Goal: Task Accomplishment & Management: Complete application form

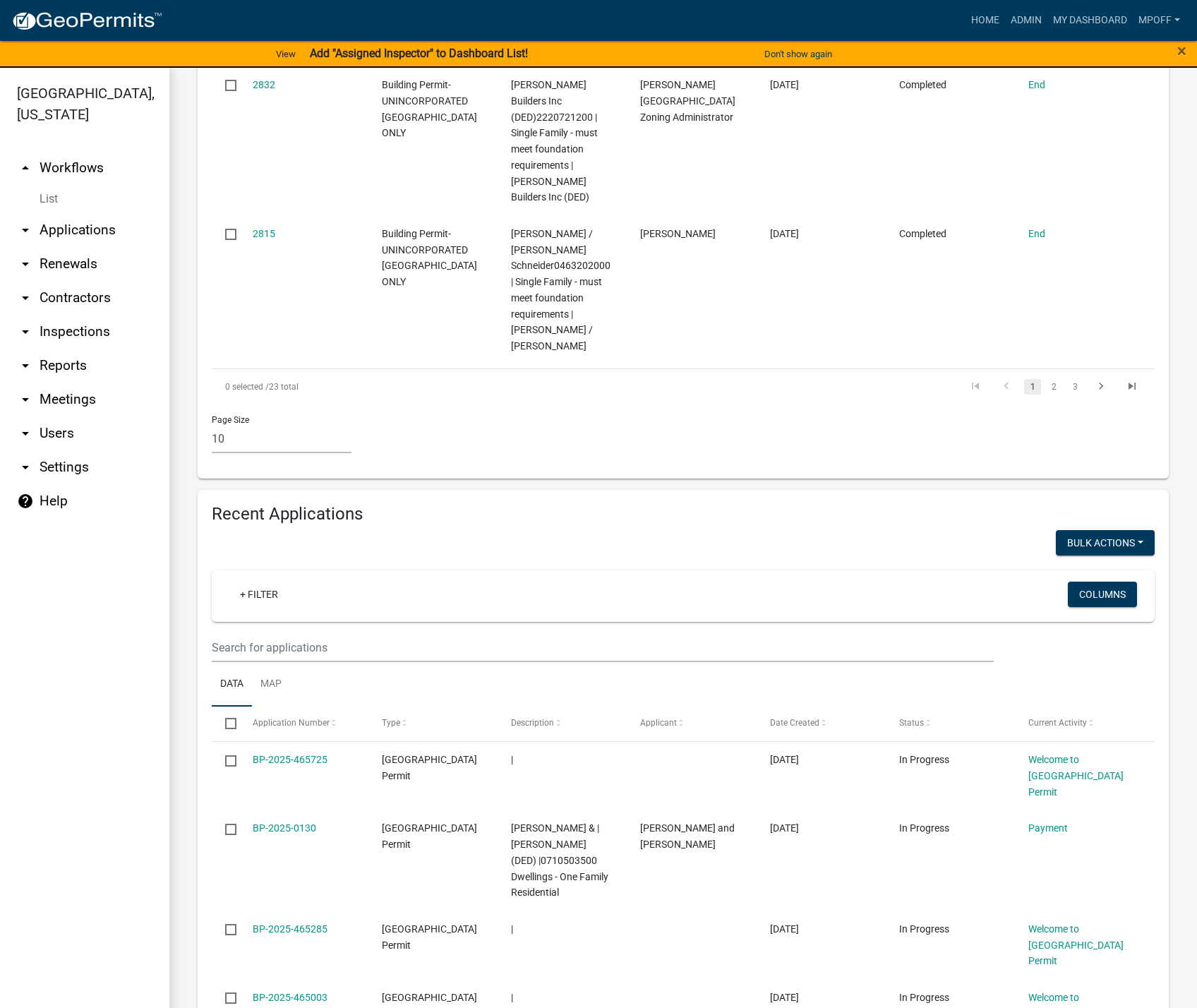
scroll to position [1623, 0]
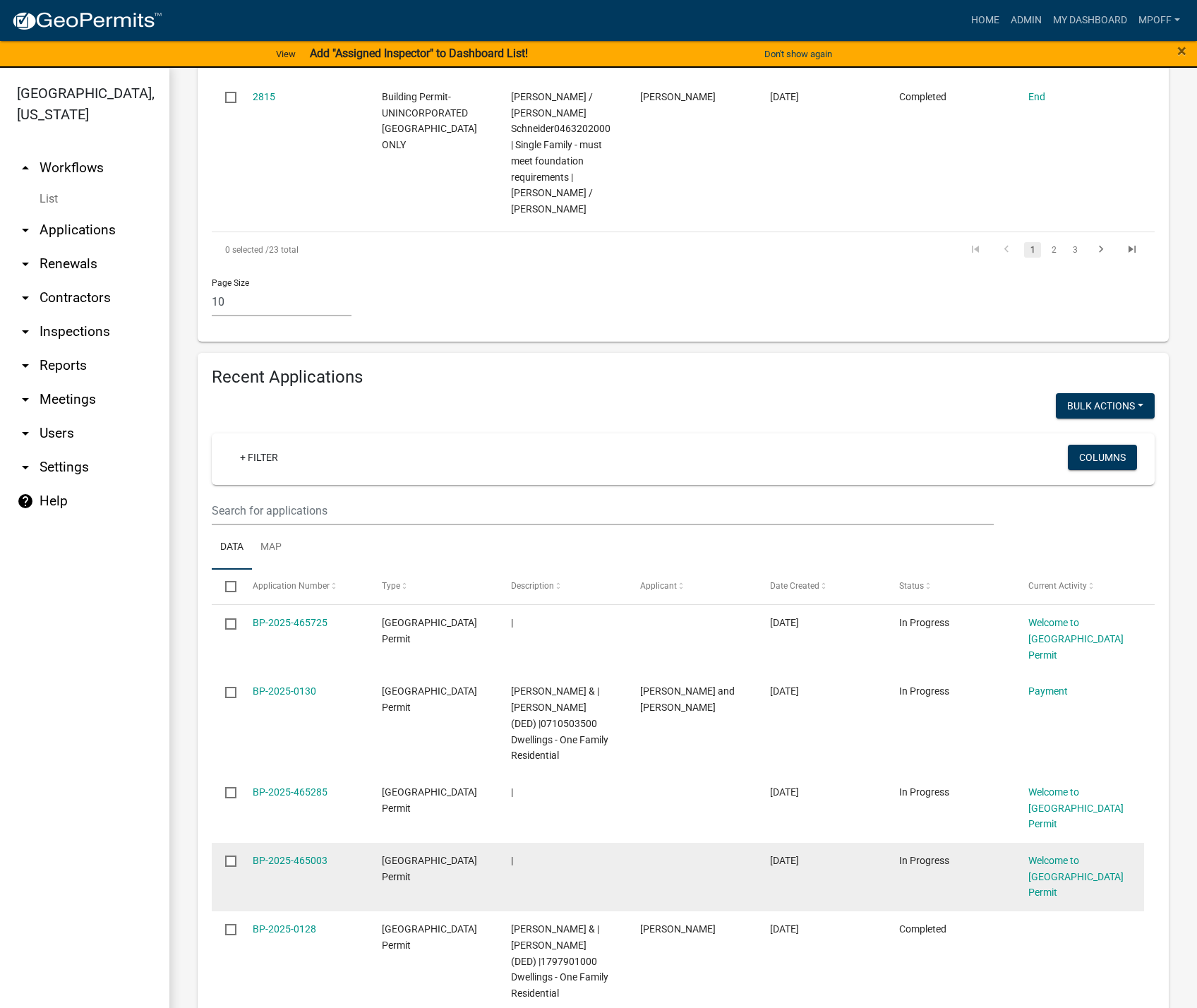
click at [231, 856] on input "checkbox" at bounding box center [230, 861] width 9 height 9
checkbox input "true"
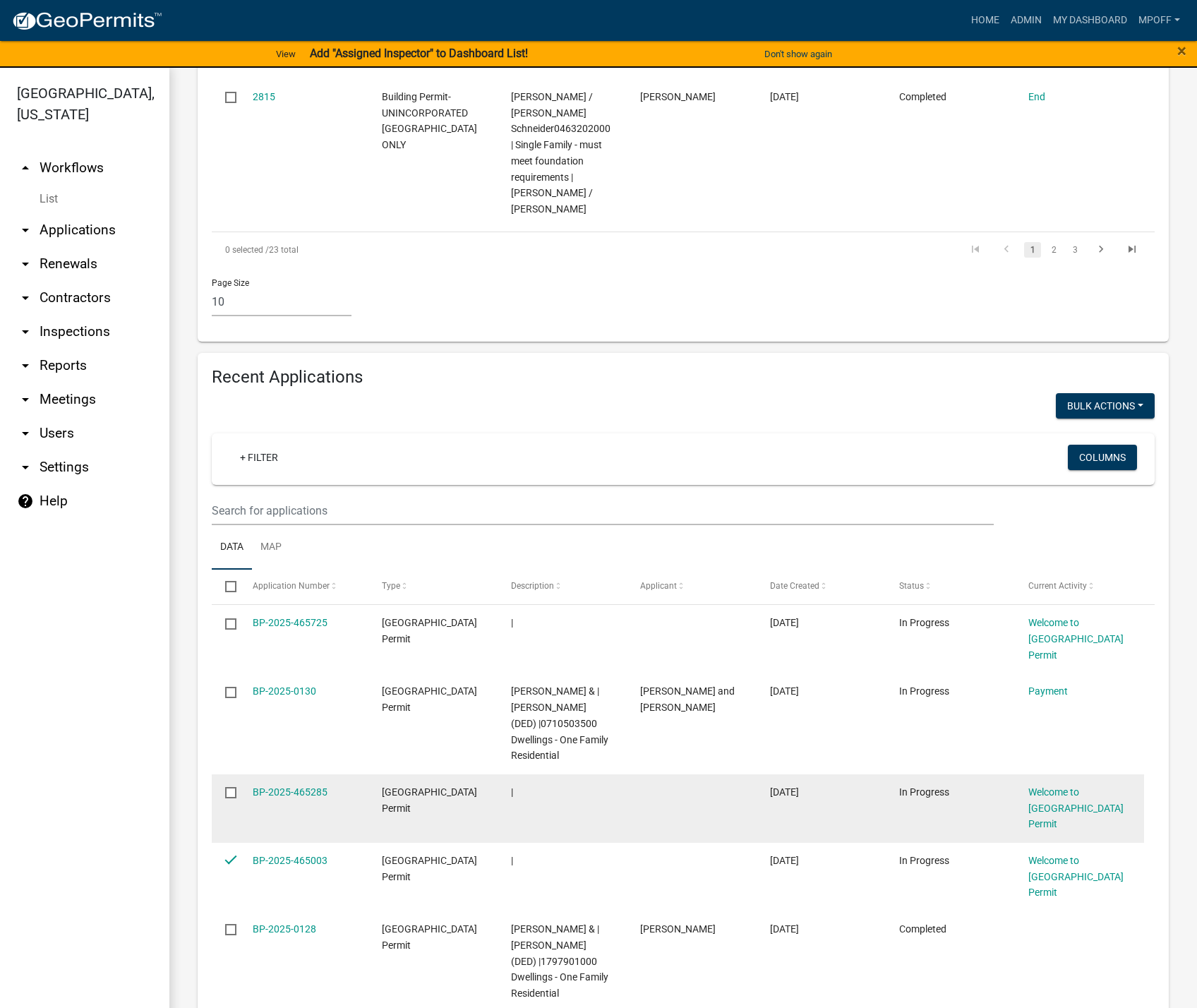
click at [228, 787] on input "checkbox" at bounding box center [230, 792] width 9 height 9
checkbox input "true"
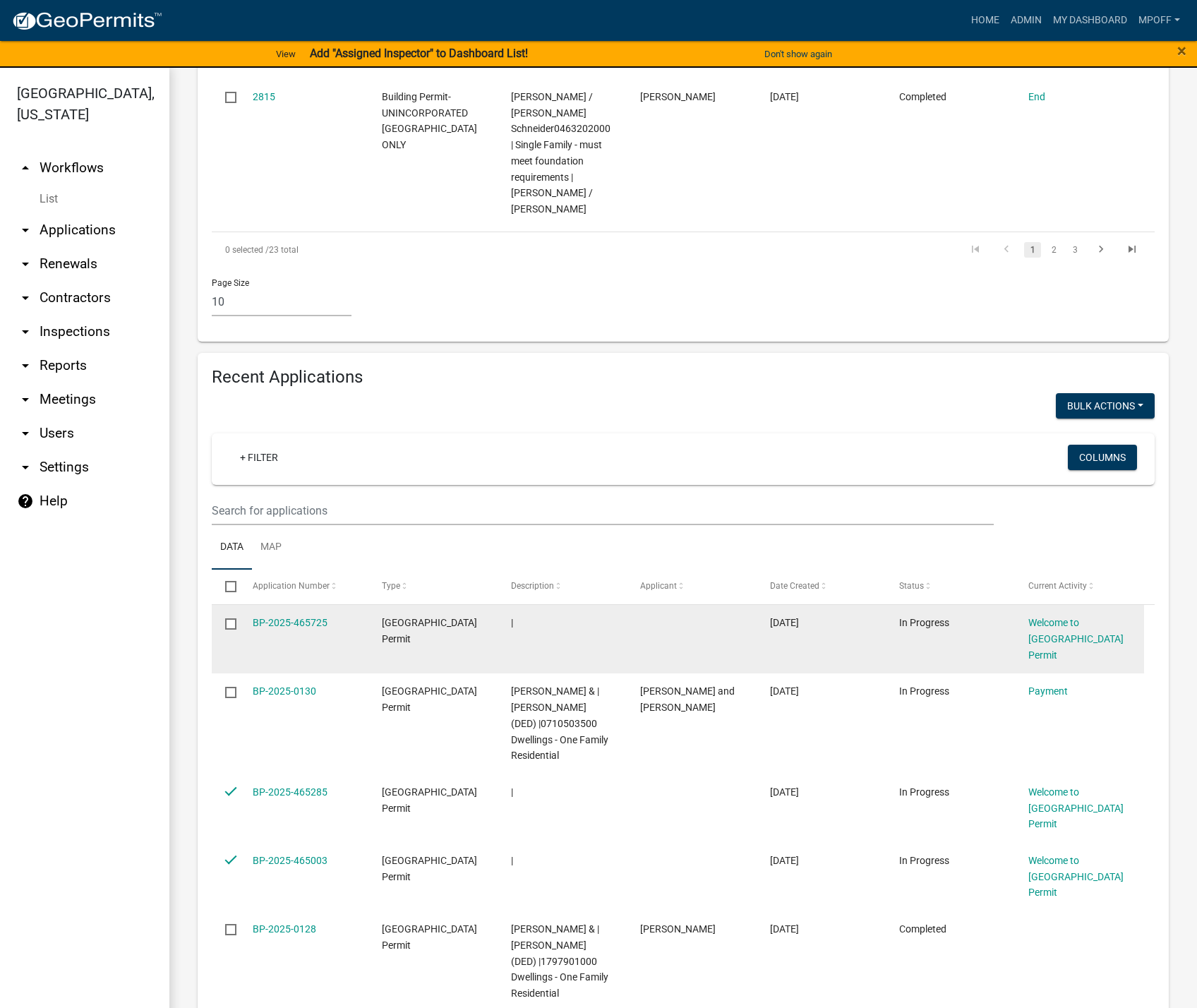
click at [231, 618] on input "checkbox" at bounding box center [230, 623] width 9 height 9
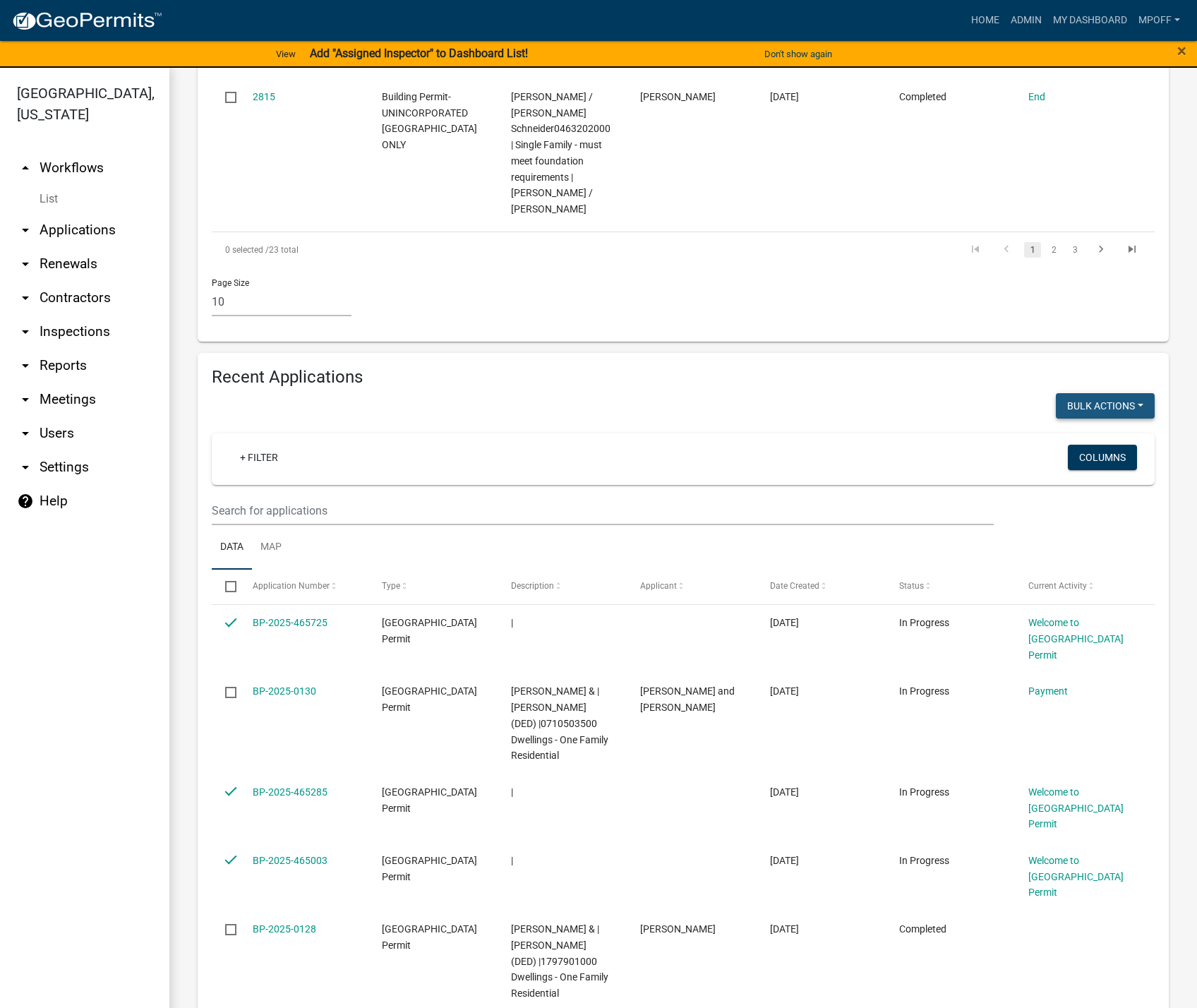
click at [1105, 426] on button "Void" at bounding box center [1098, 442] width 113 height 34
checkbox input "false"
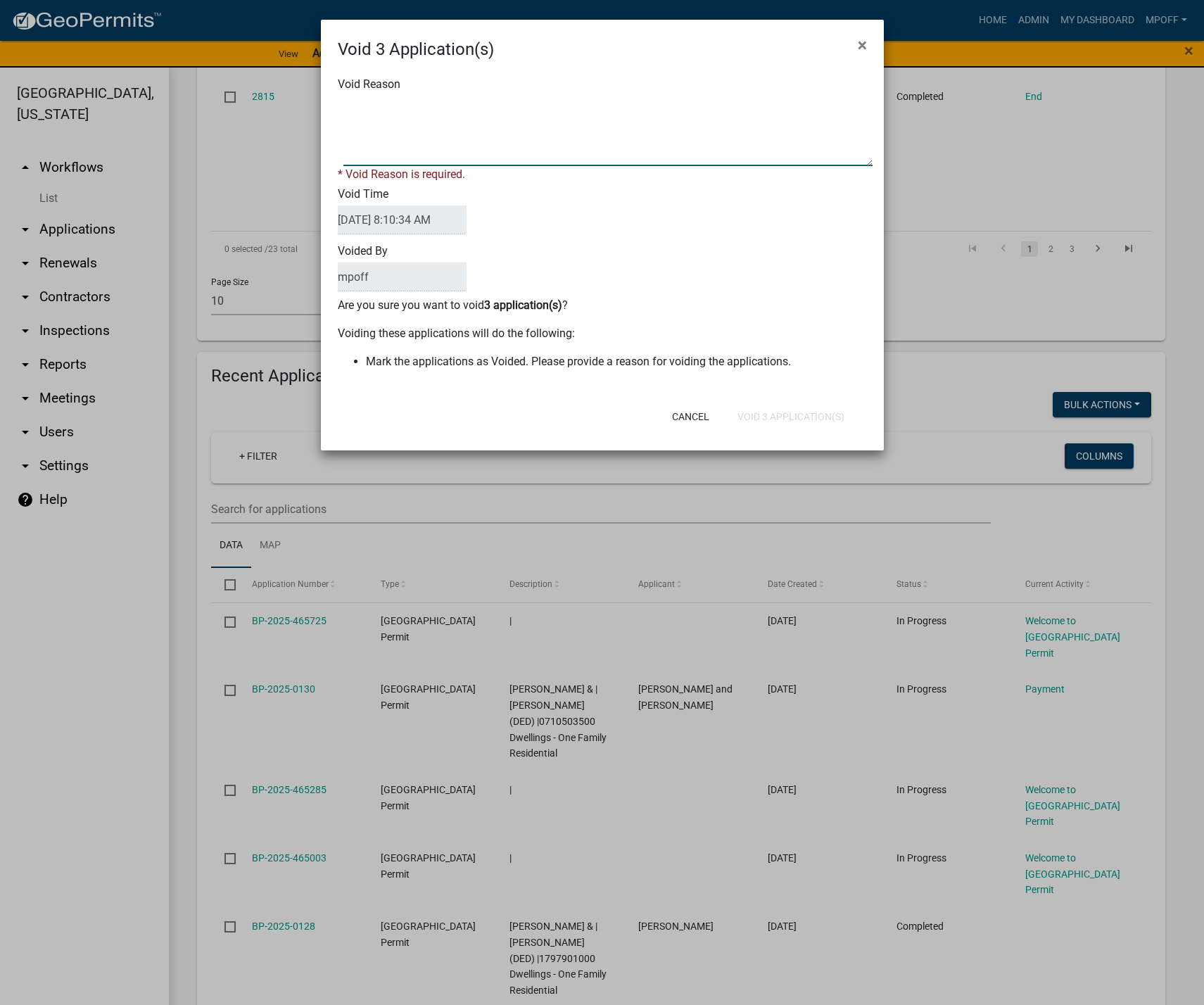
click at [556, 139] on textarea "Void Reason" at bounding box center [608, 131] width 529 height 70
type textarea "inquiry"
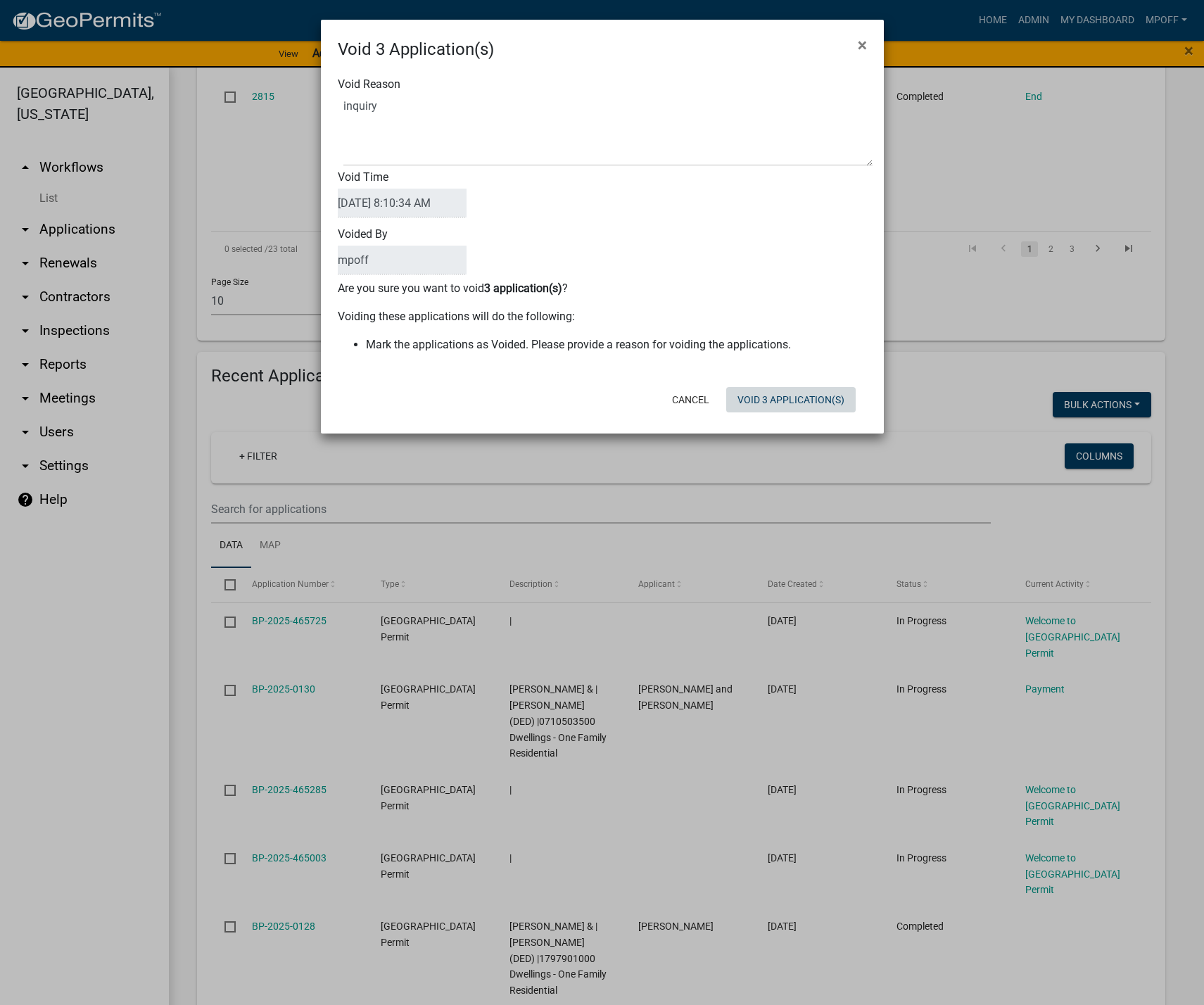
click at [788, 413] on div "Cancel Void 3 Application(s)" at bounding box center [694, 399] width 347 height 37
click at [787, 394] on button "Void 3 Application(s)" at bounding box center [791, 399] width 130 height 25
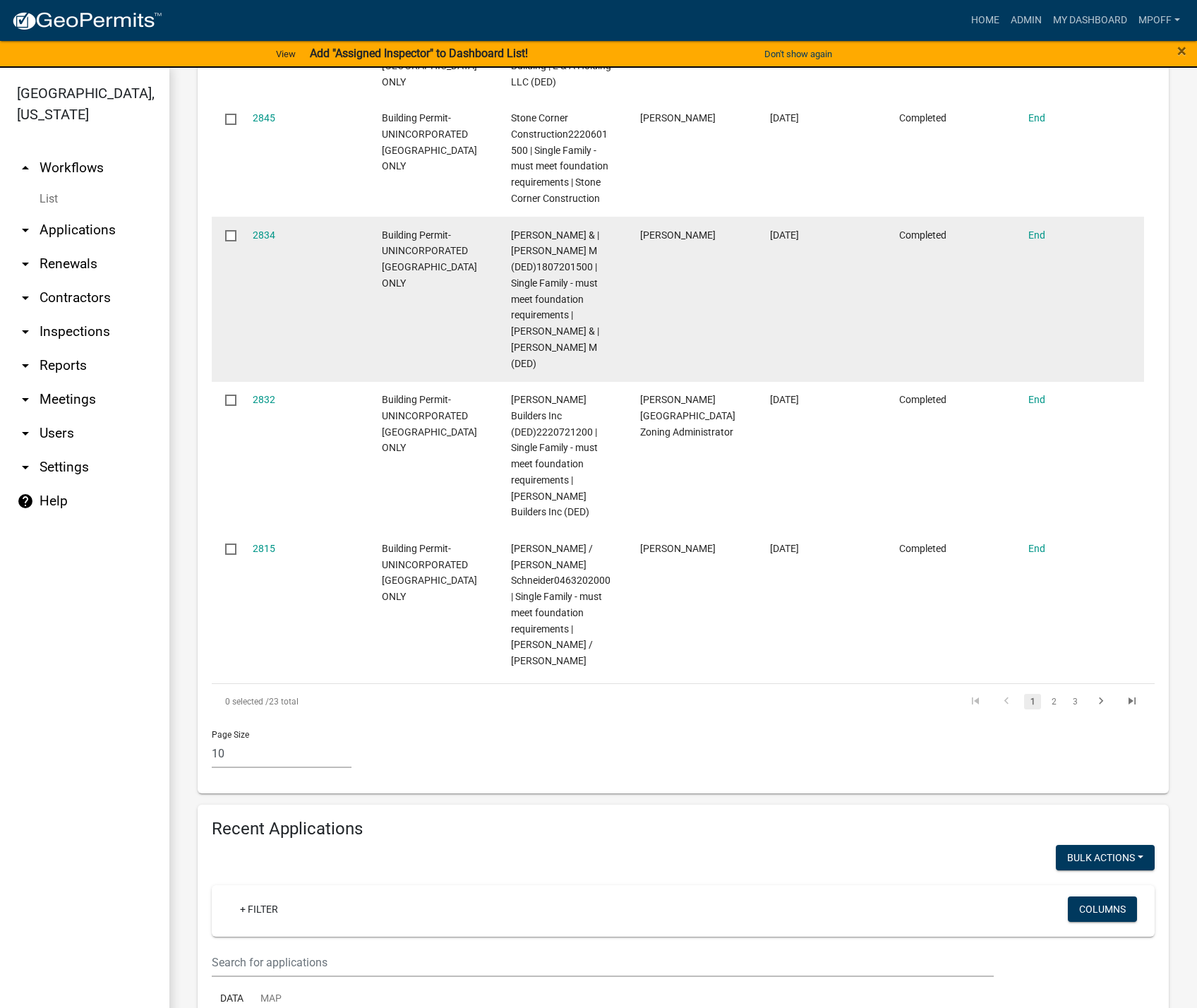
scroll to position [1165, 0]
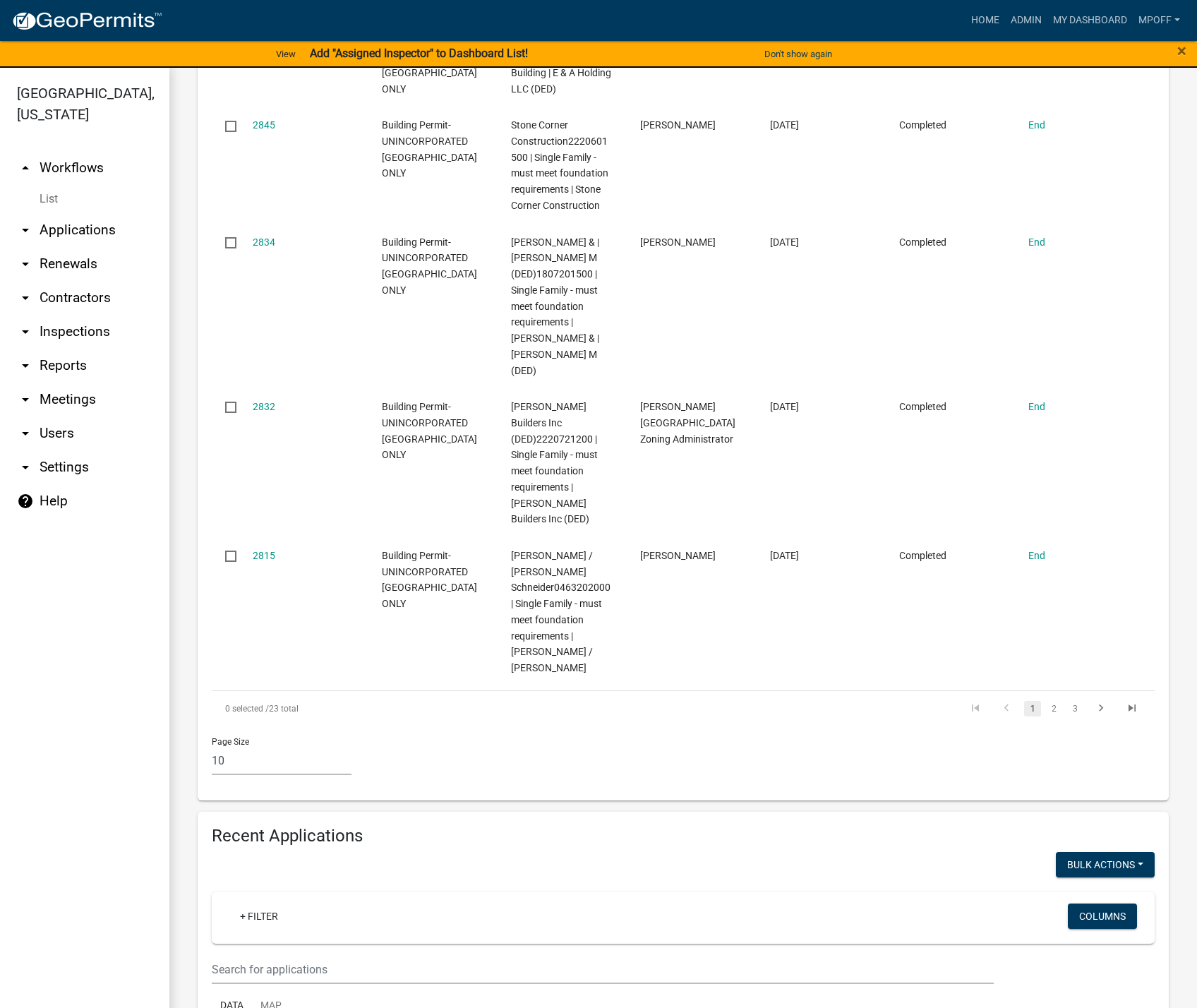
click at [48, 185] on link "List" at bounding box center [85, 199] width 169 height 28
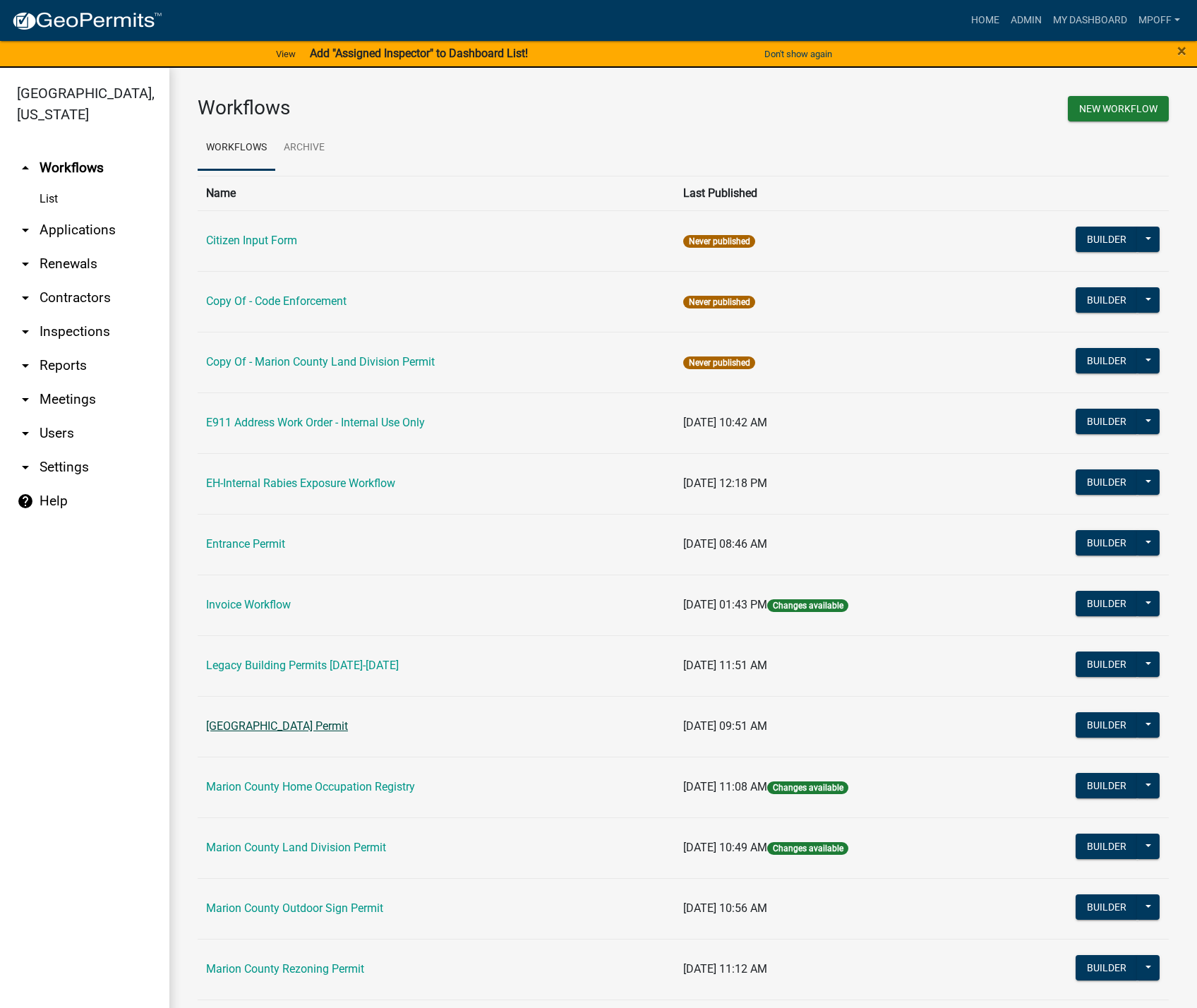
click at [286, 723] on link "[GEOGRAPHIC_DATA] Permit" at bounding box center [277, 726] width 142 height 13
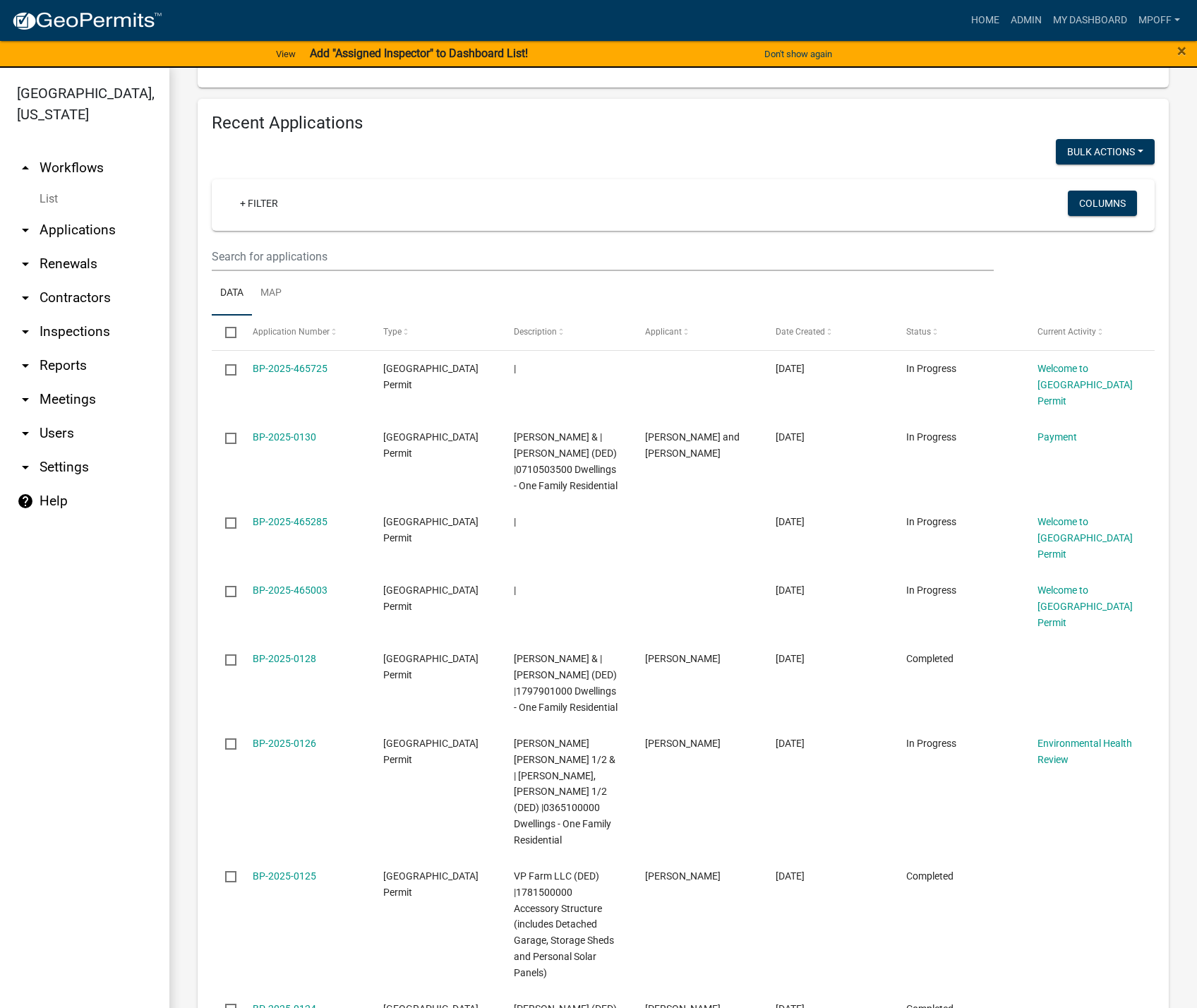
scroll to position [1906, 0]
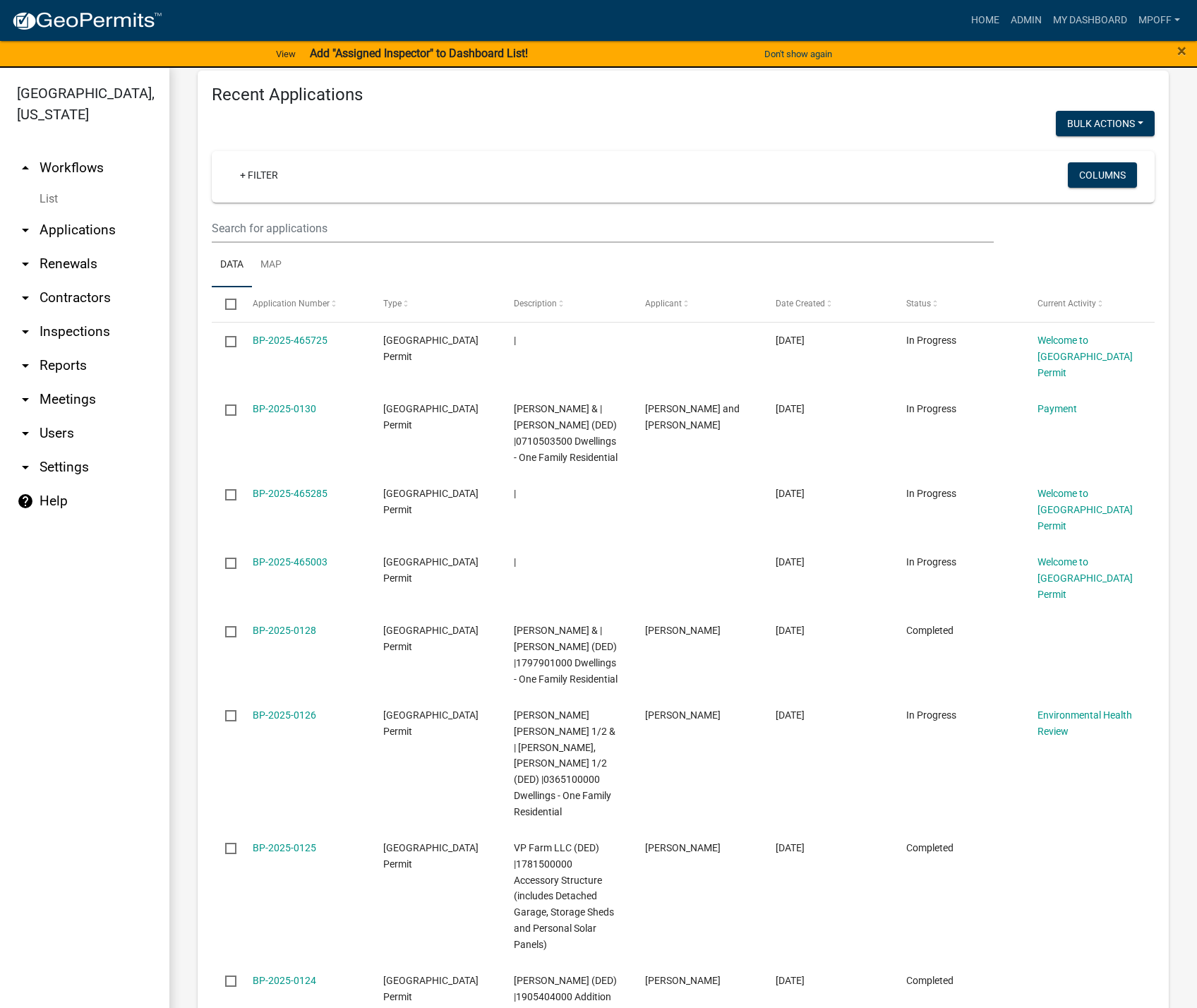
click at [53, 185] on link "List" at bounding box center [85, 199] width 169 height 28
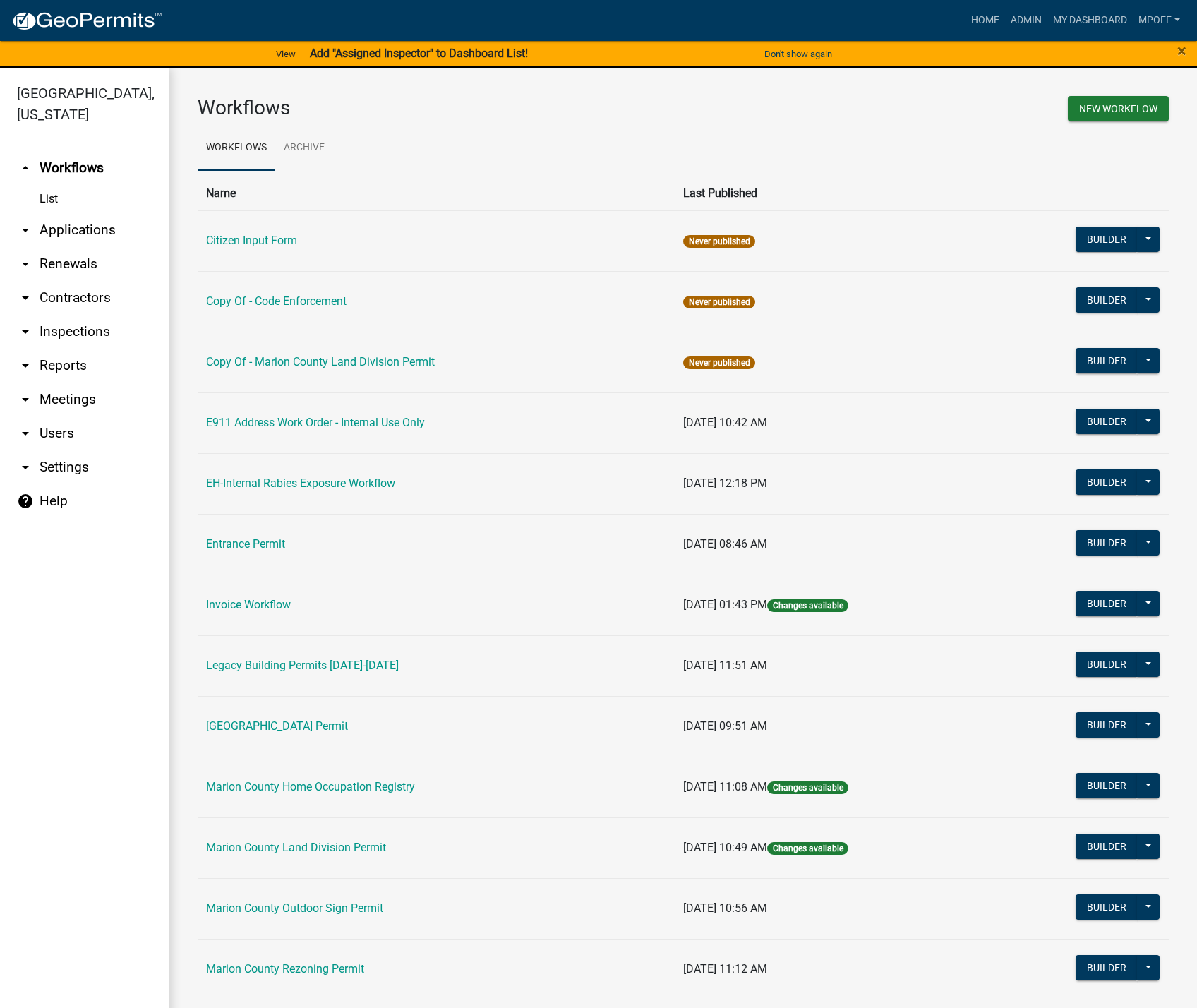
click at [238, 716] on td "[GEOGRAPHIC_DATA] Permit" at bounding box center [436, 726] width 477 height 60
click at [256, 728] on link "[GEOGRAPHIC_DATA] Permit" at bounding box center [277, 726] width 142 height 13
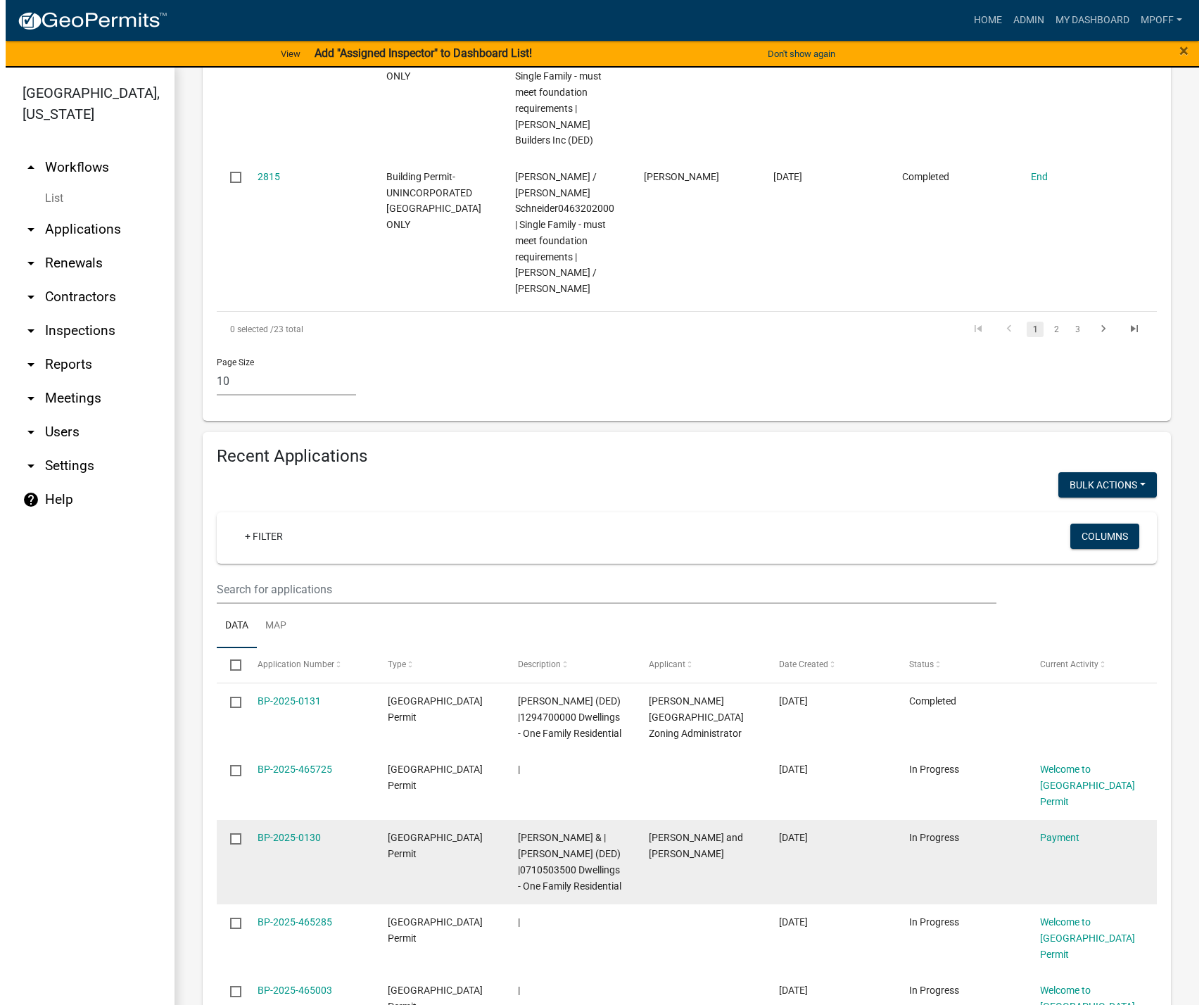
scroll to position [1548, 0]
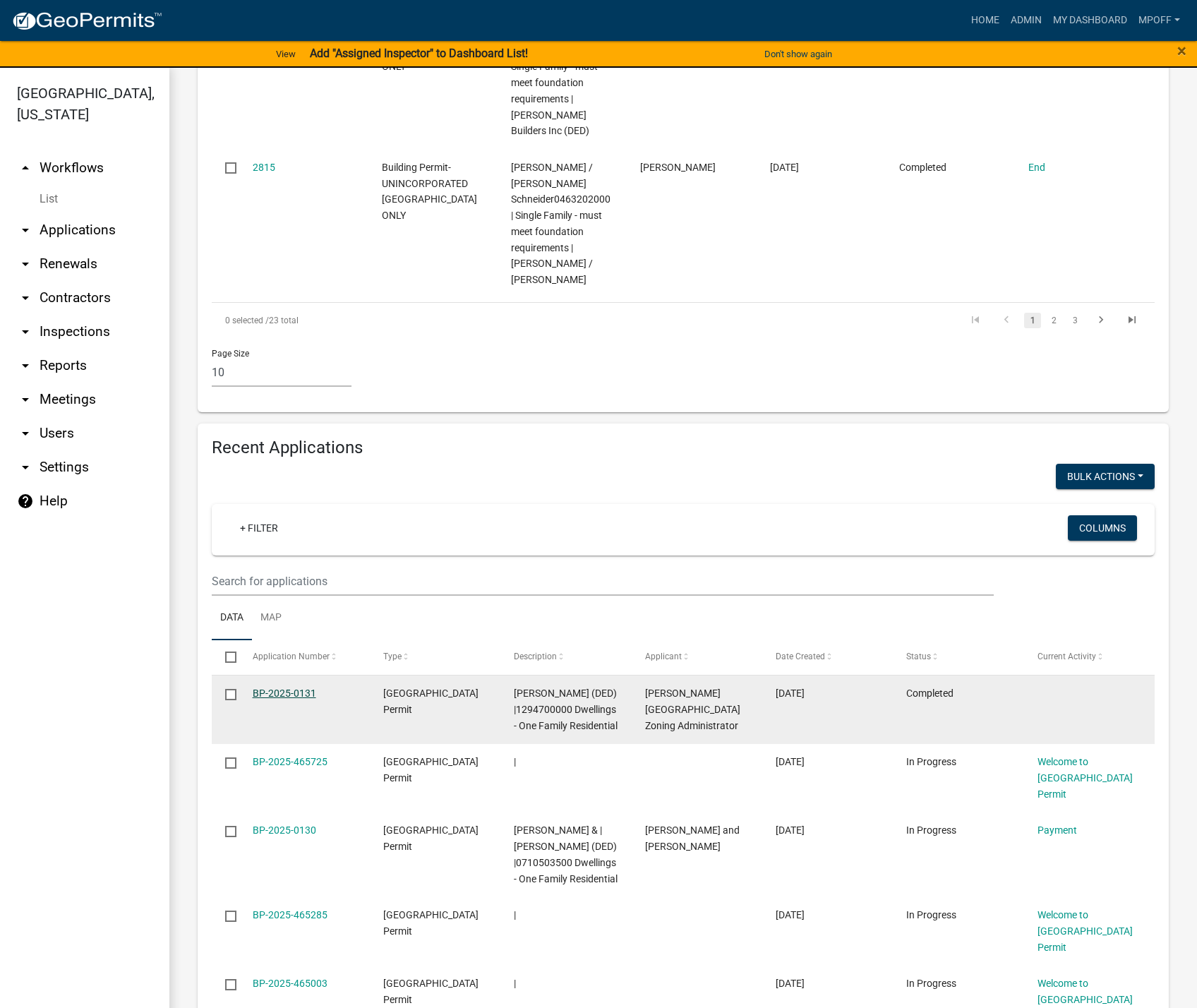
click at [274, 687] on link "BP-2025-0131" at bounding box center [284, 693] width 63 height 11
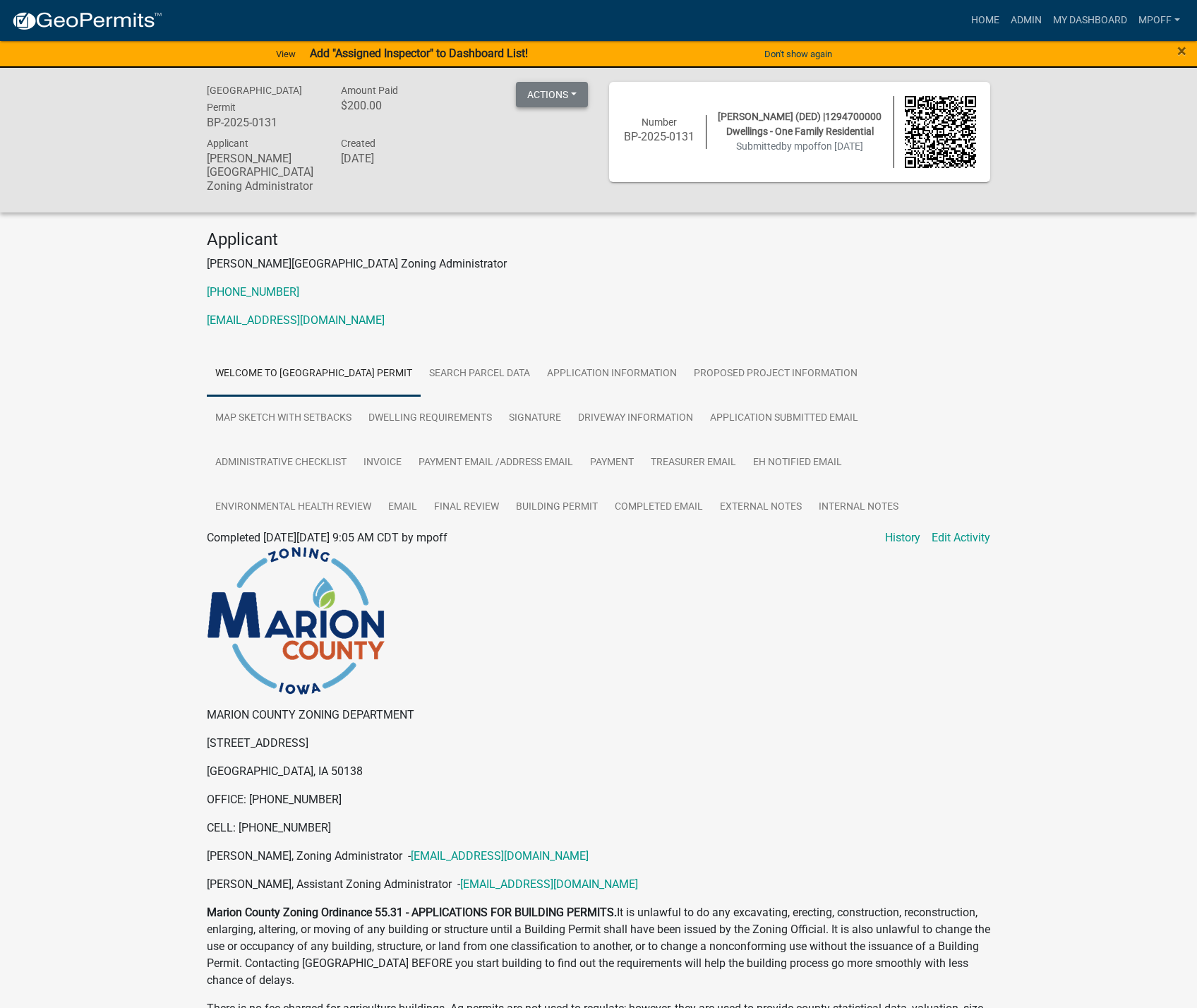
click at [550, 106] on button "Actions" at bounding box center [552, 94] width 72 height 25
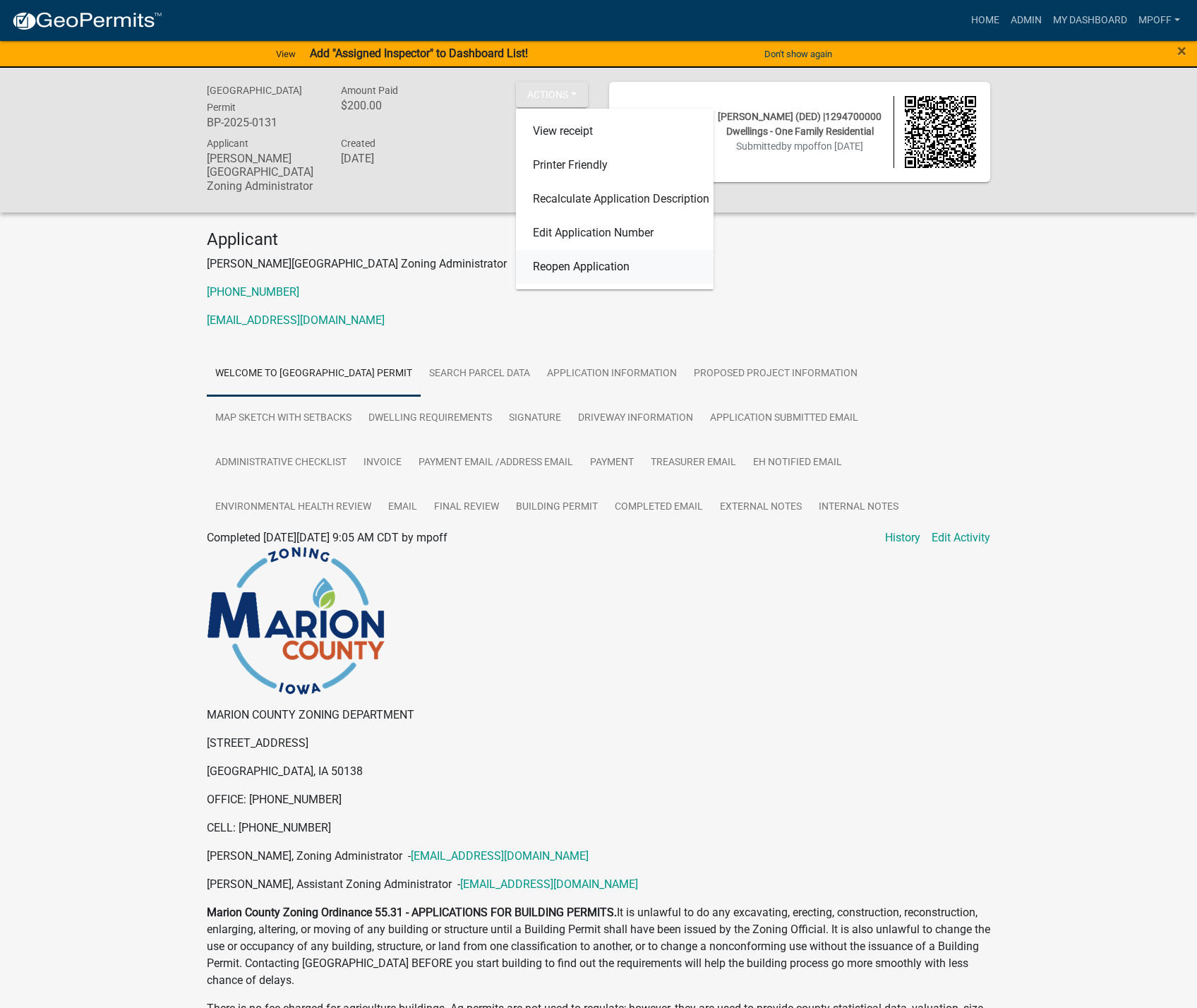
click at [561, 270] on link "Reopen Application" at bounding box center [615, 267] width 198 height 34
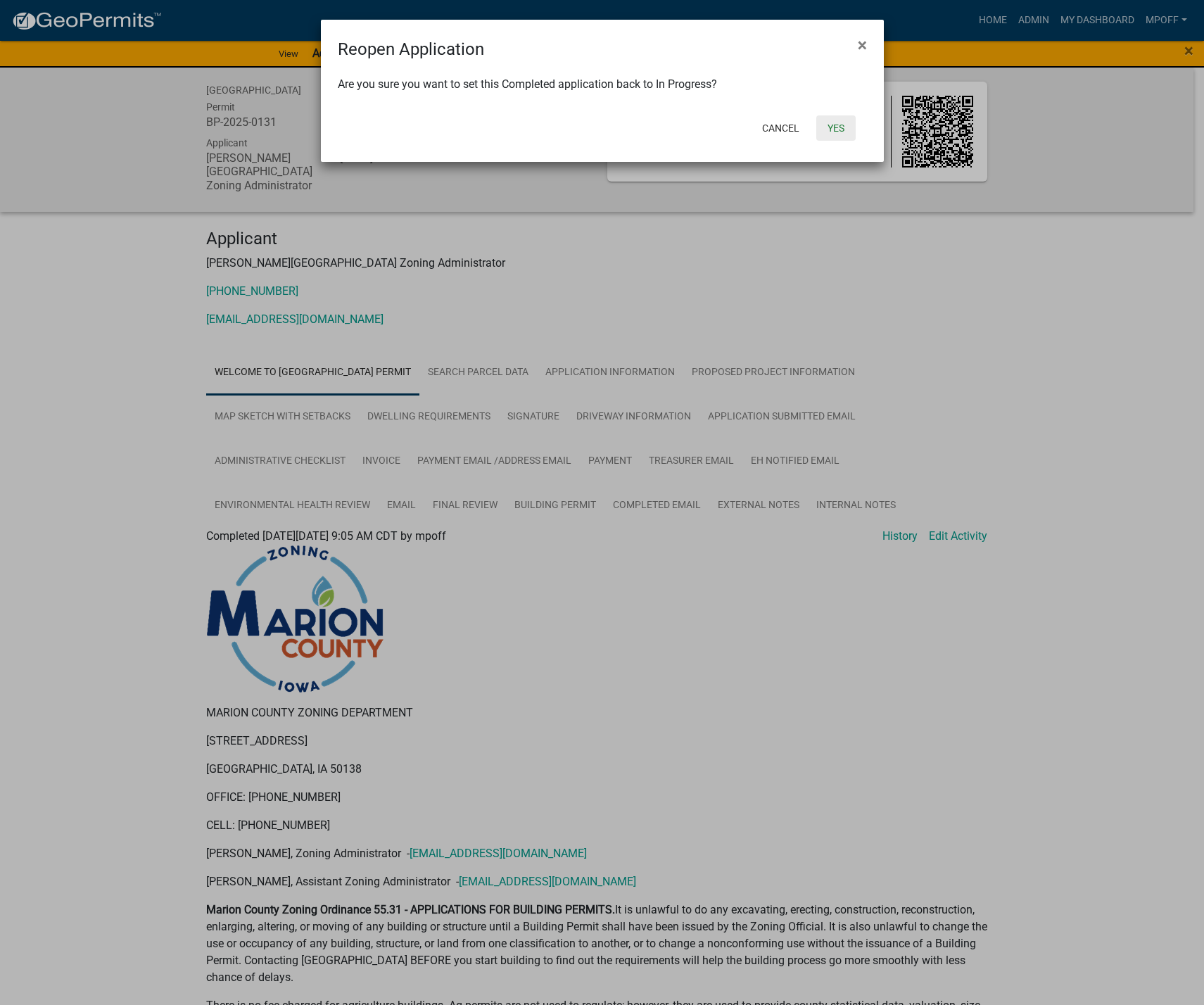
click at [834, 130] on button "Yes" at bounding box center [836, 128] width 39 height 25
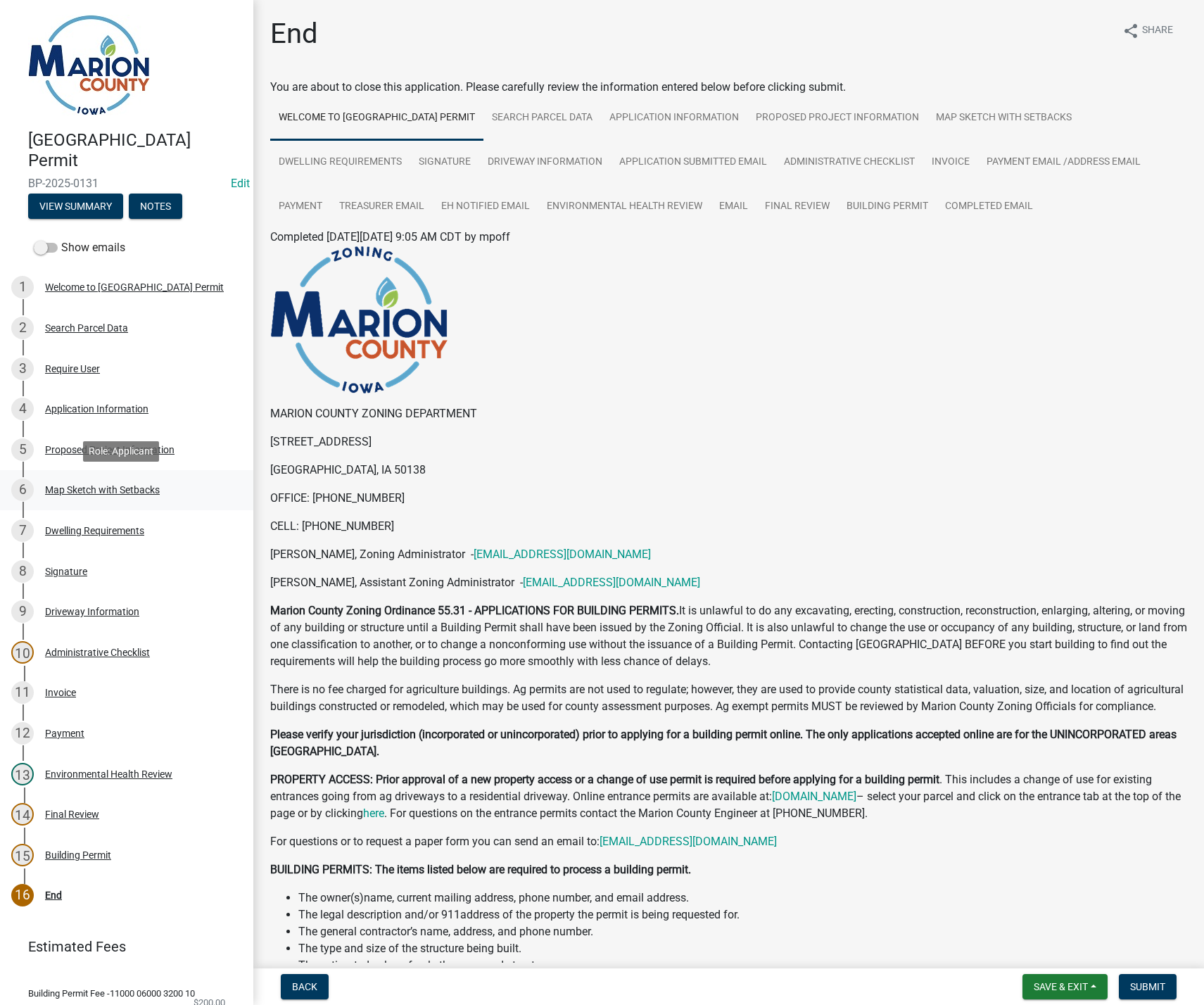
click at [115, 481] on div "6 Map Sketch with Setbacks" at bounding box center [120, 489] width 220 height 23
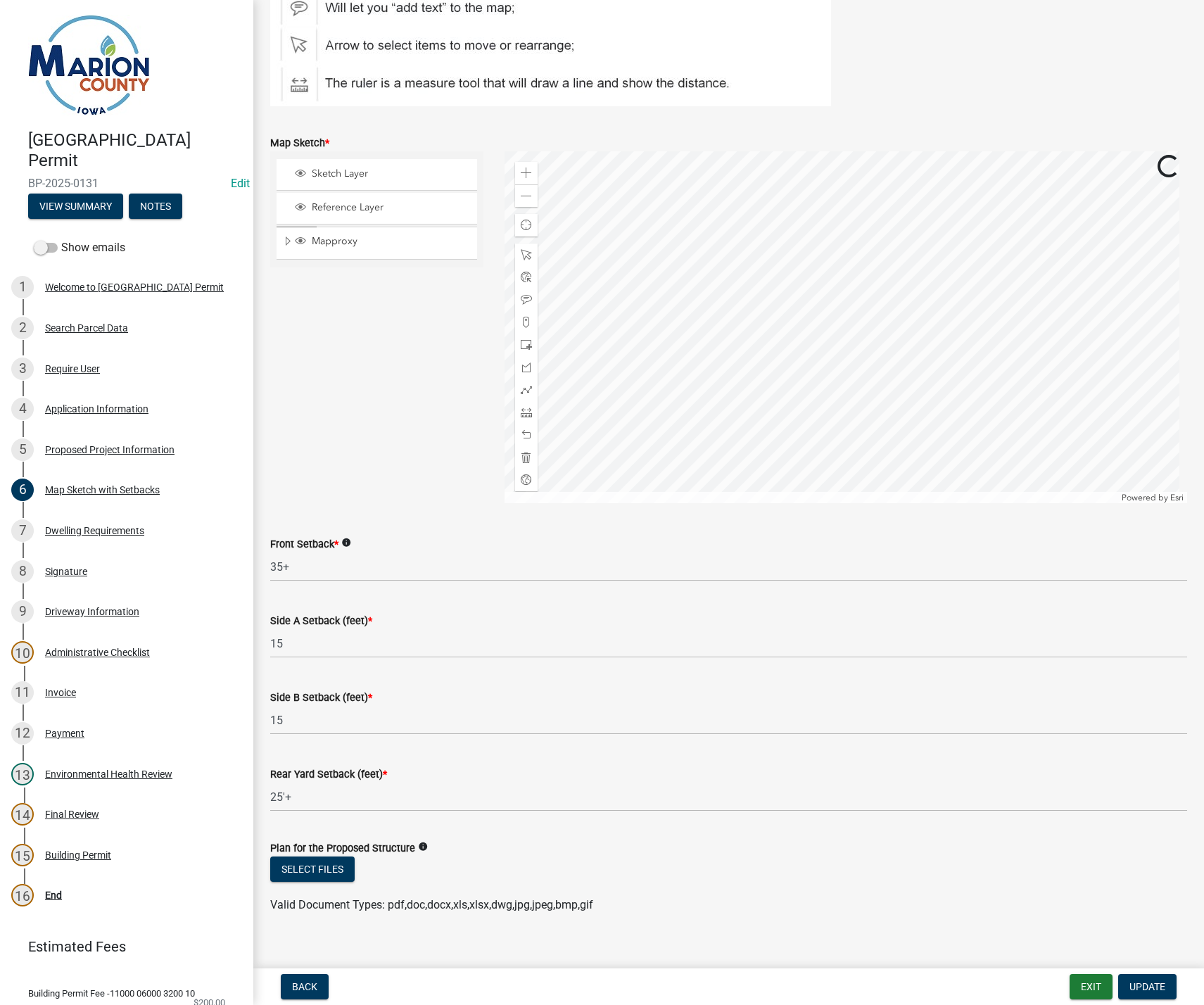
scroll to position [268, 0]
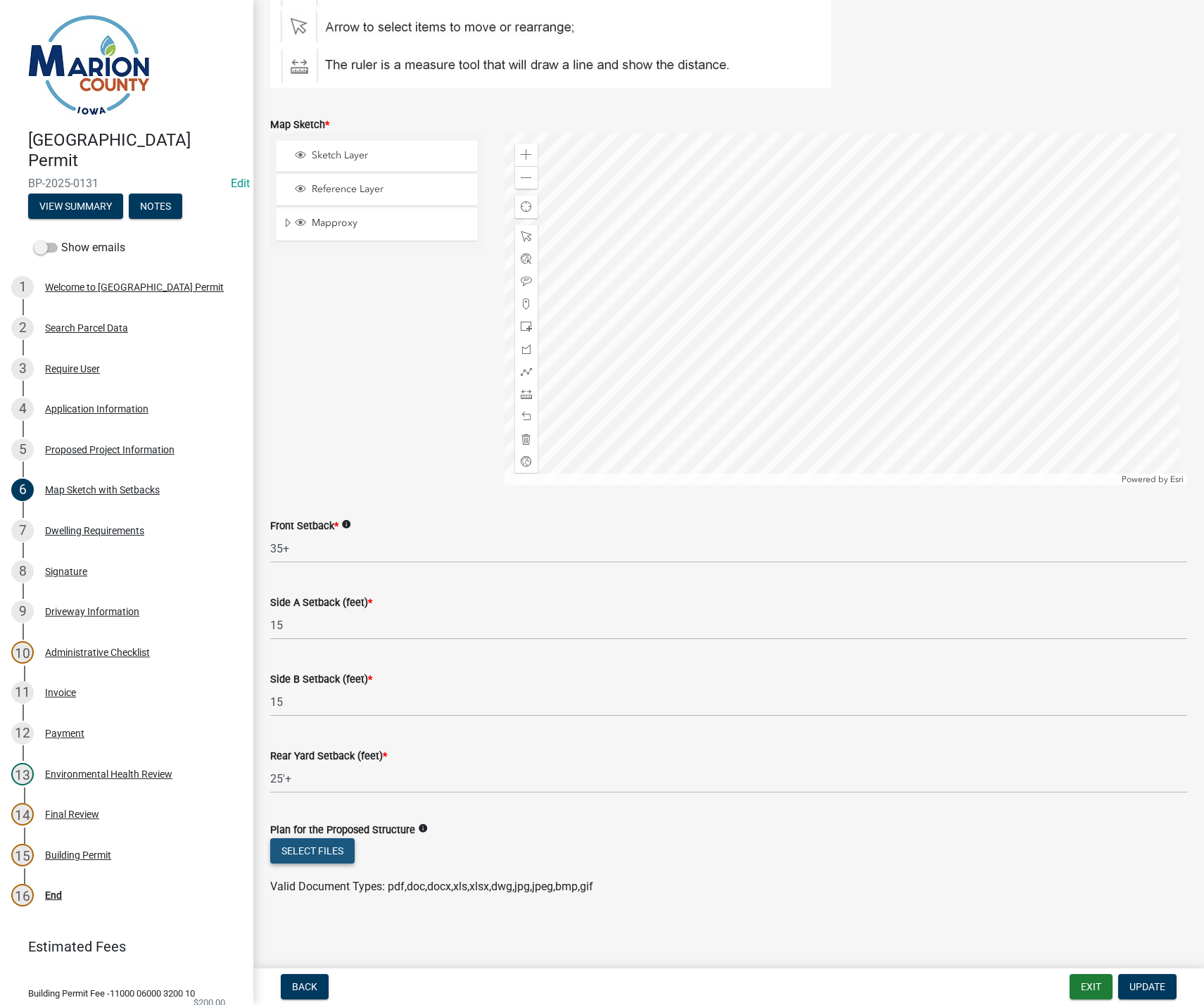
click at [308, 857] on button "Select files" at bounding box center [313, 851] width 84 height 25
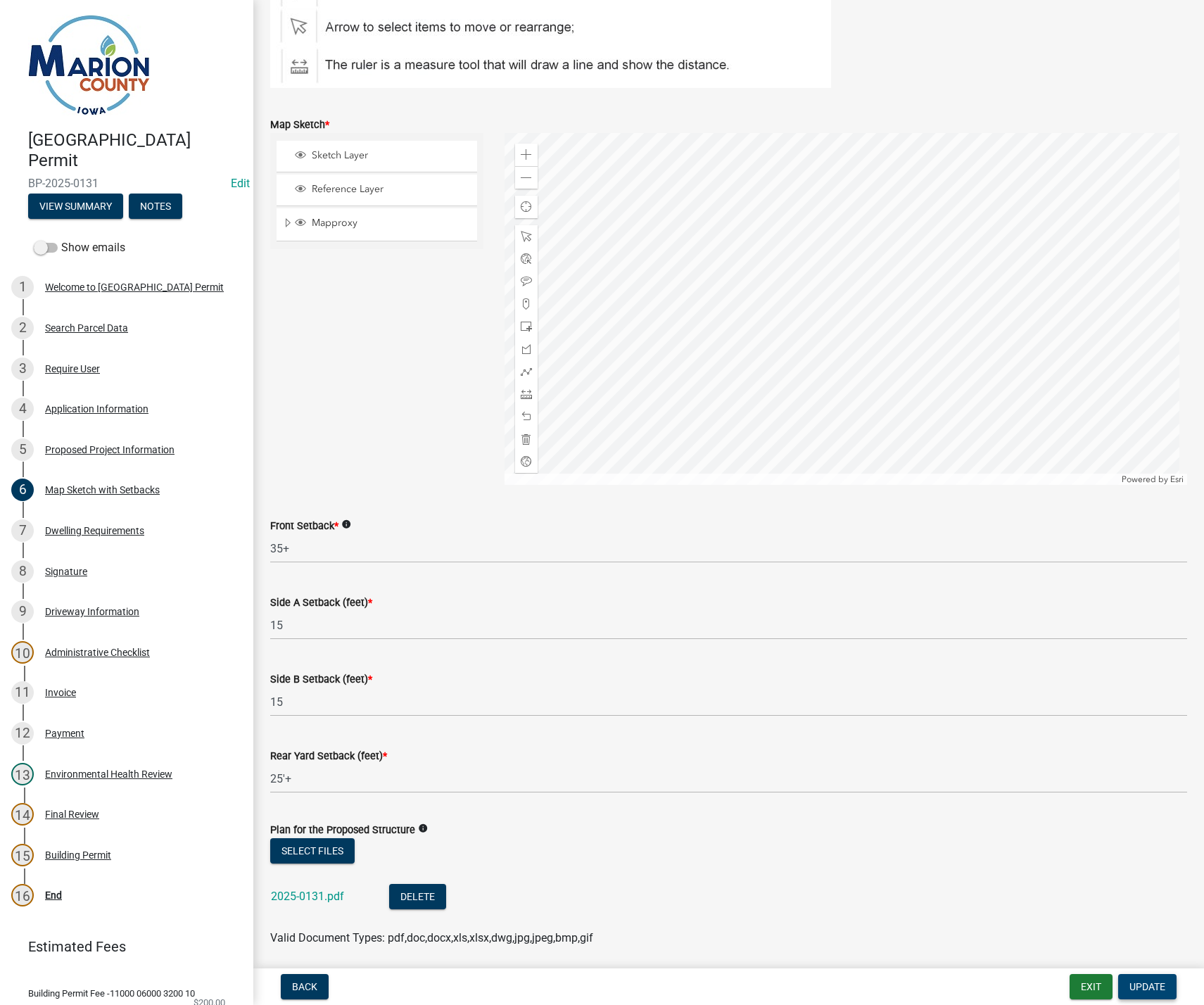
click at [1145, 990] on span "Update" at bounding box center [1148, 986] width 36 height 11
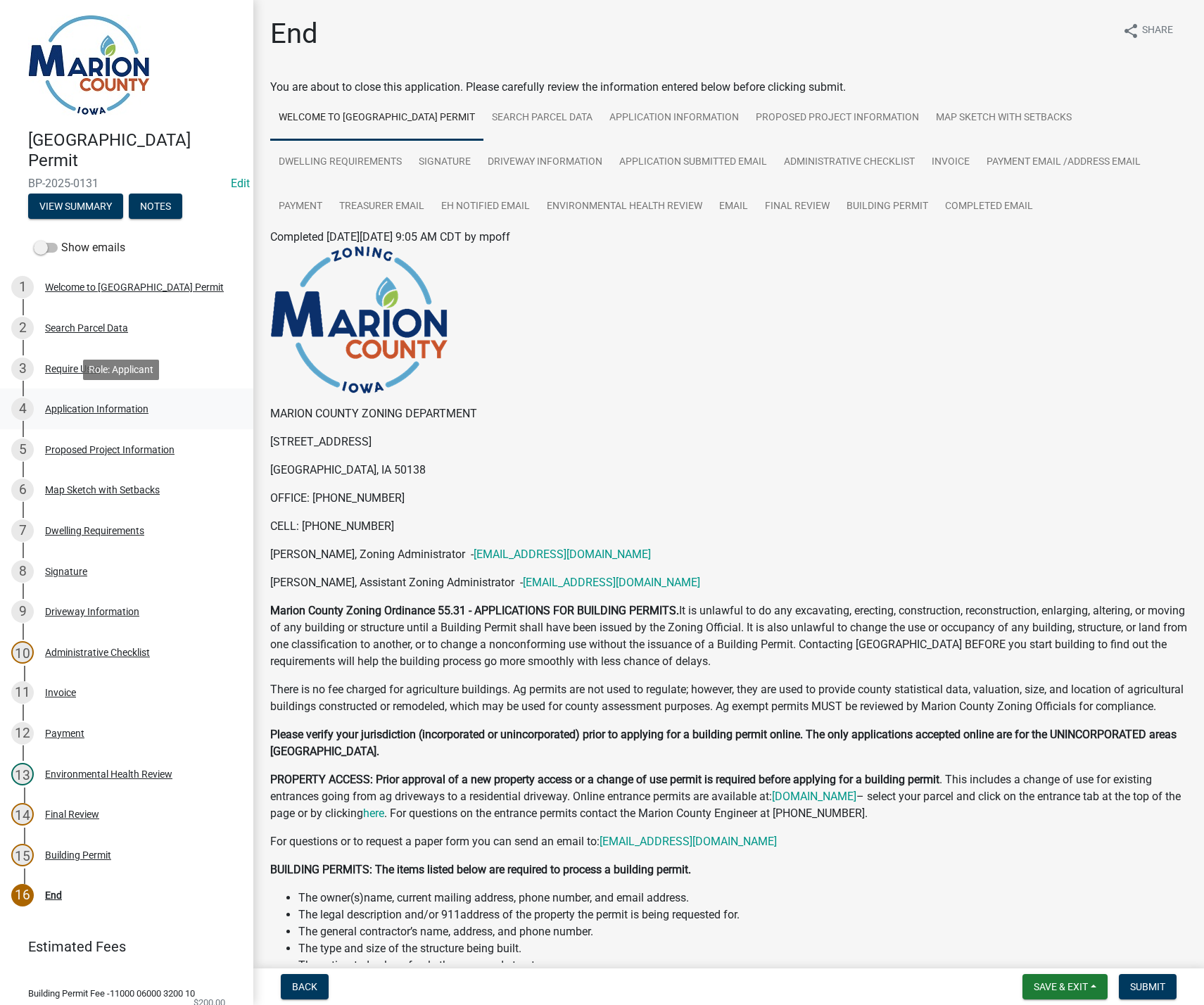
click at [81, 406] on div "Application Information" at bounding box center [97, 409] width 103 height 10
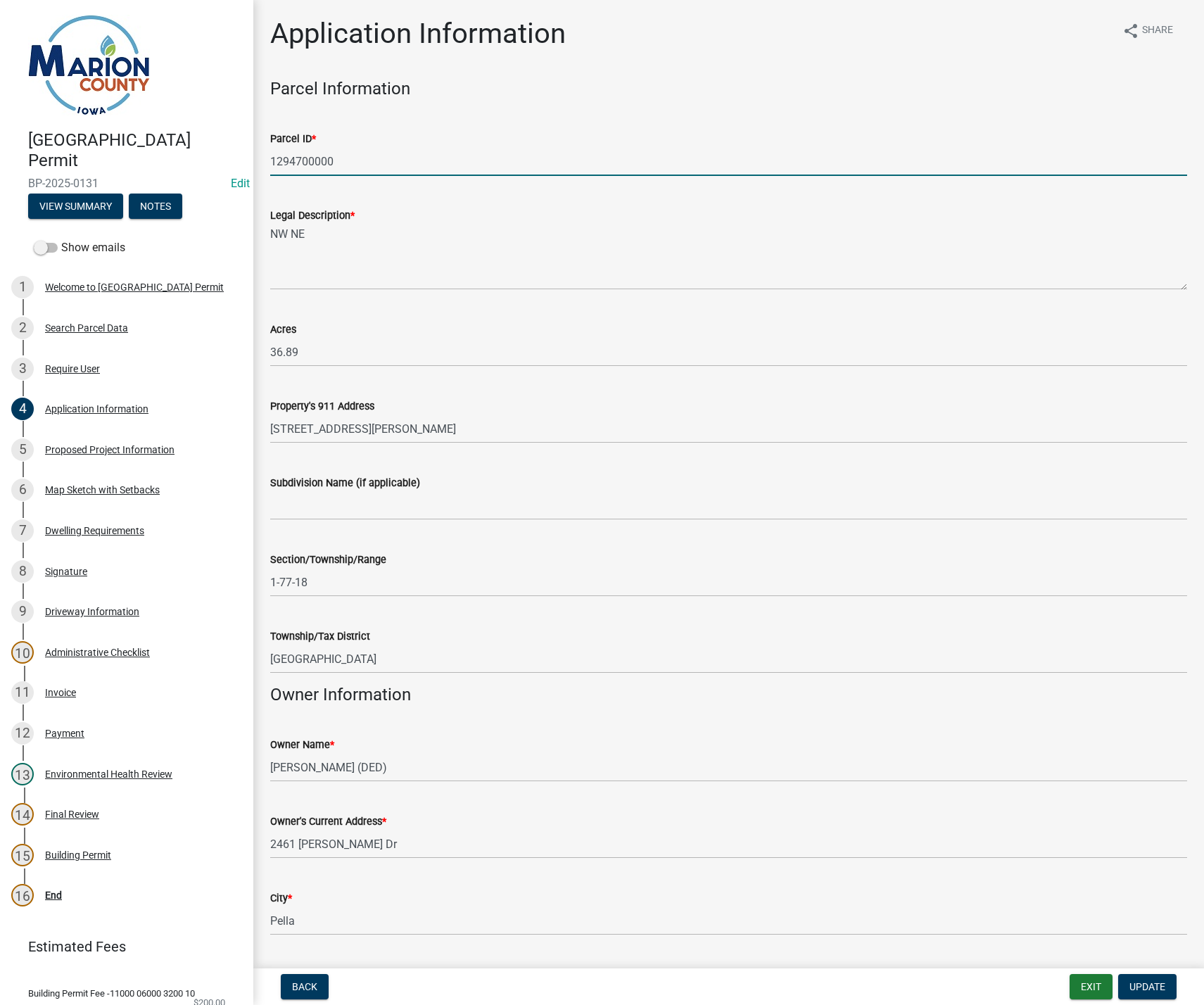
drag, startPoint x: 348, startPoint y: 161, endPoint x: 244, endPoint y: 157, distance: 104.1
click at [244, 157] on div "Marion County Building Permit BP-2025-0131 Edit View Summary Notes Show emails …" at bounding box center [602, 502] width 1204 height 1005
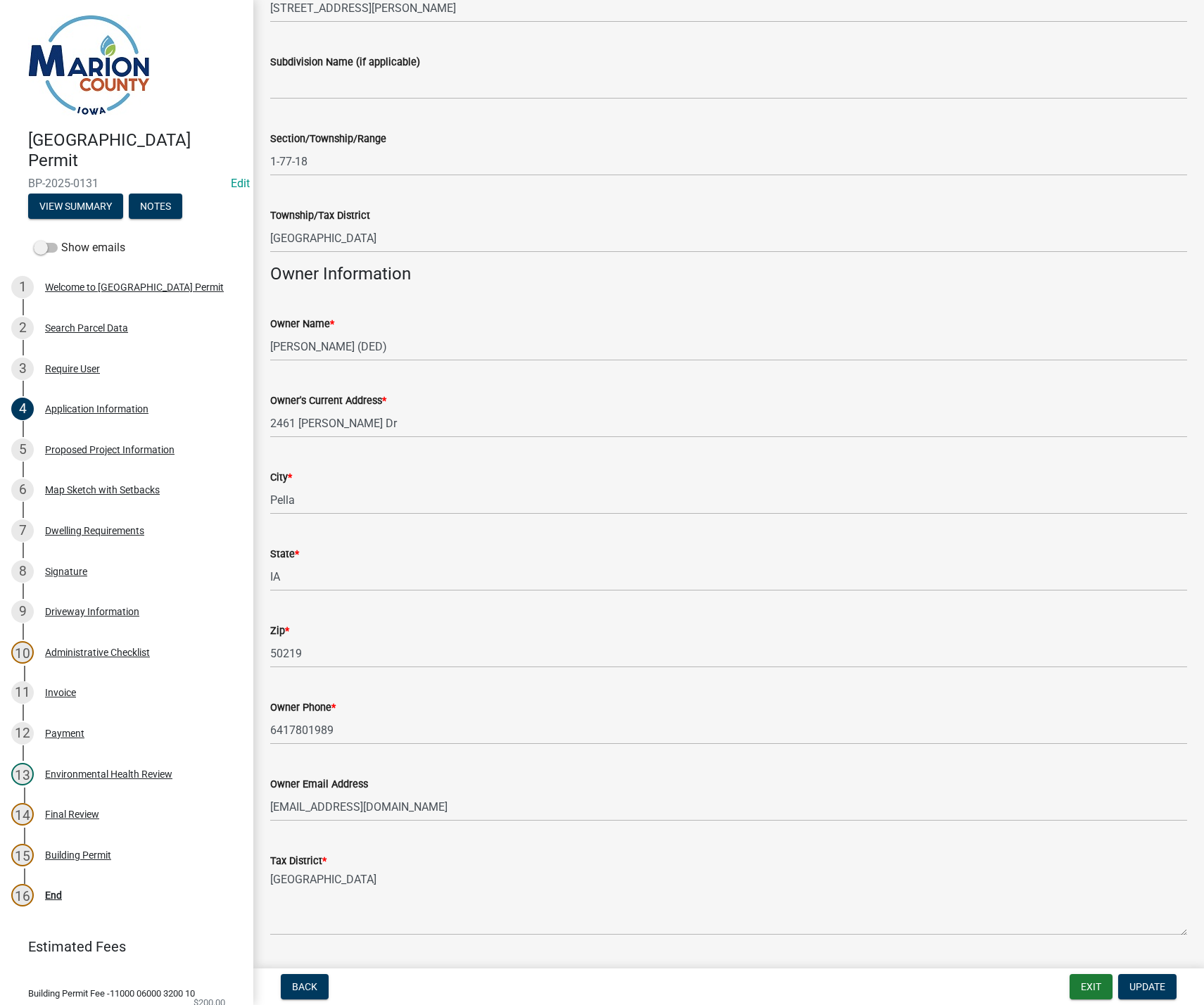
scroll to position [422, 0]
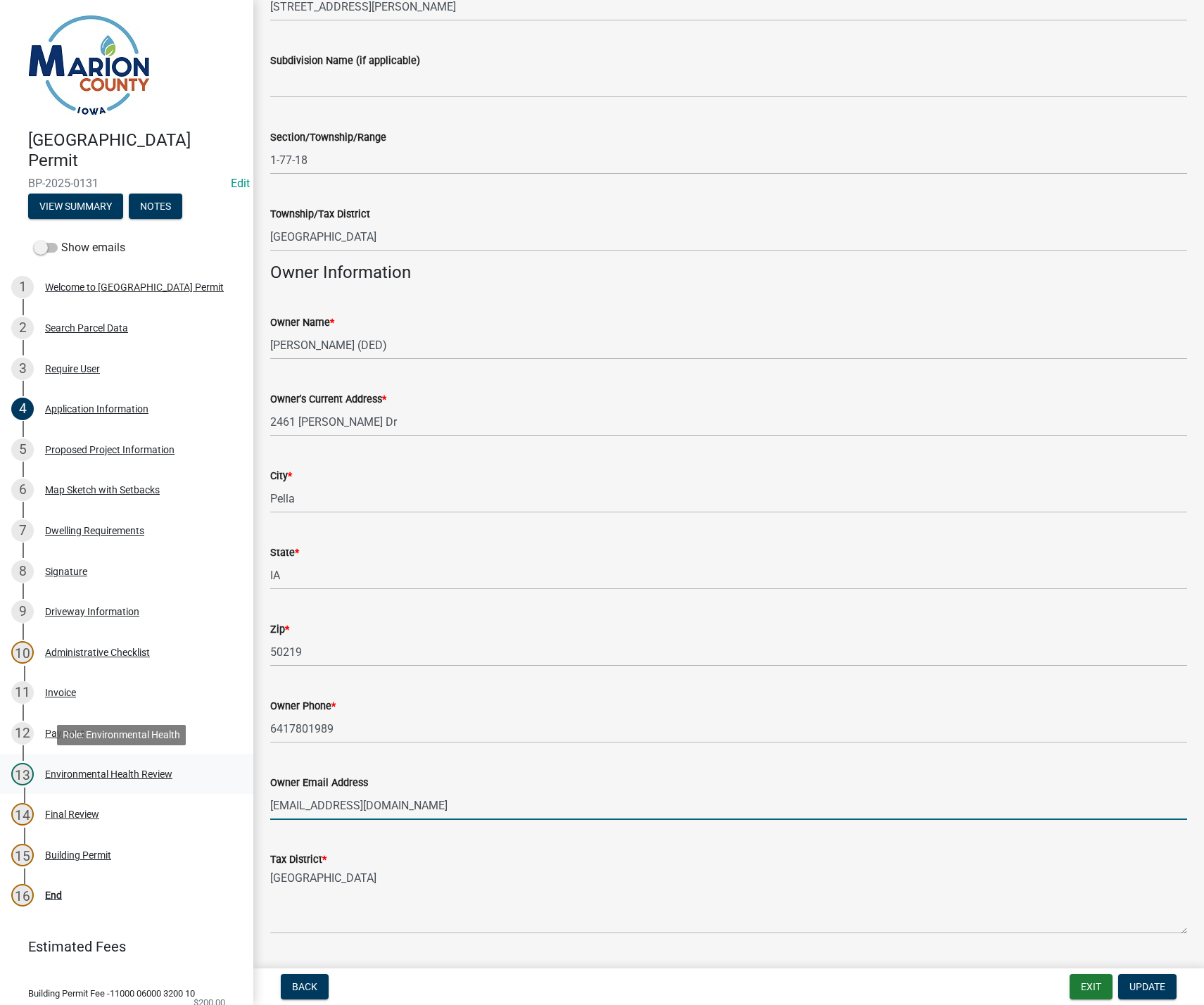
drag, startPoint x: 437, startPoint y: 804, endPoint x: 234, endPoint y: 793, distance: 203.3
click at [234, 793] on div "Marion County Building Permit BP-2025-0131 Edit View Summary Notes Show emails …" at bounding box center [602, 502] width 1204 height 1005
click at [1158, 985] on span "Update" at bounding box center [1148, 986] width 36 height 11
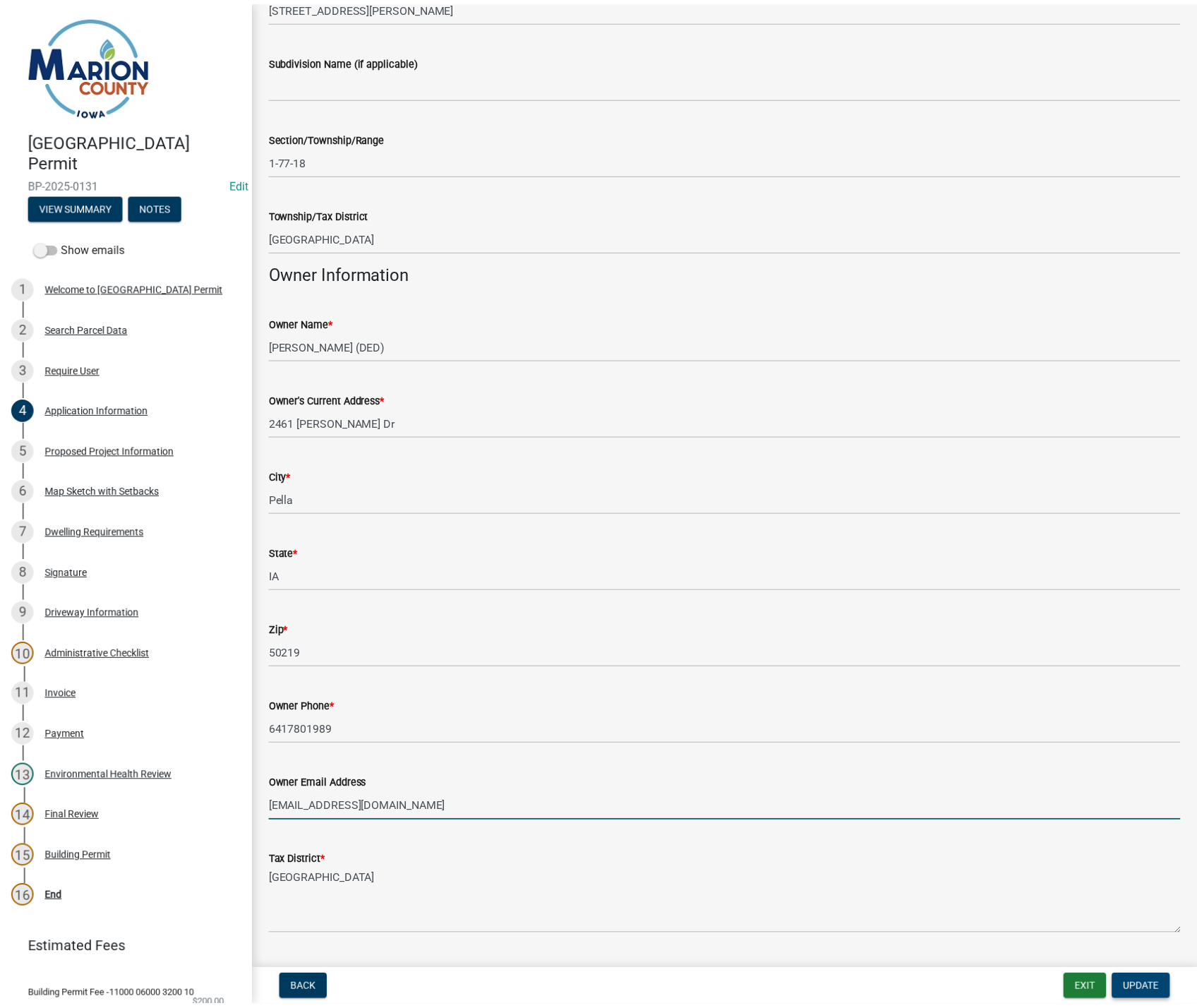
scroll to position [0, 0]
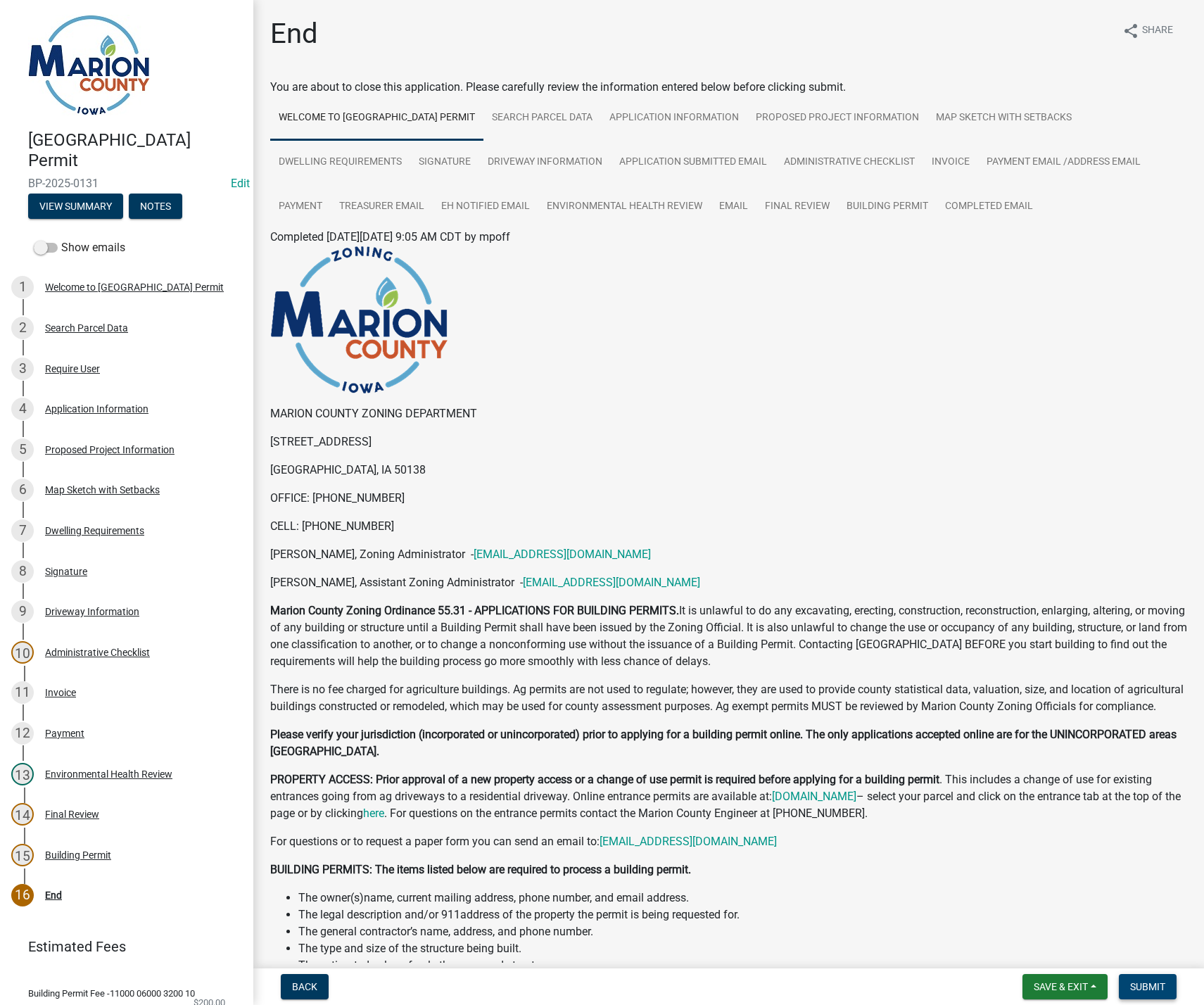
click at [1139, 992] on span "Submit" at bounding box center [1147, 986] width 35 height 11
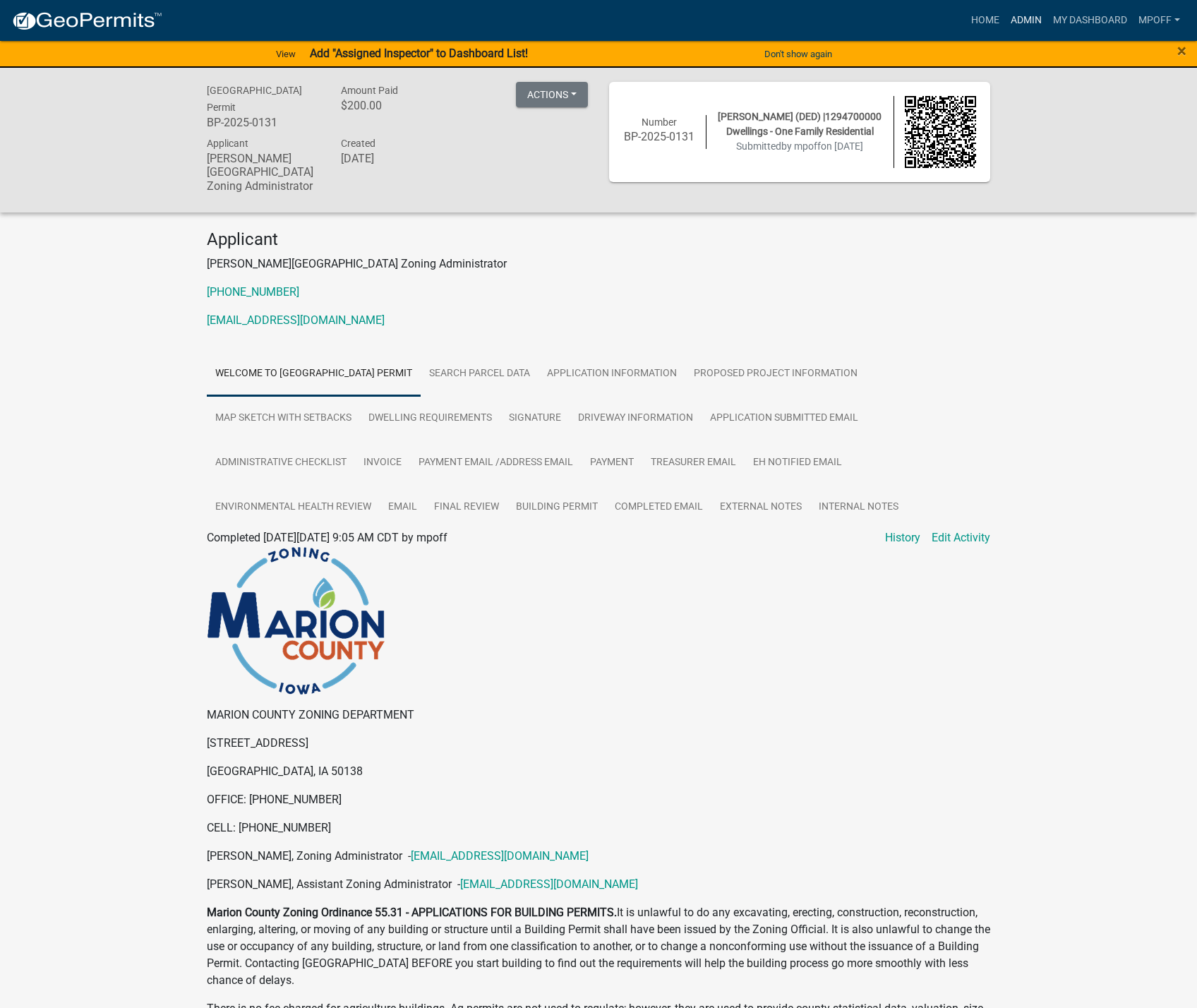
click at [1021, 24] on link "Admin" at bounding box center [1026, 20] width 42 height 27
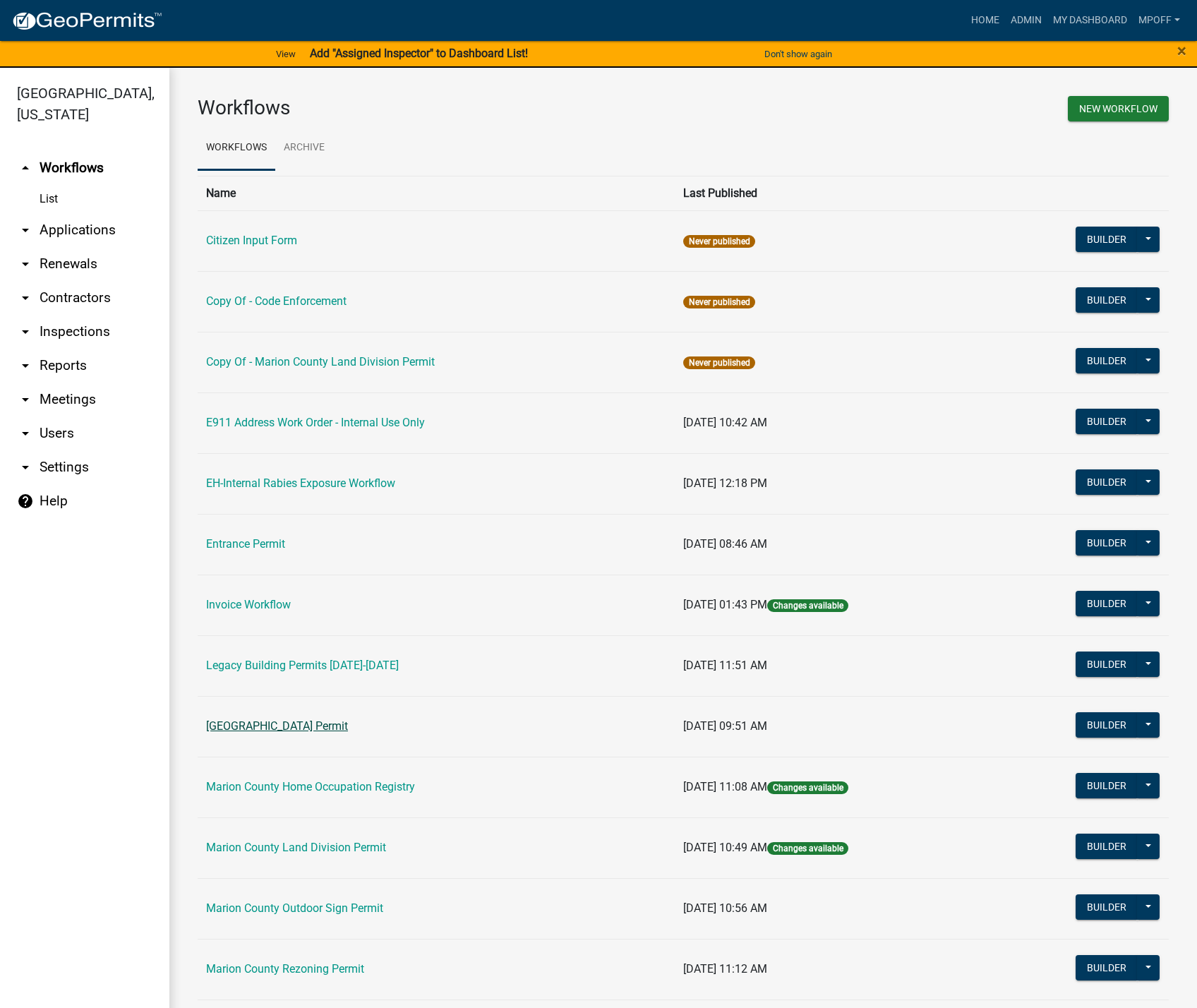
click at [299, 723] on link "[GEOGRAPHIC_DATA] Permit" at bounding box center [277, 726] width 142 height 13
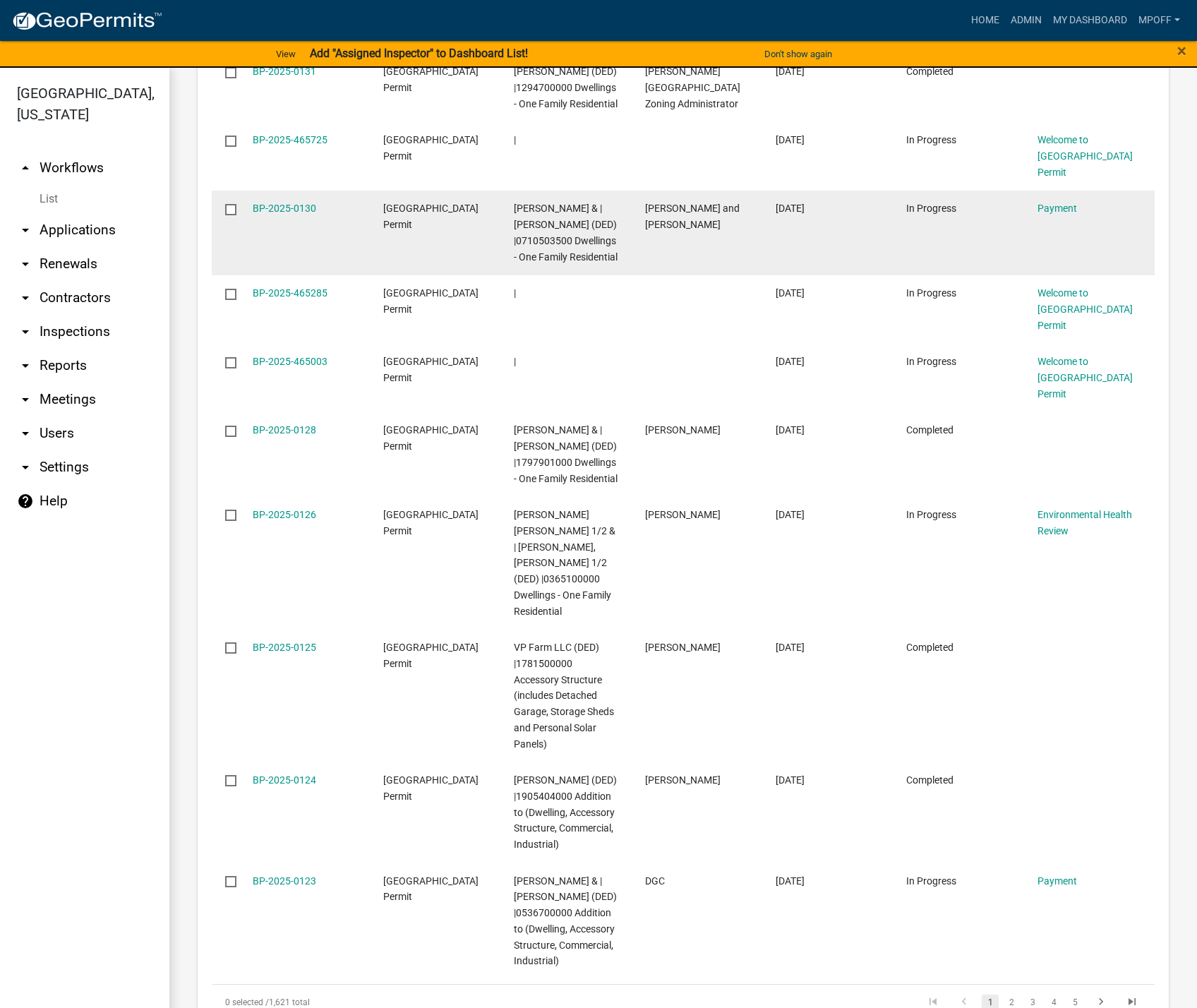
scroll to position [2176, 0]
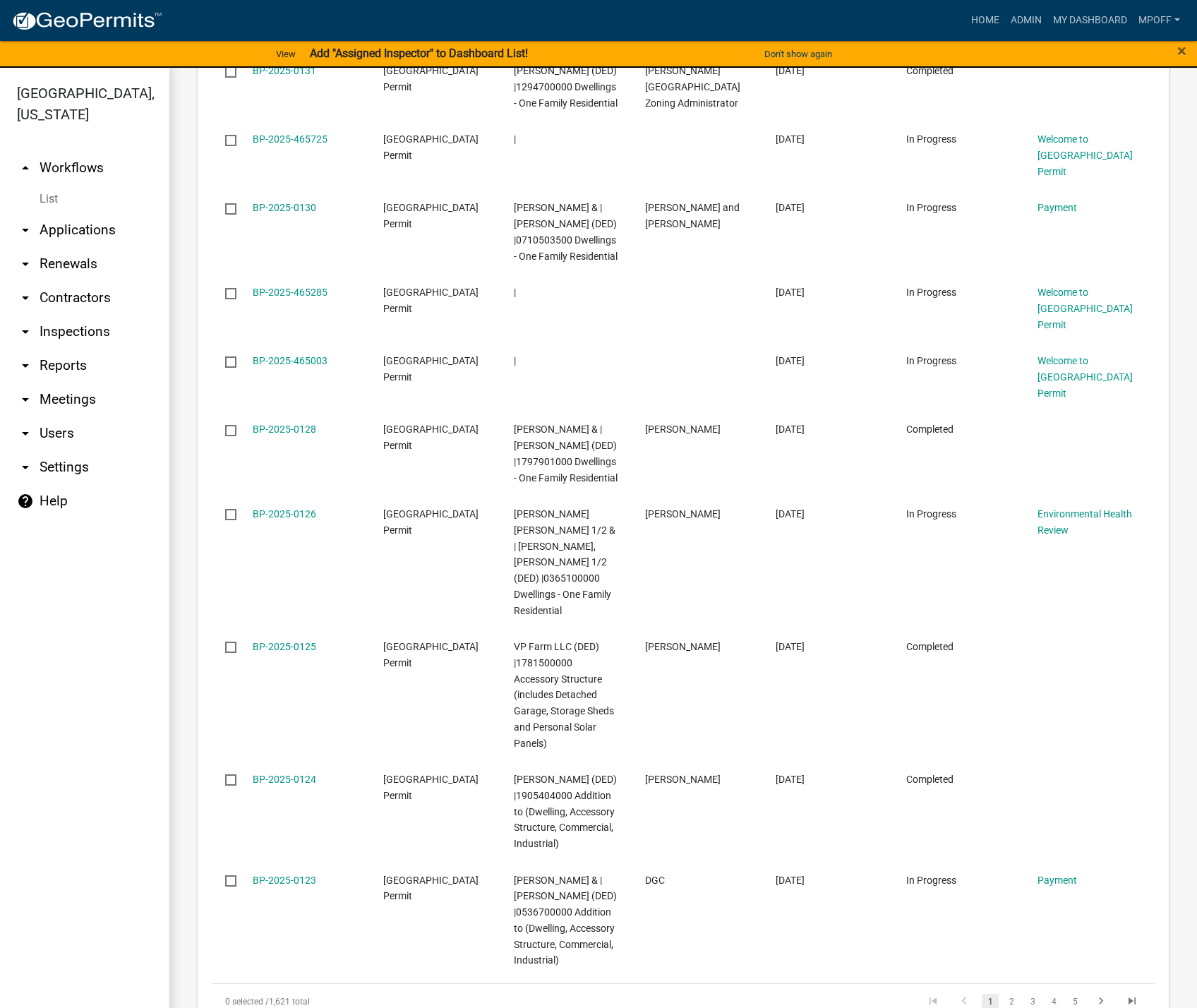
click at [48, 185] on link "List" at bounding box center [85, 199] width 169 height 28
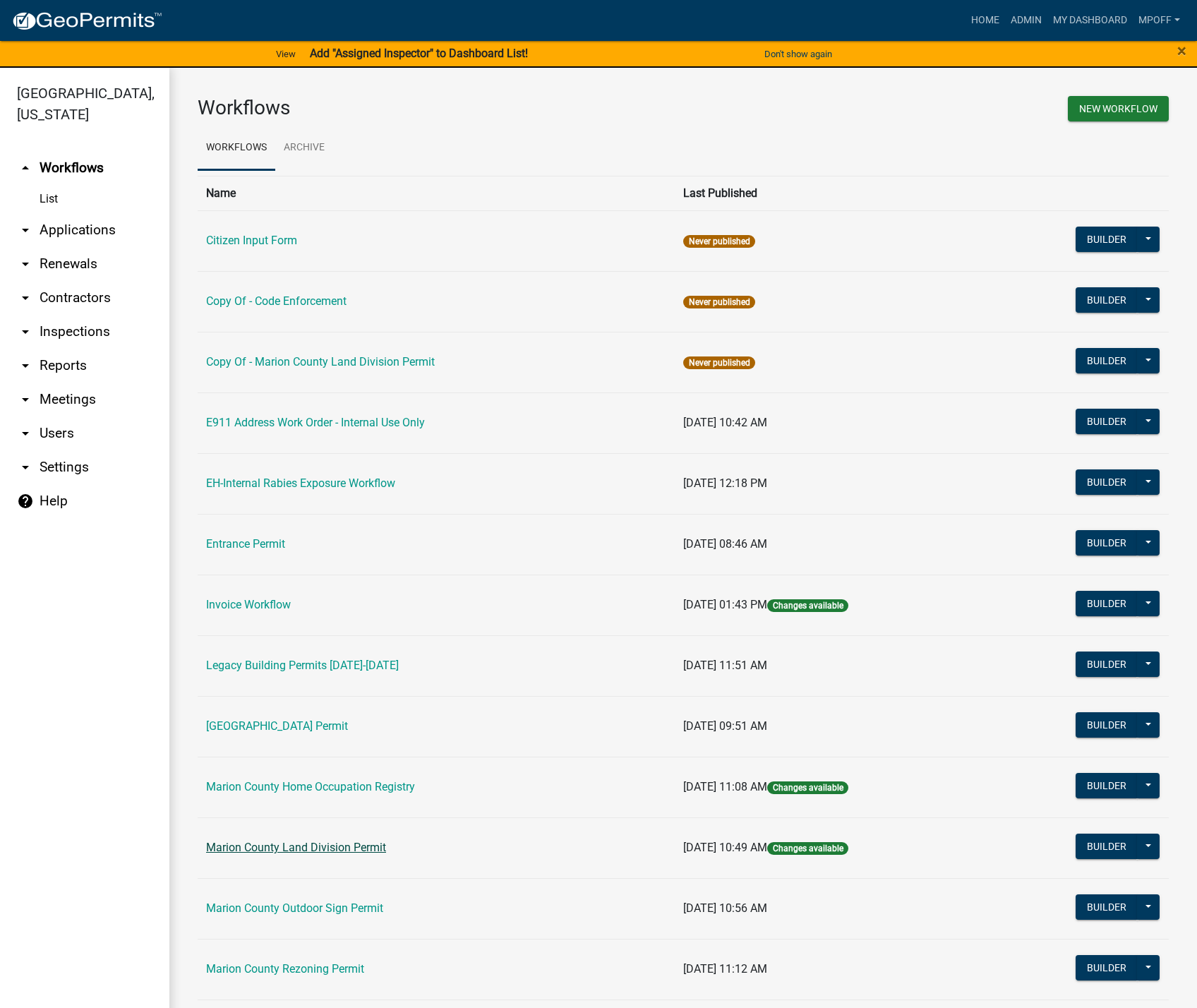
click at [339, 847] on link "Marion County Land Division Permit" at bounding box center [296, 847] width 180 height 13
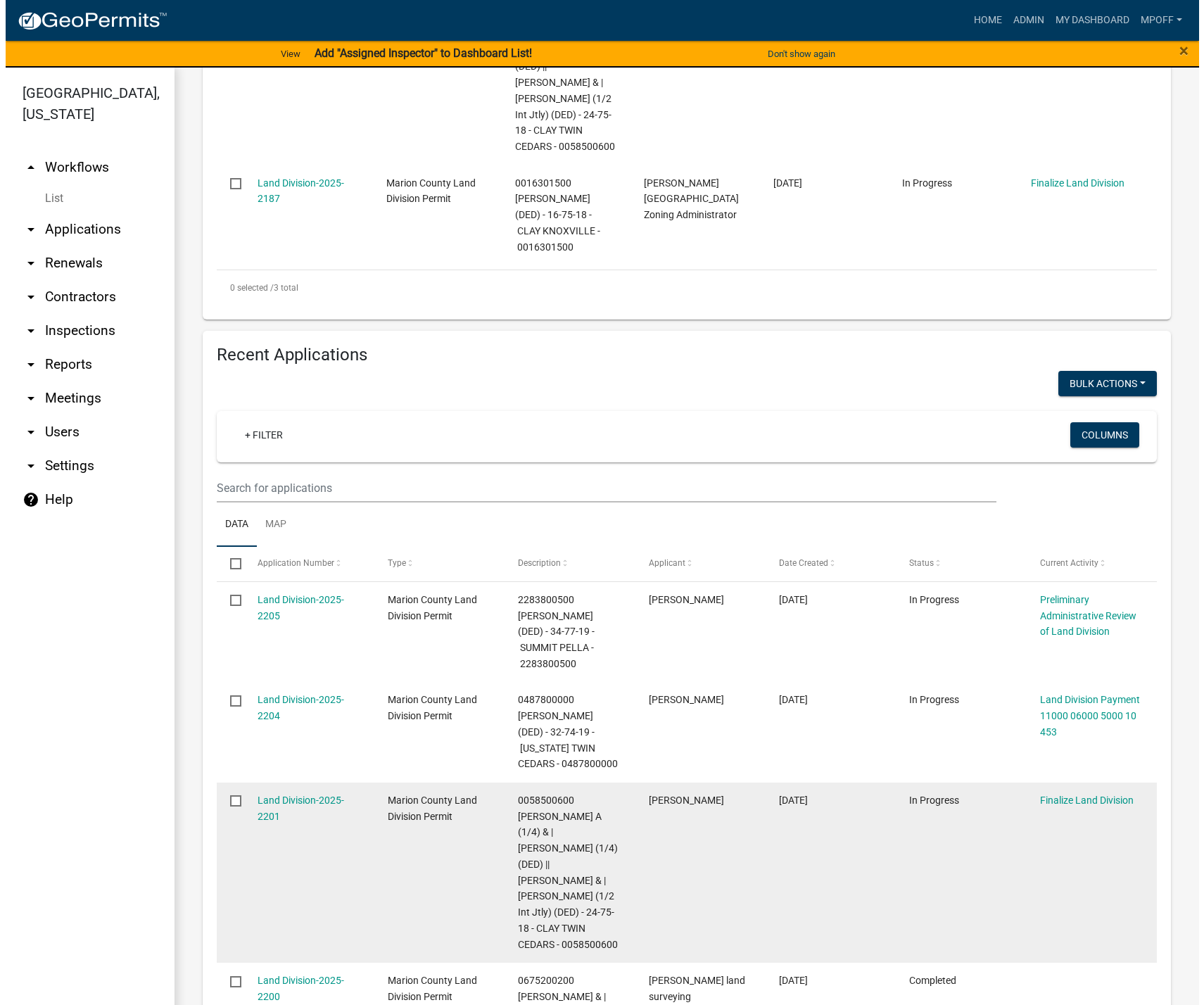
scroll to position [634, 0]
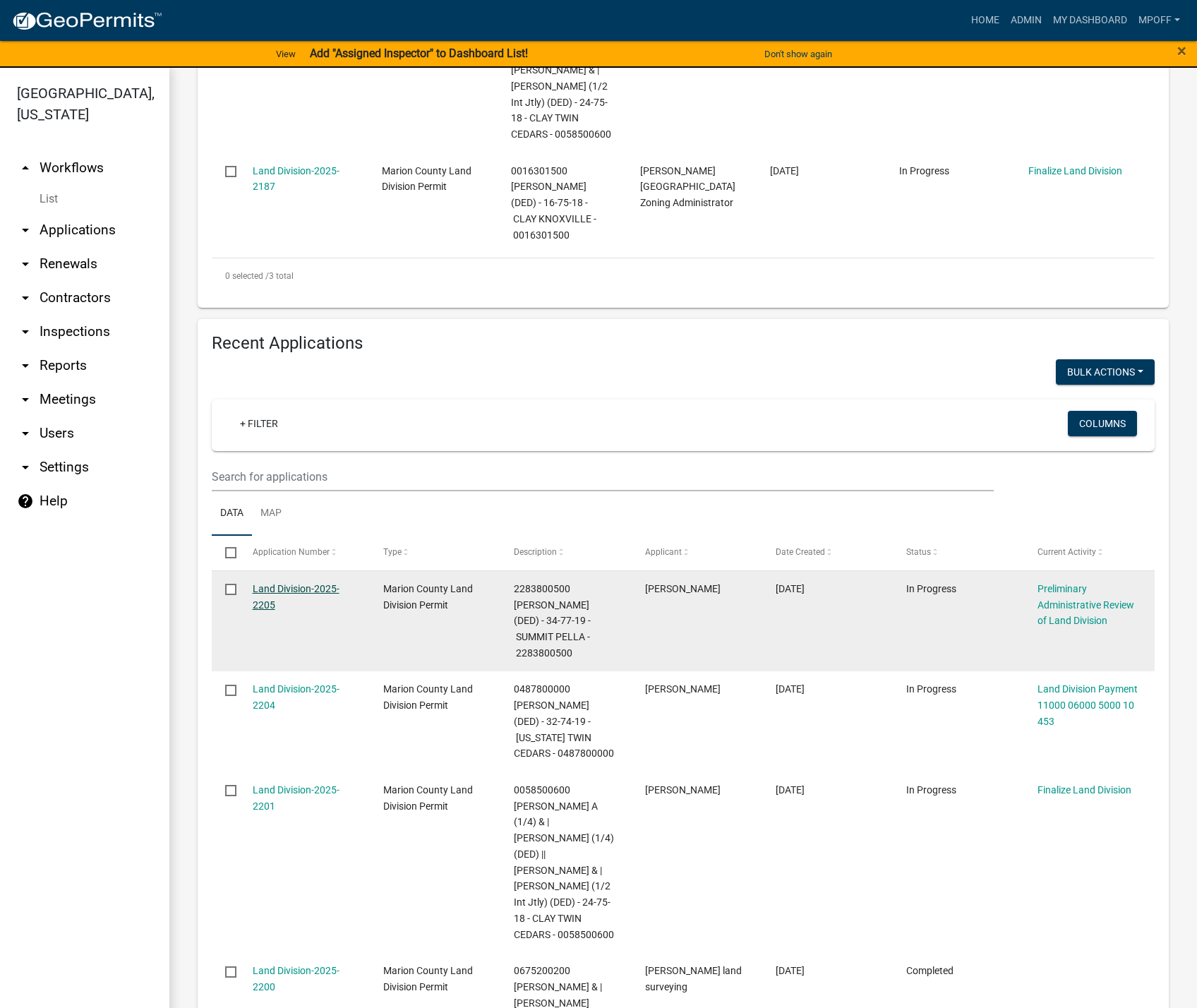
click at [307, 583] on link "Land Division-2025-2205" at bounding box center [296, 596] width 87 height 27
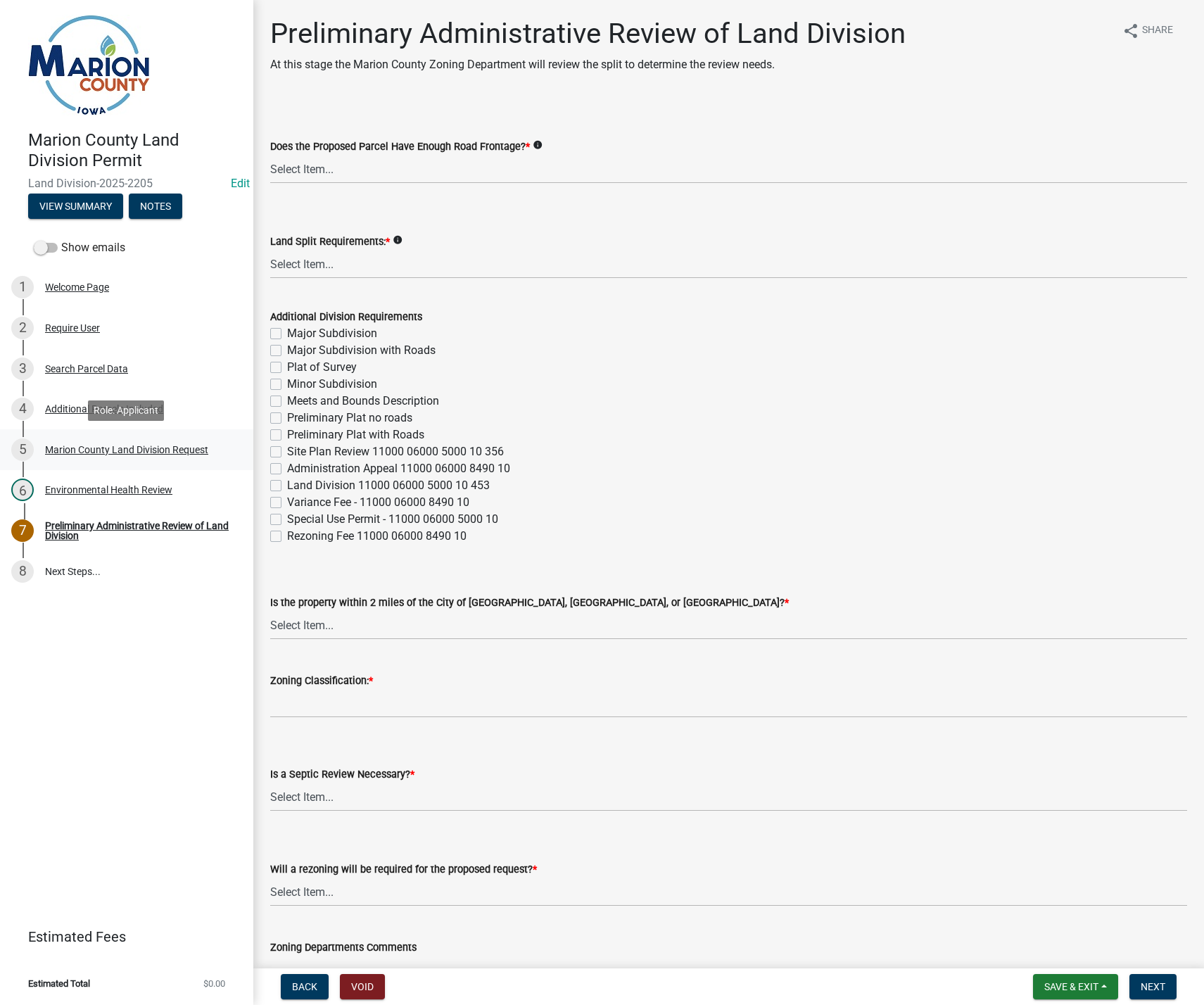
click at [137, 445] on div "Marion County Land Division Request" at bounding box center [127, 449] width 163 height 10
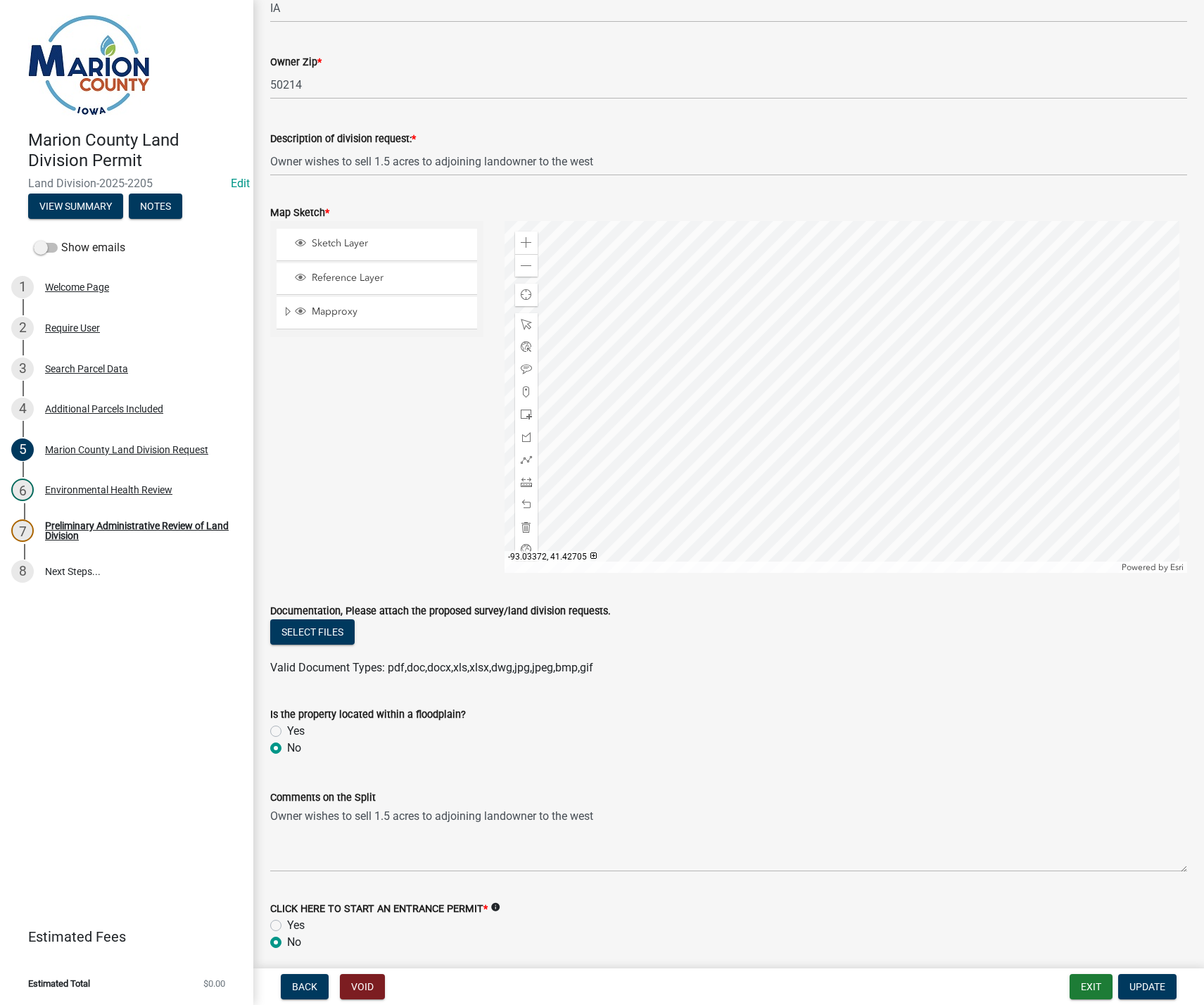
scroll to position [1618, 0]
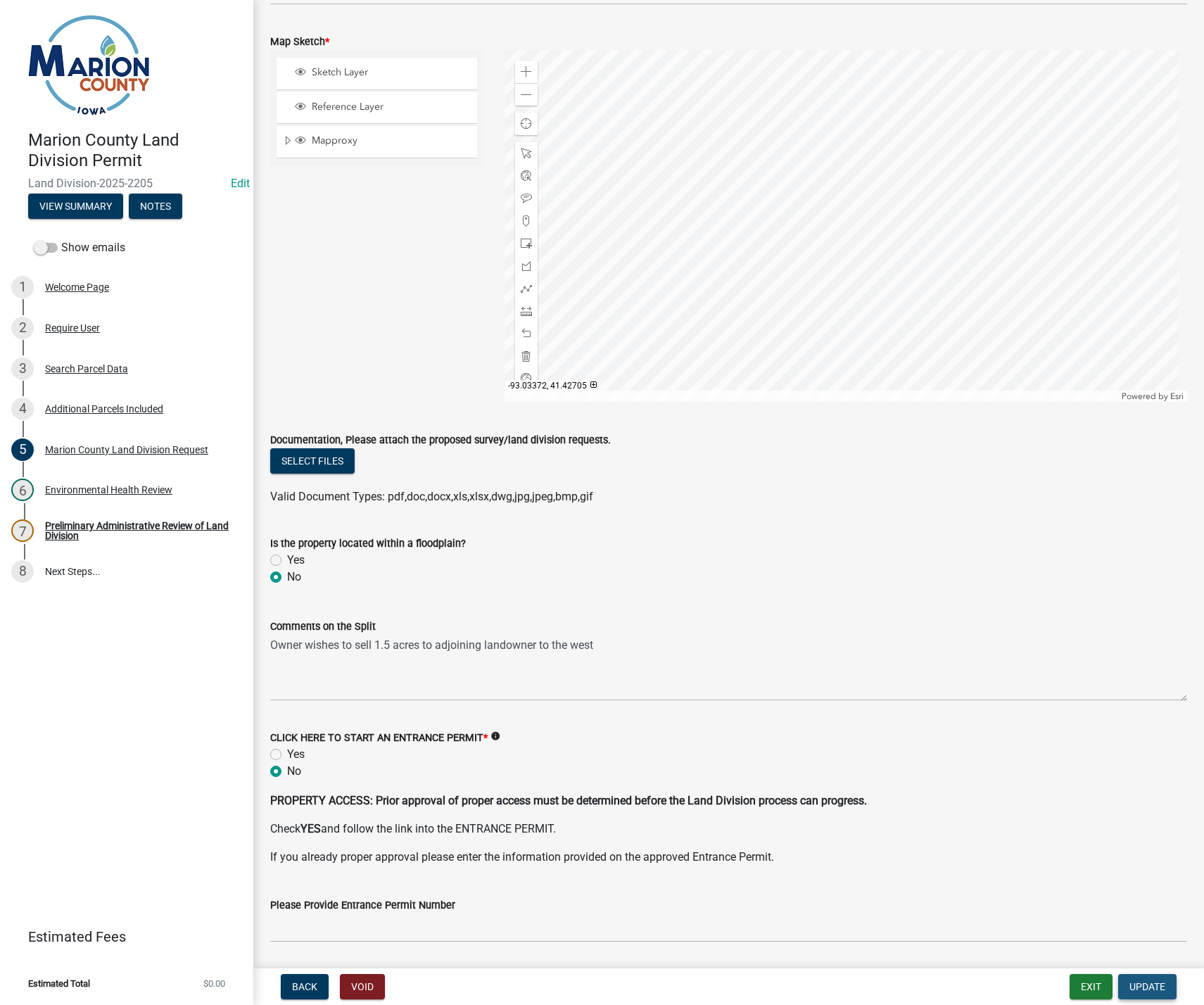
click at [1156, 982] on span "Update" at bounding box center [1148, 986] width 36 height 11
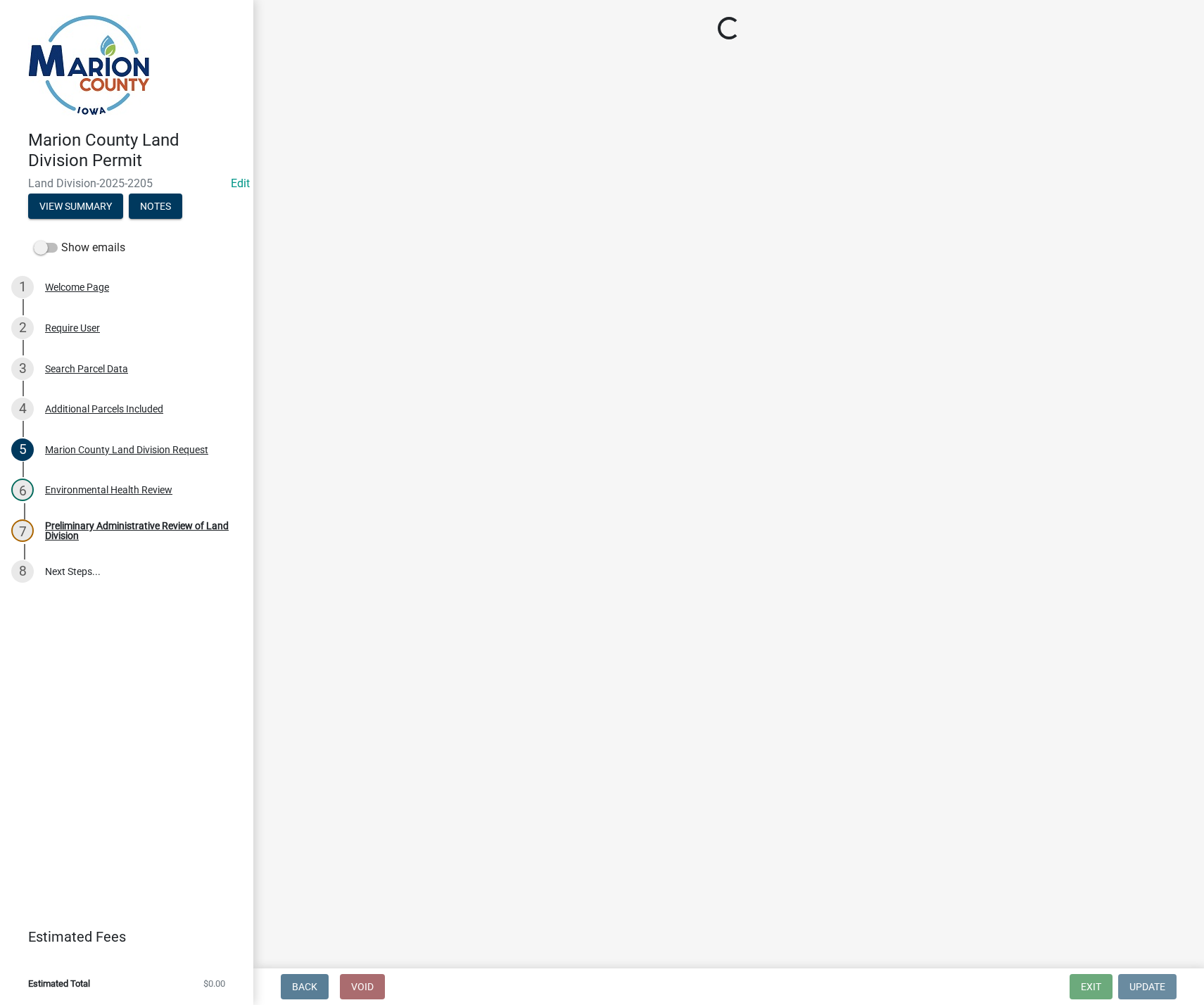
scroll to position [0, 0]
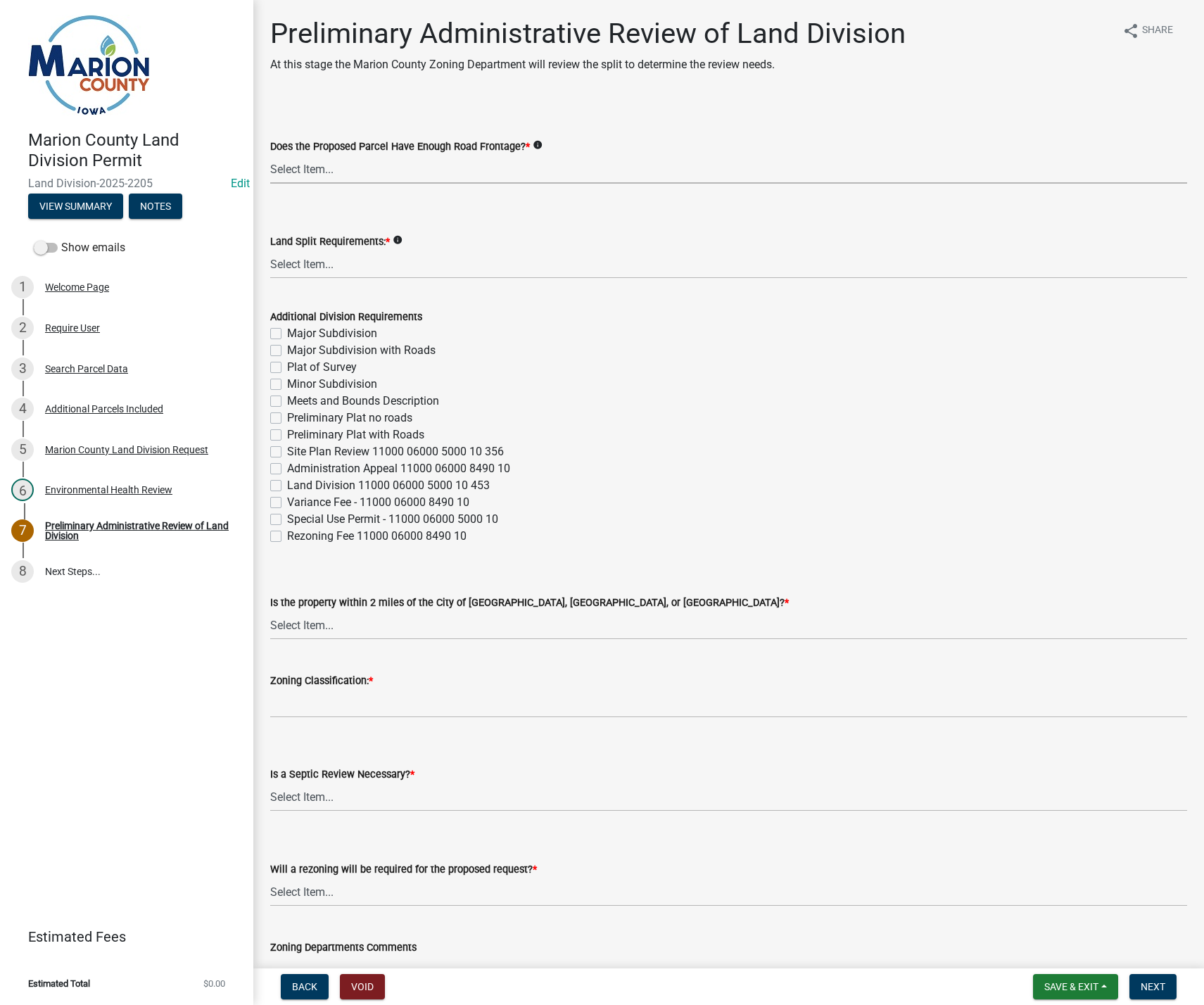
click at [286, 169] on select "Select Item... Yes No" at bounding box center [729, 169] width 917 height 29
click at [270, 155] on select "Select Item... Yes No" at bounding box center [729, 169] width 917 height 29
select select "a7f9cd2d-d5d4-4070-9ba4-42a568cda733"
click at [313, 273] on select "Select Item... Major Subdivision Major Subdivision with Roads Ag Only/None Mino…" at bounding box center [729, 264] width 917 height 29
click at [270, 250] on select "Select Item... Major Subdivision Major Subdivision with Roads Ag Only/None Mino…" at bounding box center [729, 264] width 917 height 29
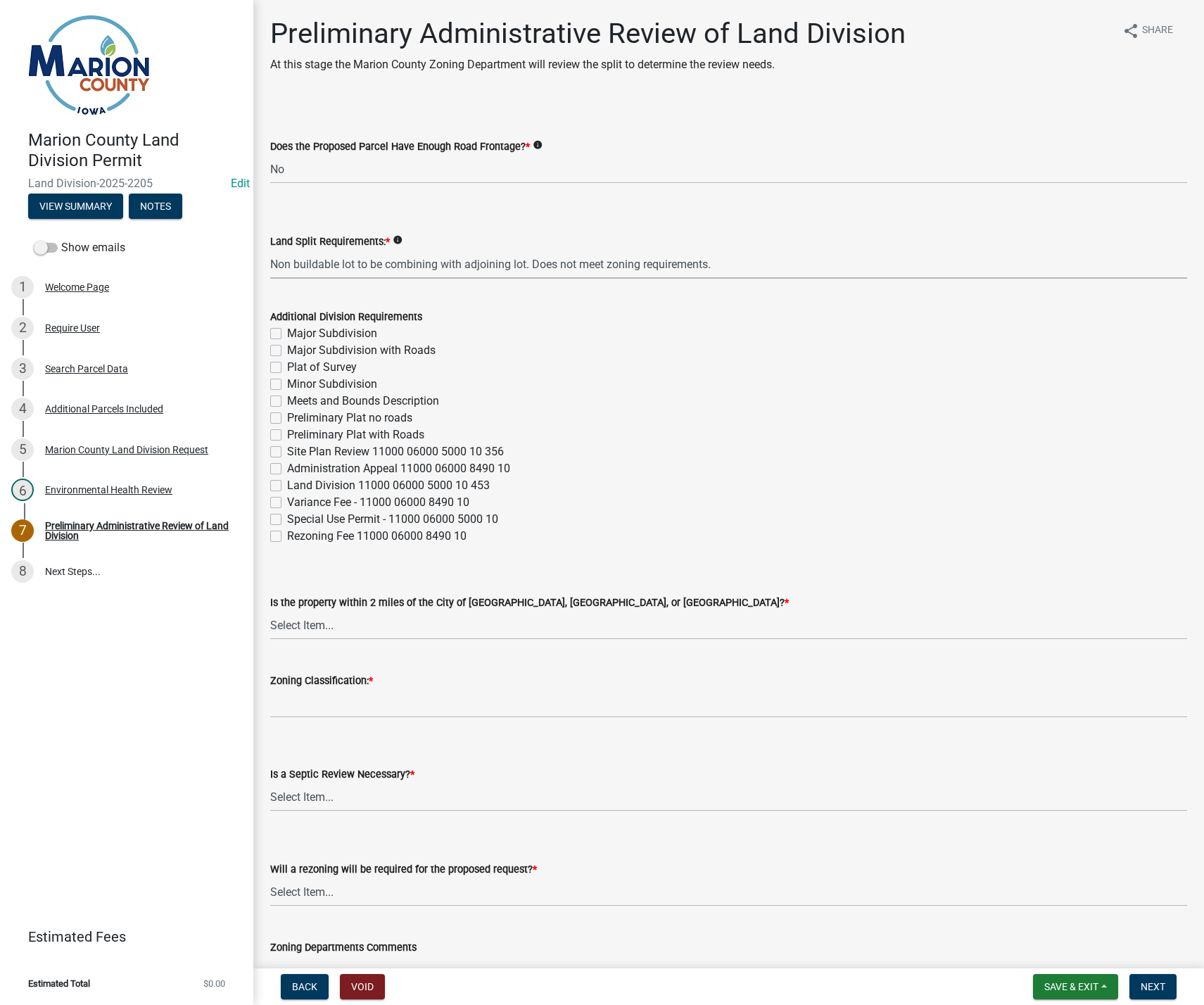
select select "21fd0923-c28c-4a59-be57-be4097c87943"
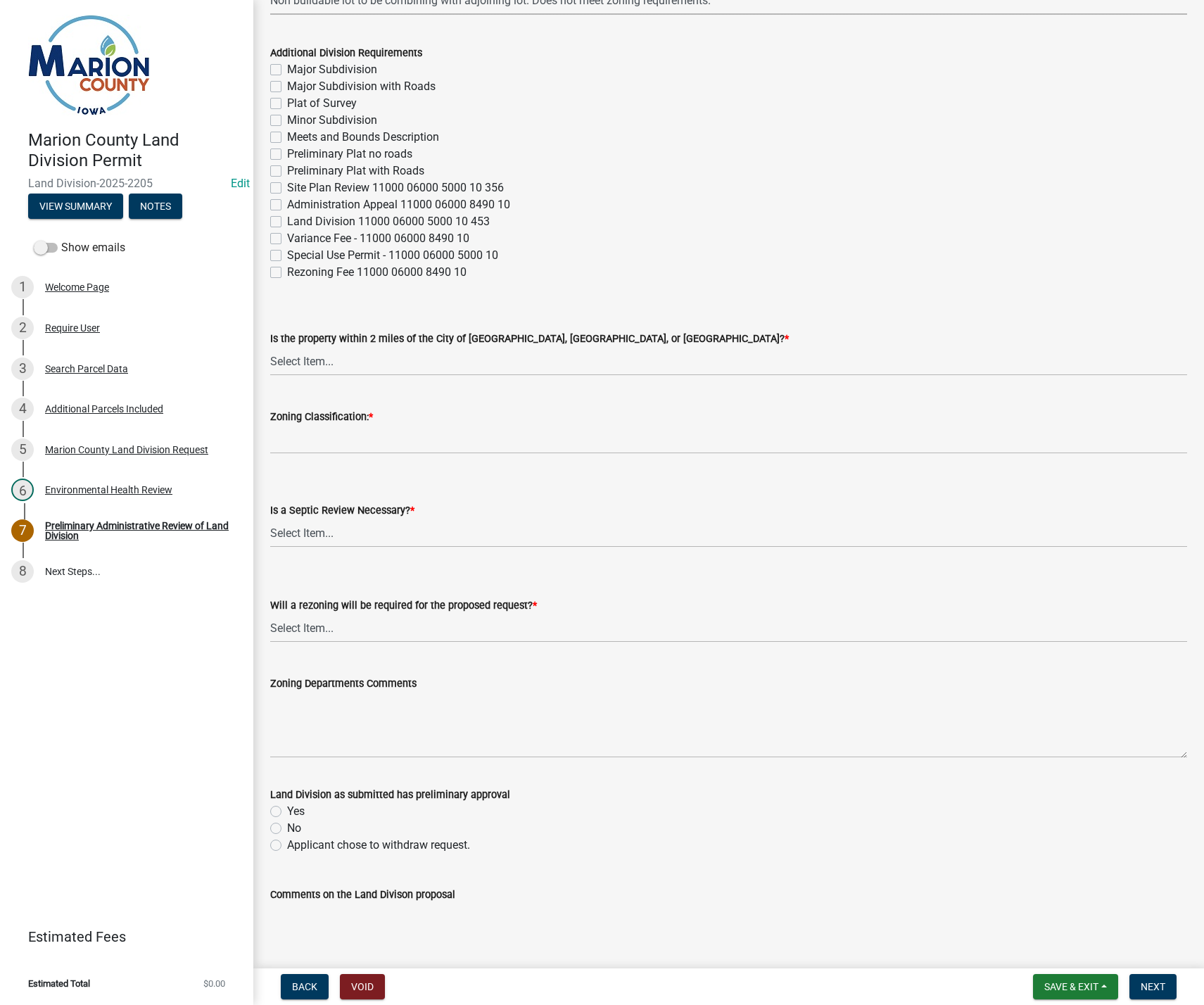
scroll to position [281, 0]
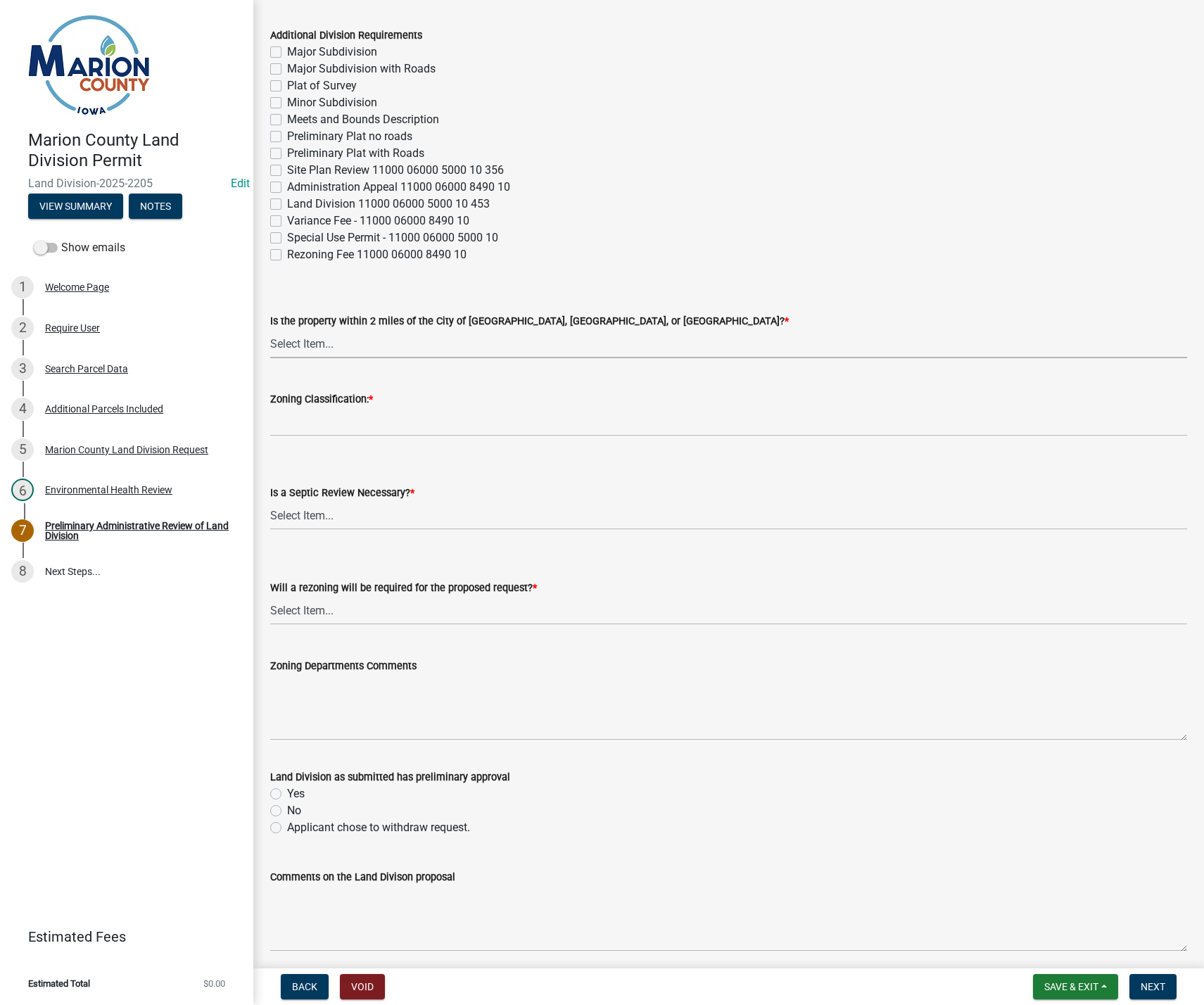
click at [355, 336] on select "Select Item... Knoxville Pella Pleasantville Not Required" at bounding box center [729, 343] width 917 height 29
click at [270, 329] on select "Select Item... Knoxville Pella Pleasantville Not Required" at bounding box center [729, 343] width 917 height 29
select select "a5a811e1-1883-458e-a0e5-603d251b0610"
click at [343, 513] on select "Select Item... Yes No" at bounding box center [729, 515] width 917 height 29
click at [270, 501] on select "Select Item... Yes No" at bounding box center [729, 515] width 917 height 29
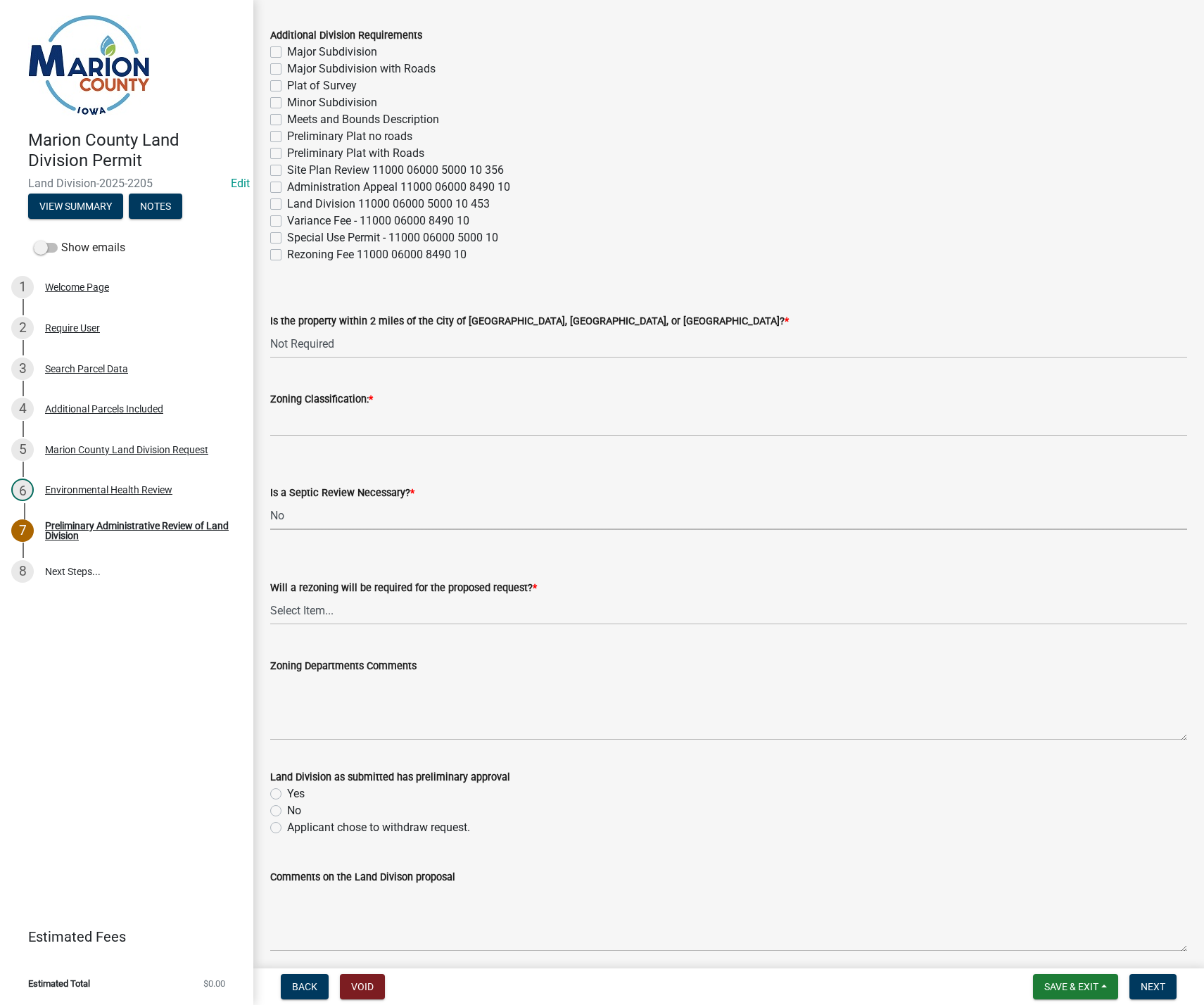
select select "fb24c959-e9cd-4888-bdf9-14b73a21e59f"
click at [336, 428] on input "Zoning Classification: *" at bounding box center [729, 421] width 917 height 29
type input "A-1"
click at [307, 599] on select "Select Item... Yes No" at bounding box center [729, 610] width 917 height 29
click at [270, 596] on select "Select Item... Yes No" at bounding box center [729, 610] width 917 height 29
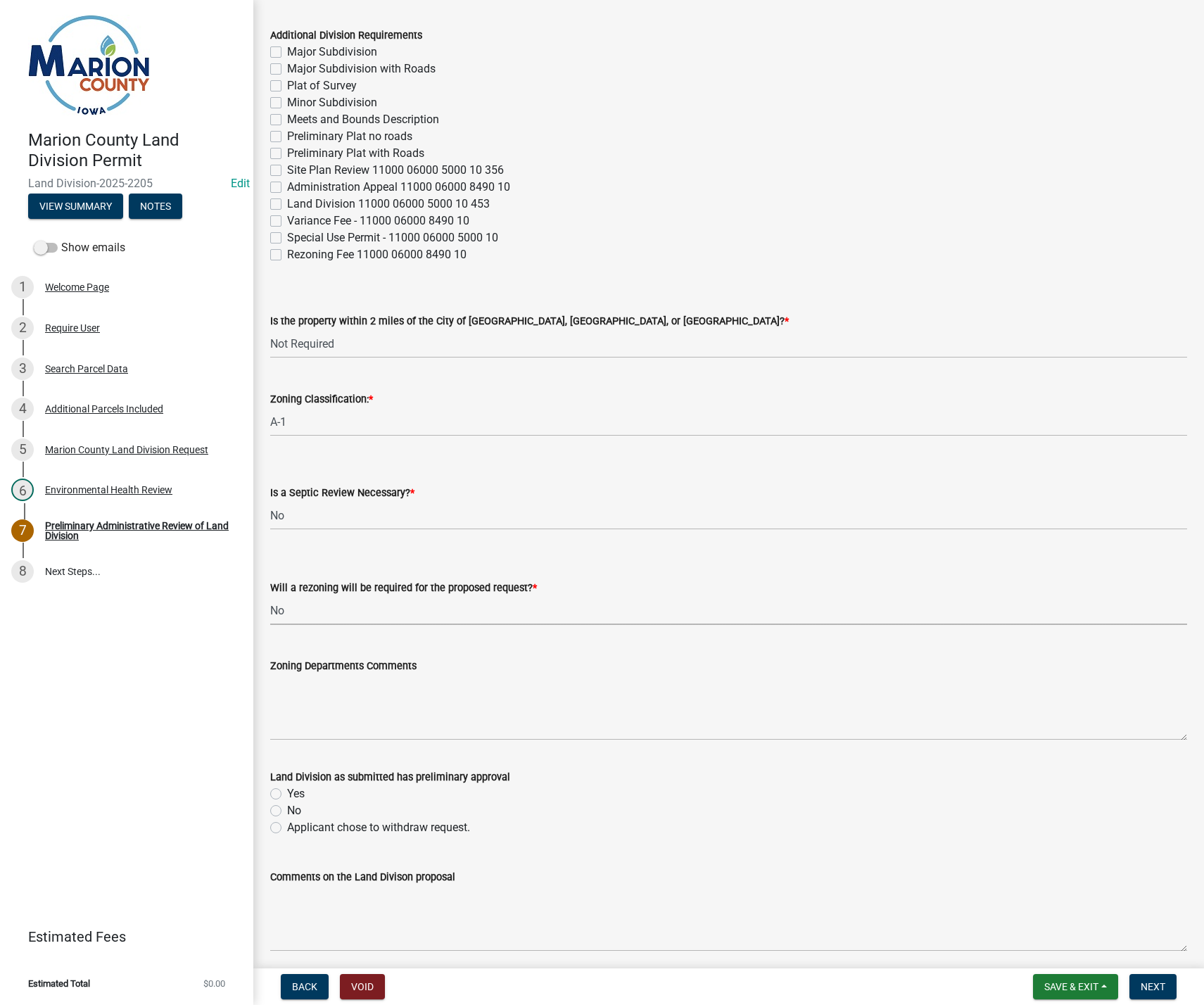
select select "c44cf09b-9a6e-4b49-8fa4-564df1708437"
click at [287, 795] on label "Yes" at bounding box center [295, 794] width 18 height 17
click at [287, 795] on input "Yes" at bounding box center [291, 790] width 9 height 9
radio input "true"
click at [386, 895] on textarea "Comments on the Land Divison proposal" at bounding box center [729, 918] width 917 height 66
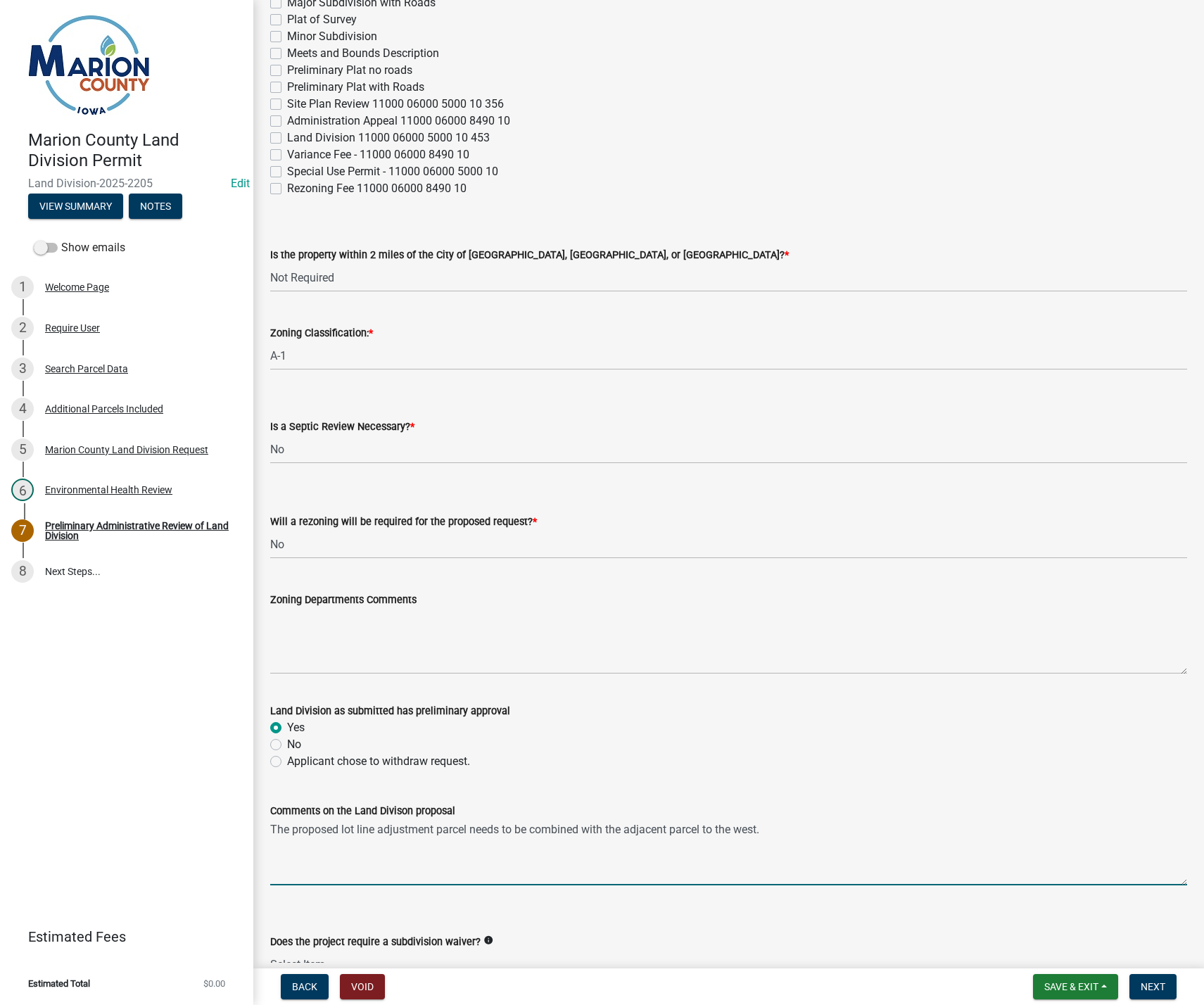
scroll to position [431, 0]
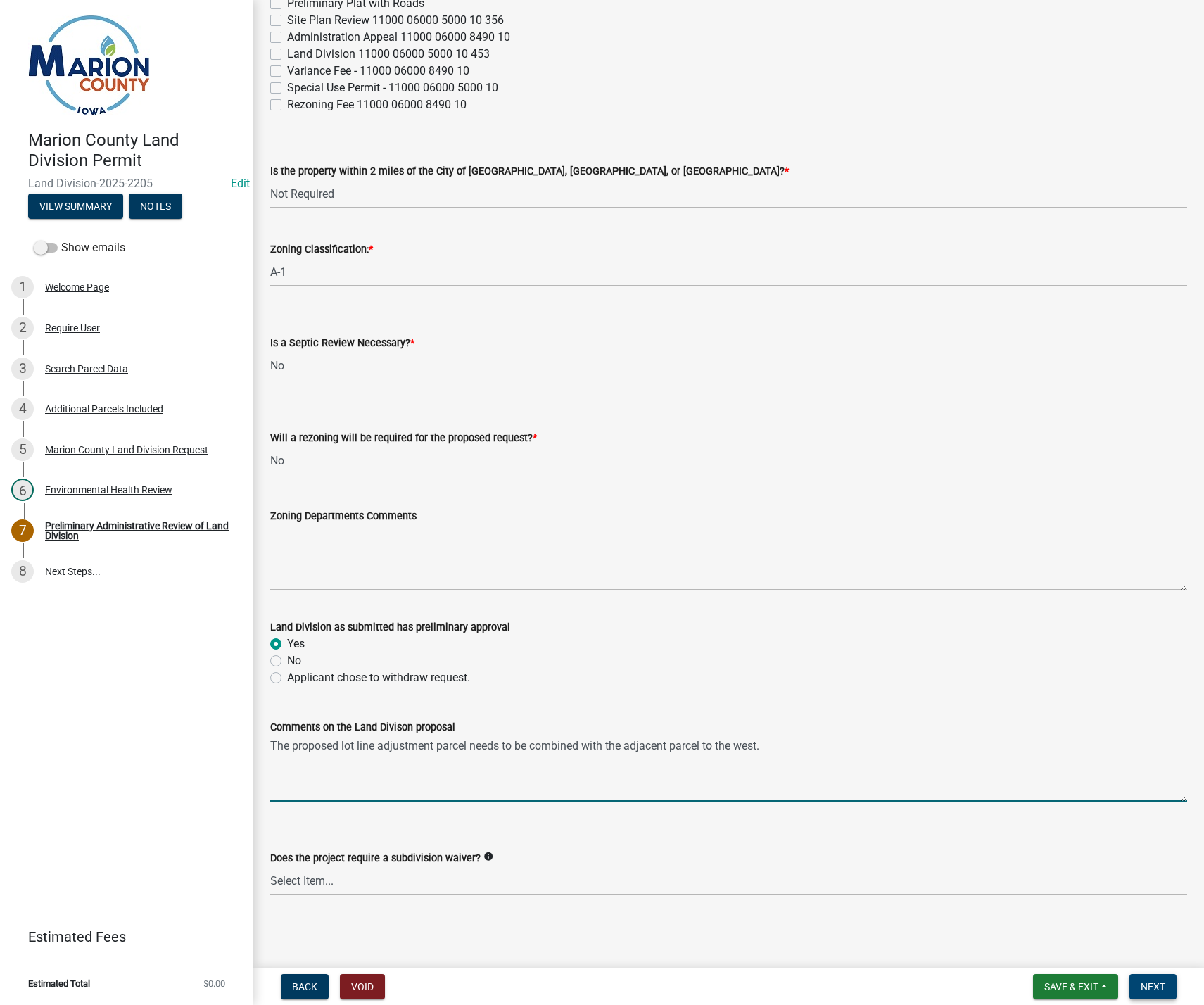
type textarea "The proposed lot line adjustment parcel needs to be combined with the adjacent …"
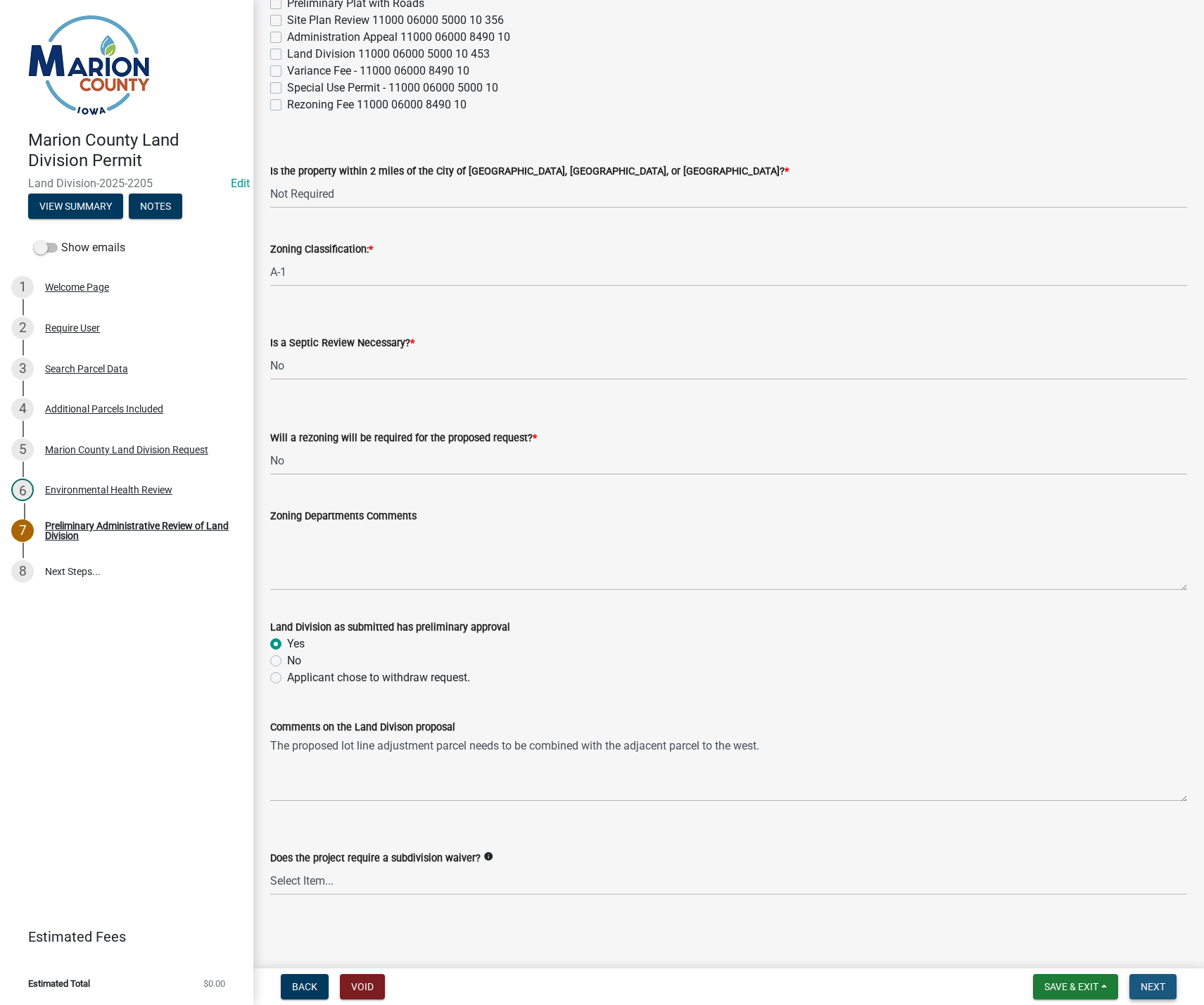
click at [1152, 987] on span "Next" at bounding box center [1153, 986] width 25 height 11
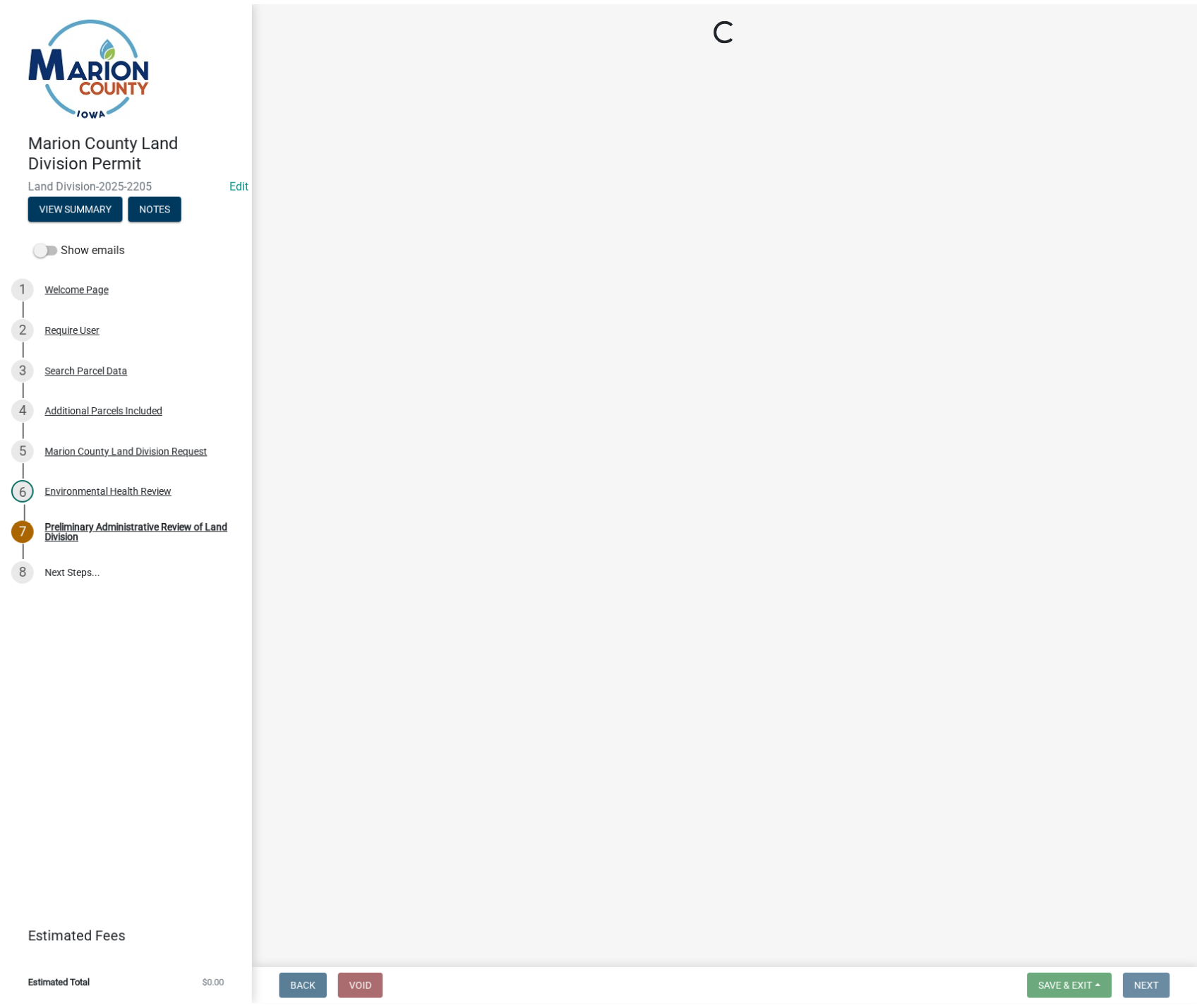
scroll to position [0, 0]
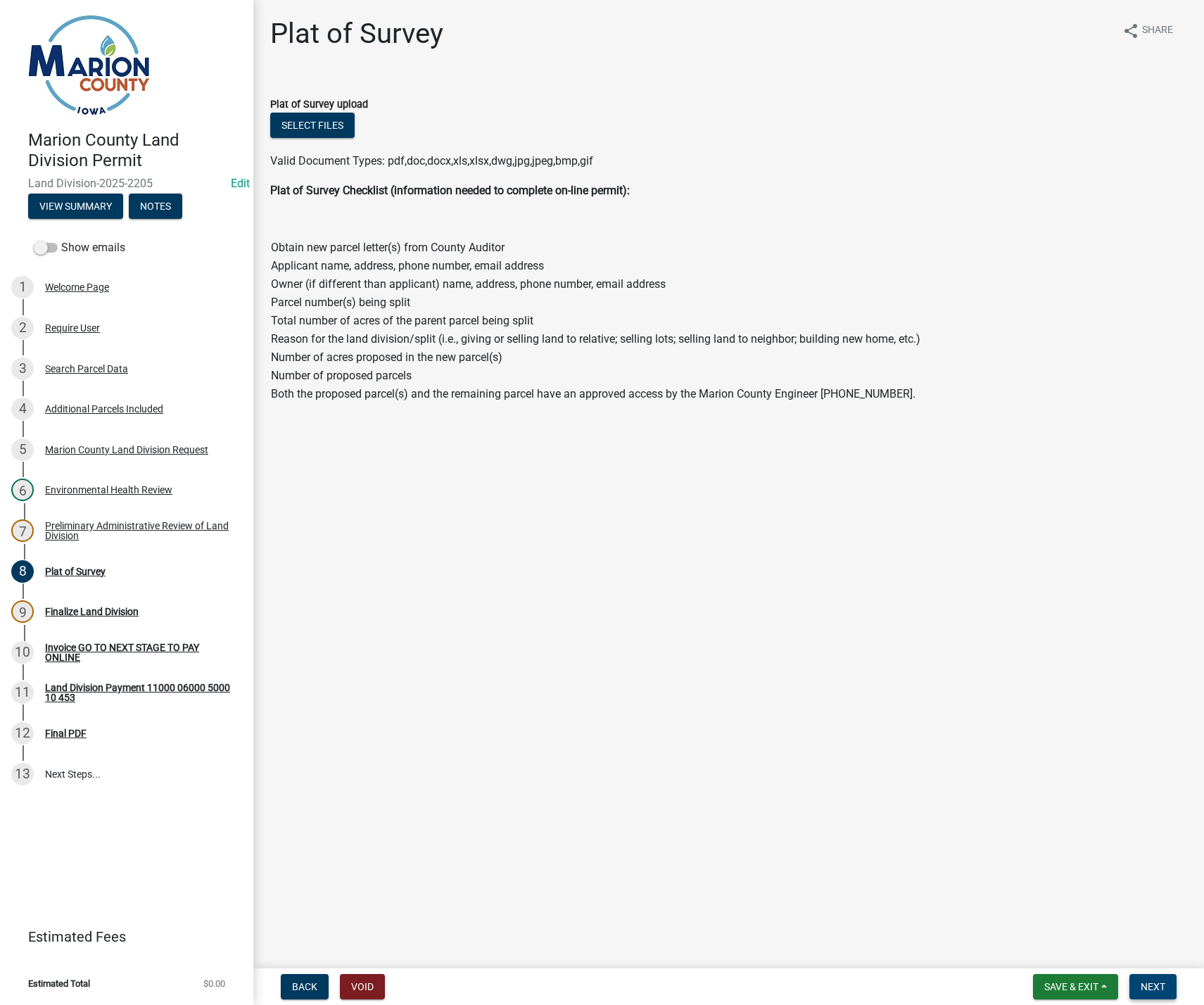
click at [1156, 988] on span "Next" at bounding box center [1153, 986] width 25 height 11
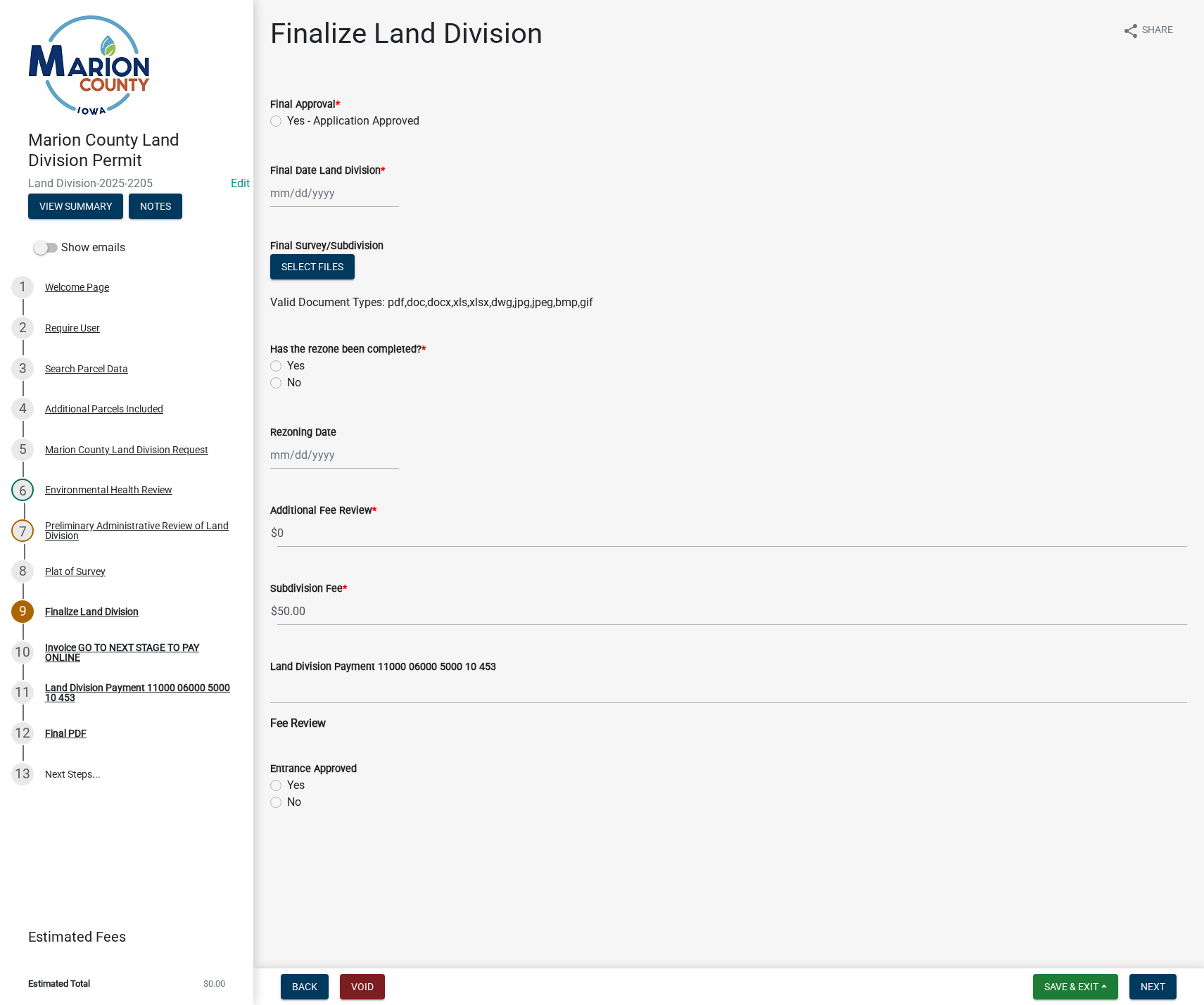
click at [287, 119] on label "Yes - Application Approved" at bounding box center [352, 121] width 132 height 17
click at [287, 119] on input "Yes - Application Approved" at bounding box center [291, 117] width 9 height 9
radio input "true"
click at [1165, 987] on span "Next" at bounding box center [1153, 986] width 25 height 11
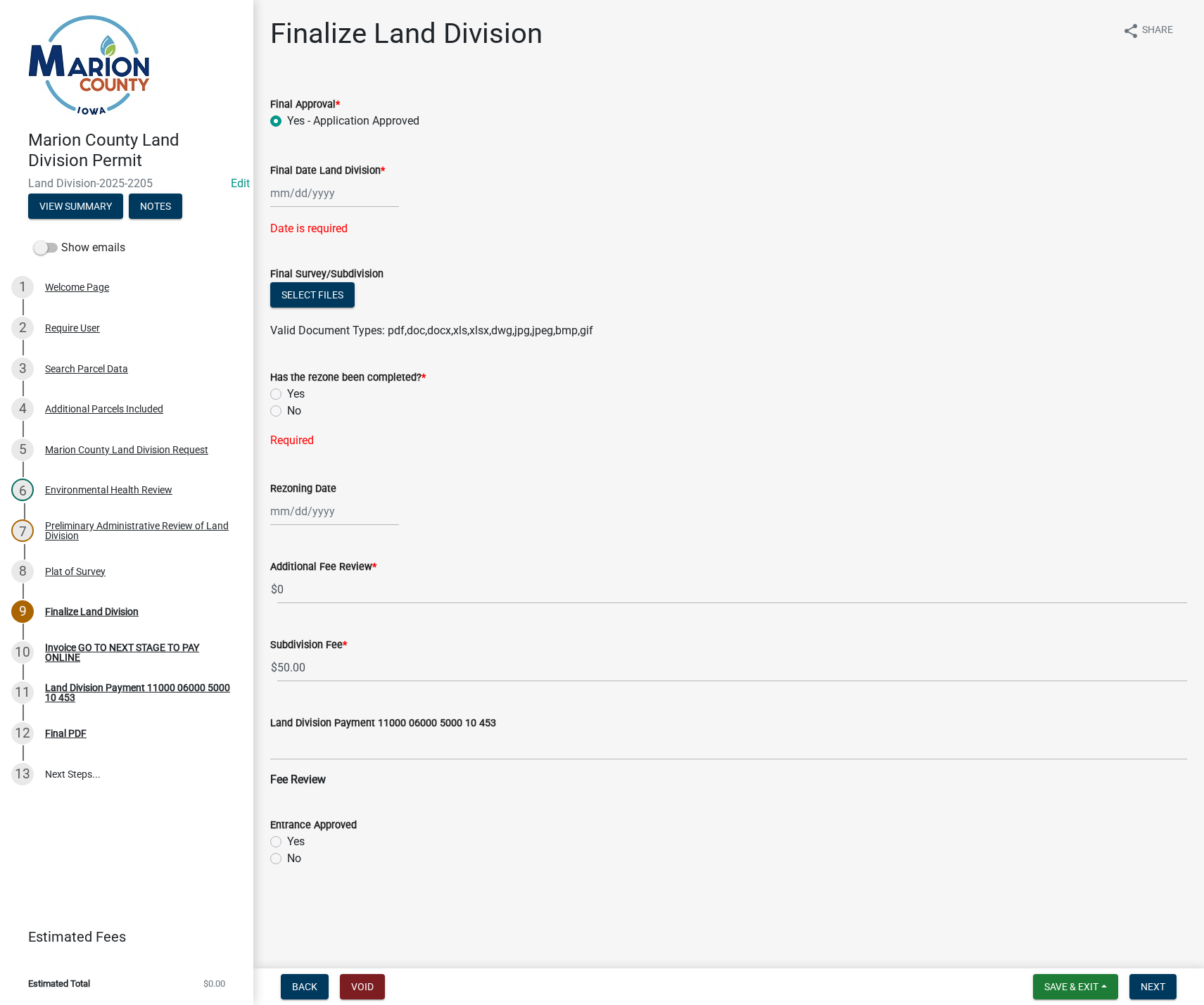
click at [287, 409] on label "No" at bounding box center [294, 411] width 14 height 17
click at [287, 409] on input "No" at bounding box center [291, 407] width 9 height 9
radio input "true"
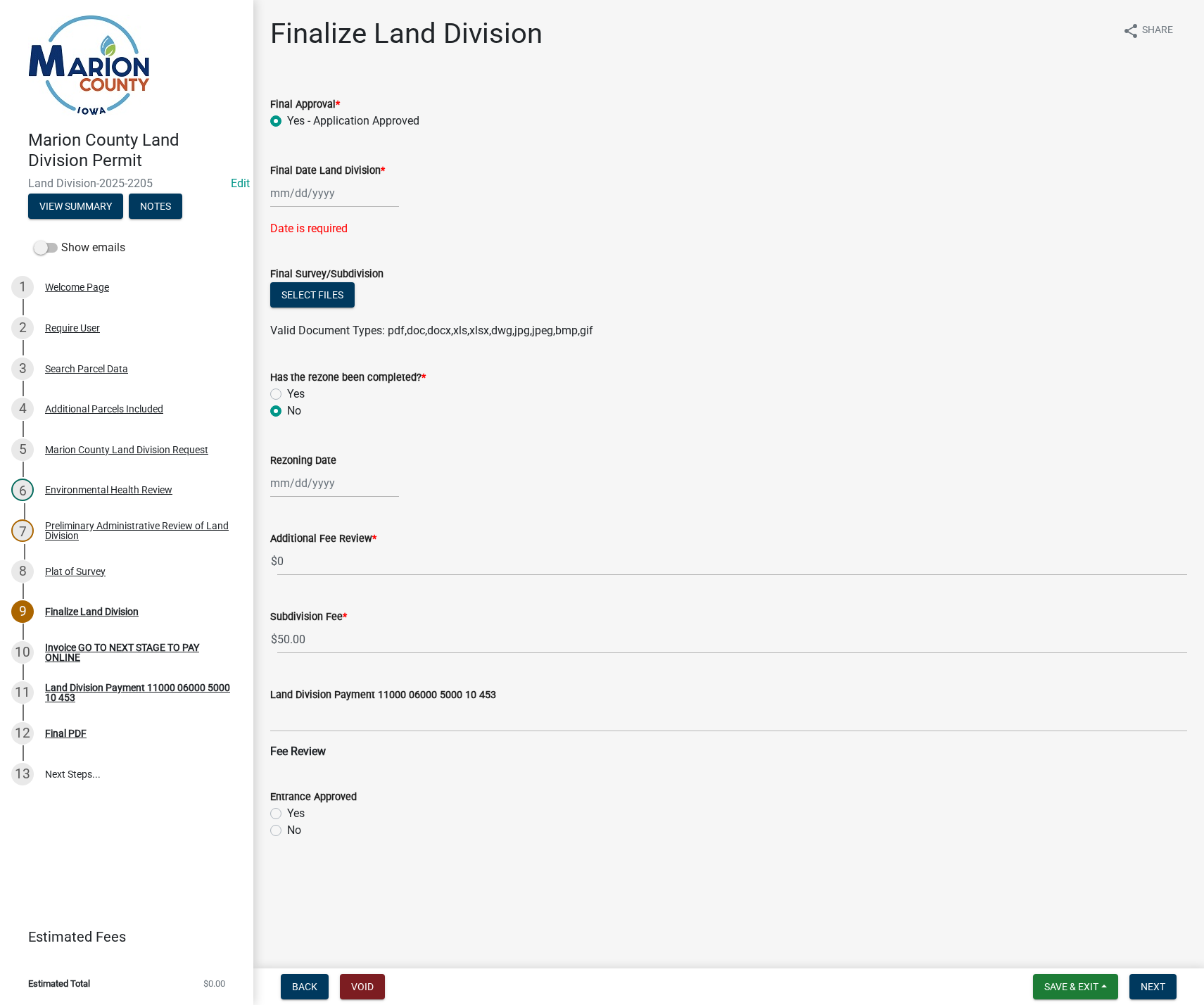
click at [292, 193] on div at bounding box center [334, 193] width 129 height 29
select select "8"
select select "2025"
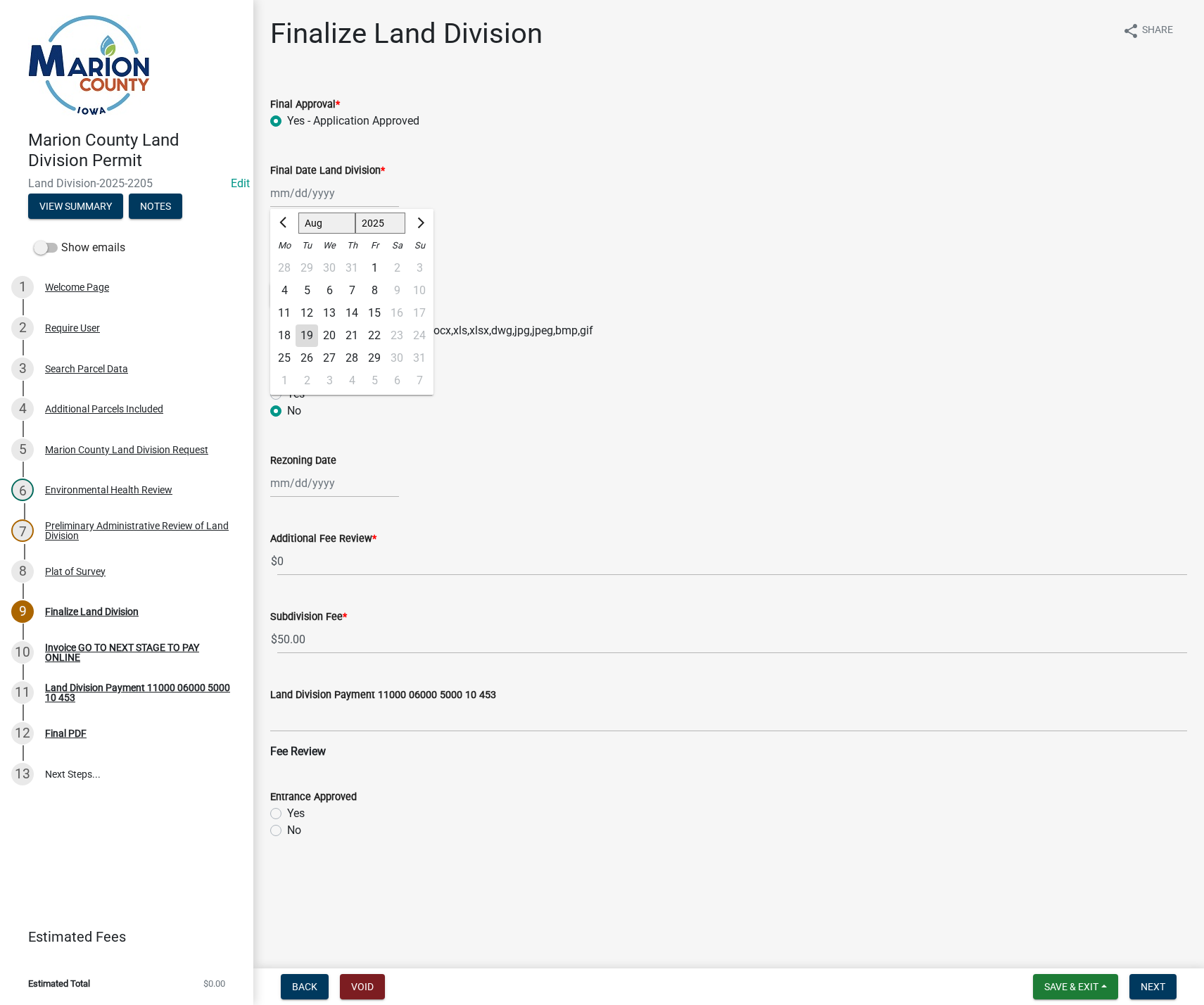
click at [302, 336] on div "19" at bounding box center [306, 335] width 23 height 23
type input "08/19/2025"
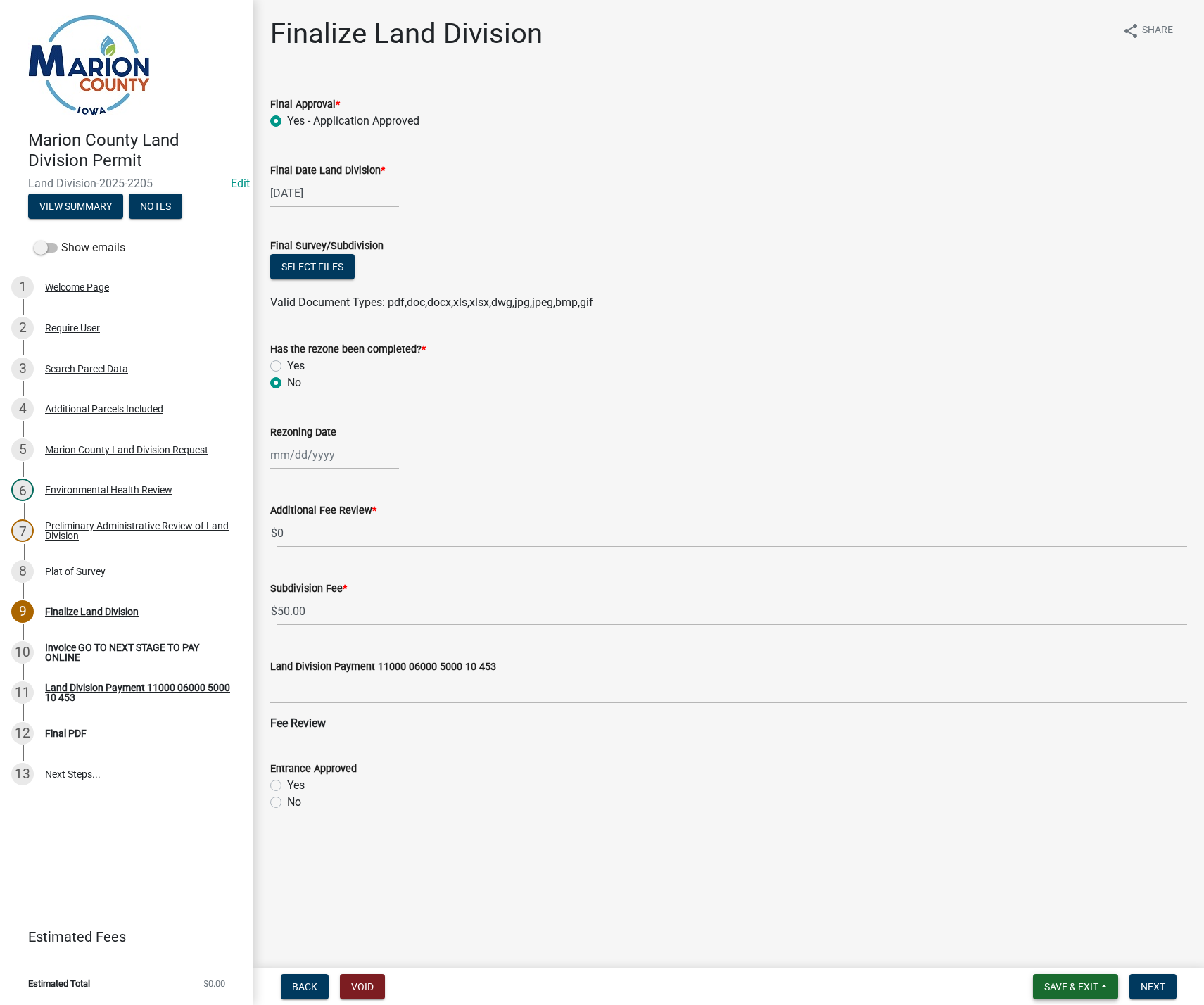
click at [1092, 996] on button "Save & Exit" at bounding box center [1075, 986] width 85 height 25
click at [1070, 950] on button "Save & Exit" at bounding box center [1062, 950] width 113 height 34
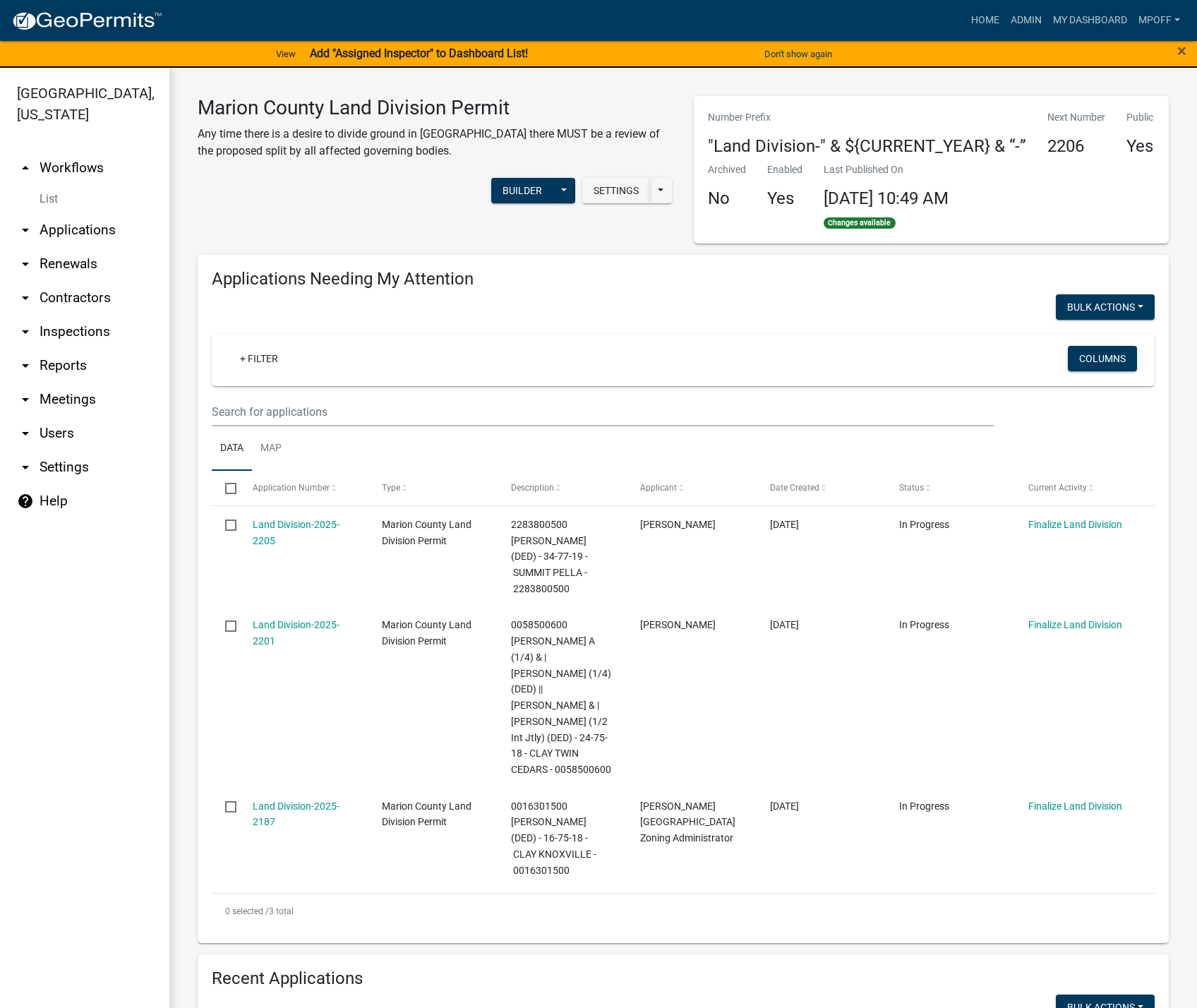
click at [53, 185] on link "List" at bounding box center [85, 199] width 169 height 28
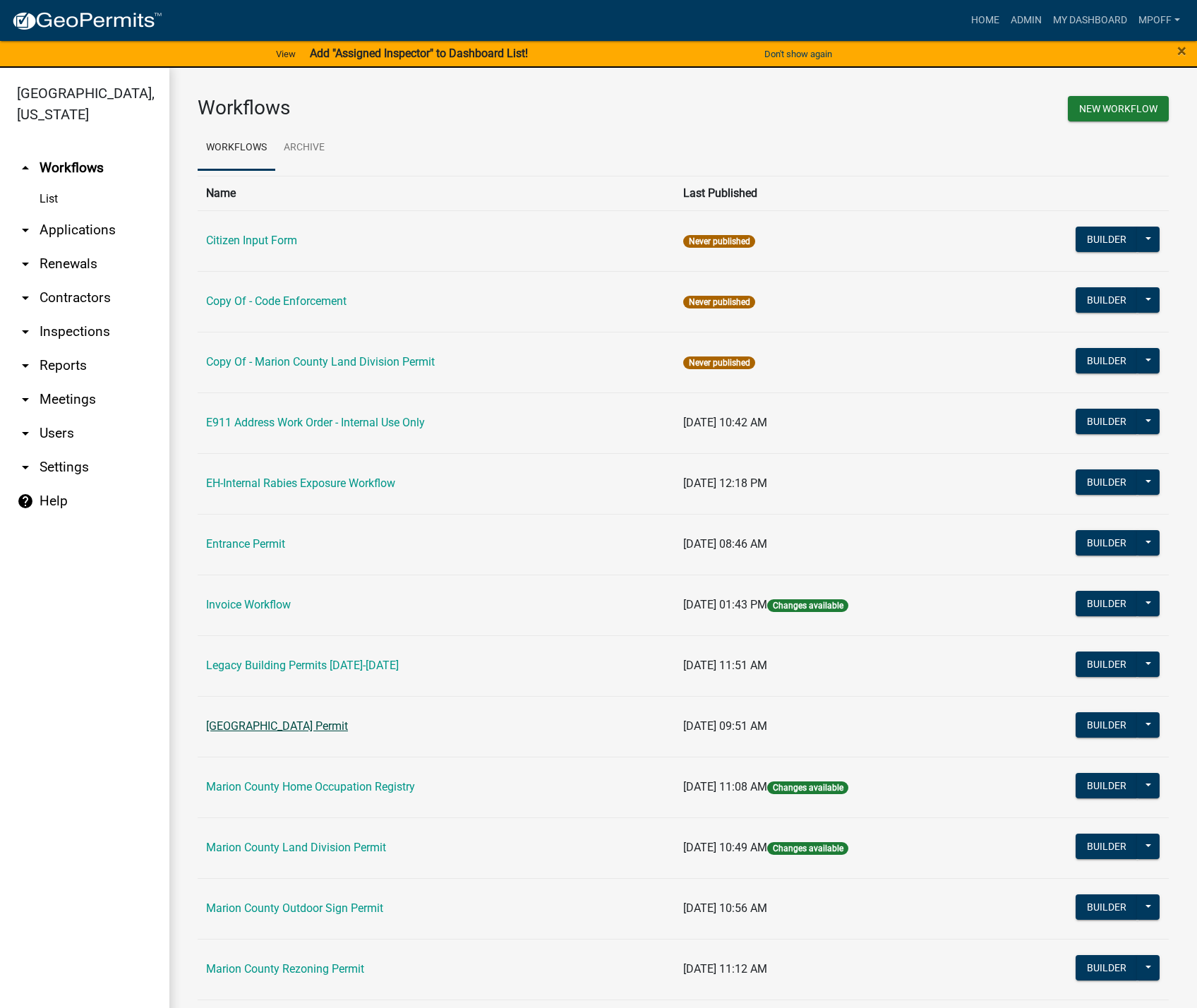
click at [284, 724] on link "[GEOGRAPHIC_DATA] Permit" at bounding box center [277, 726] width 142 height 13
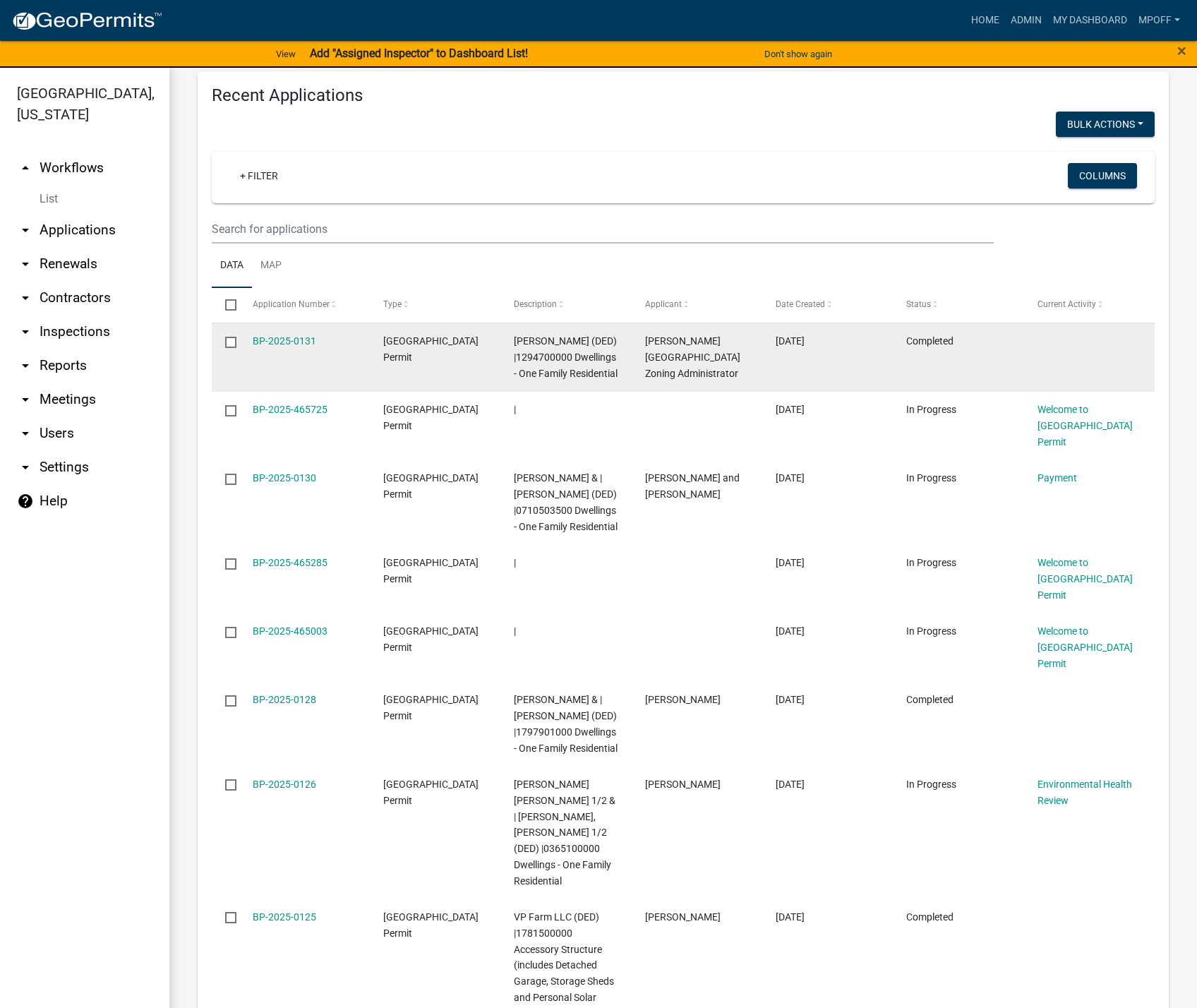
scroll to position [1906, 0]
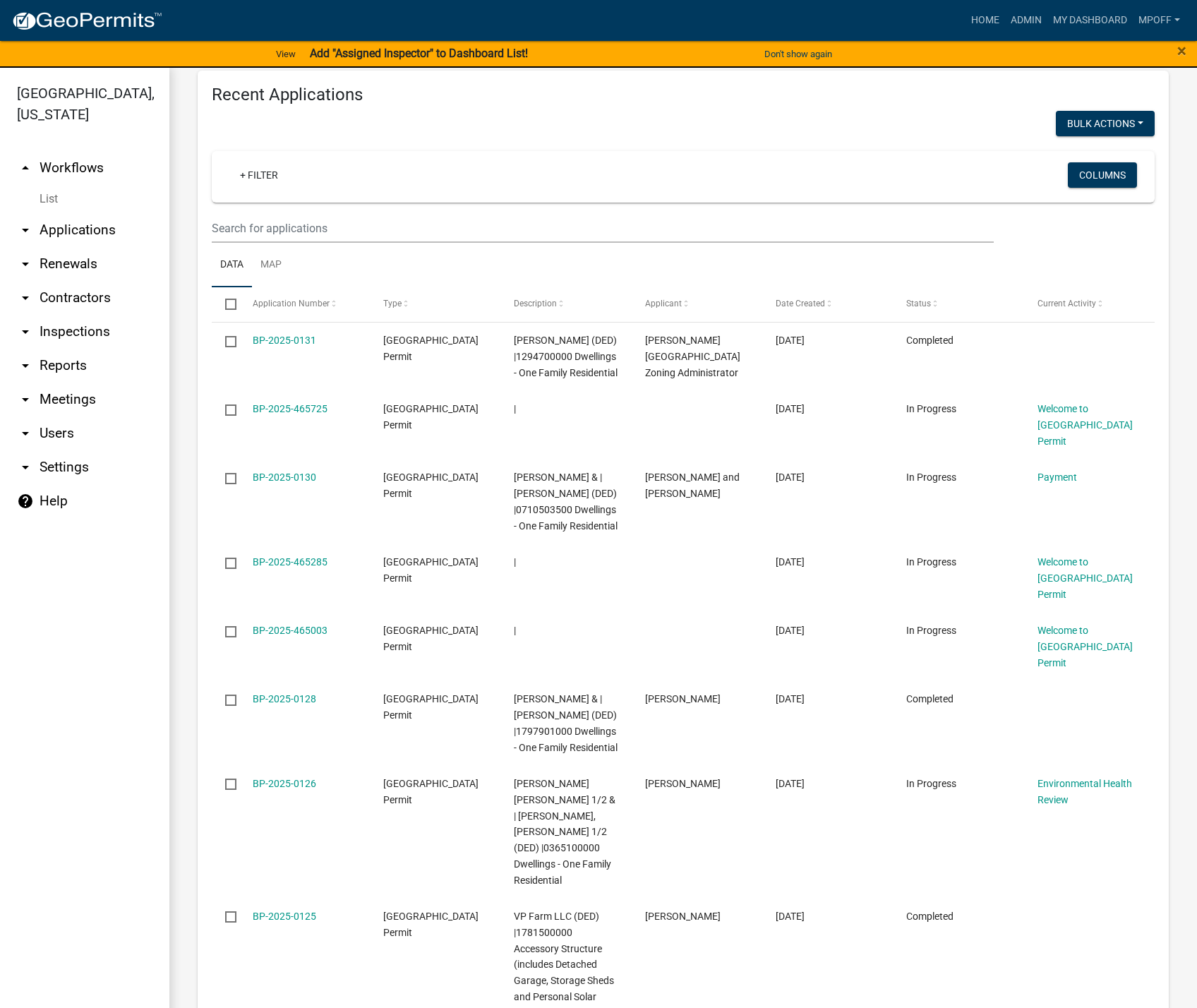
click at [50, 185] on link "List" at bounding box center [85, 199] width 169 height 28
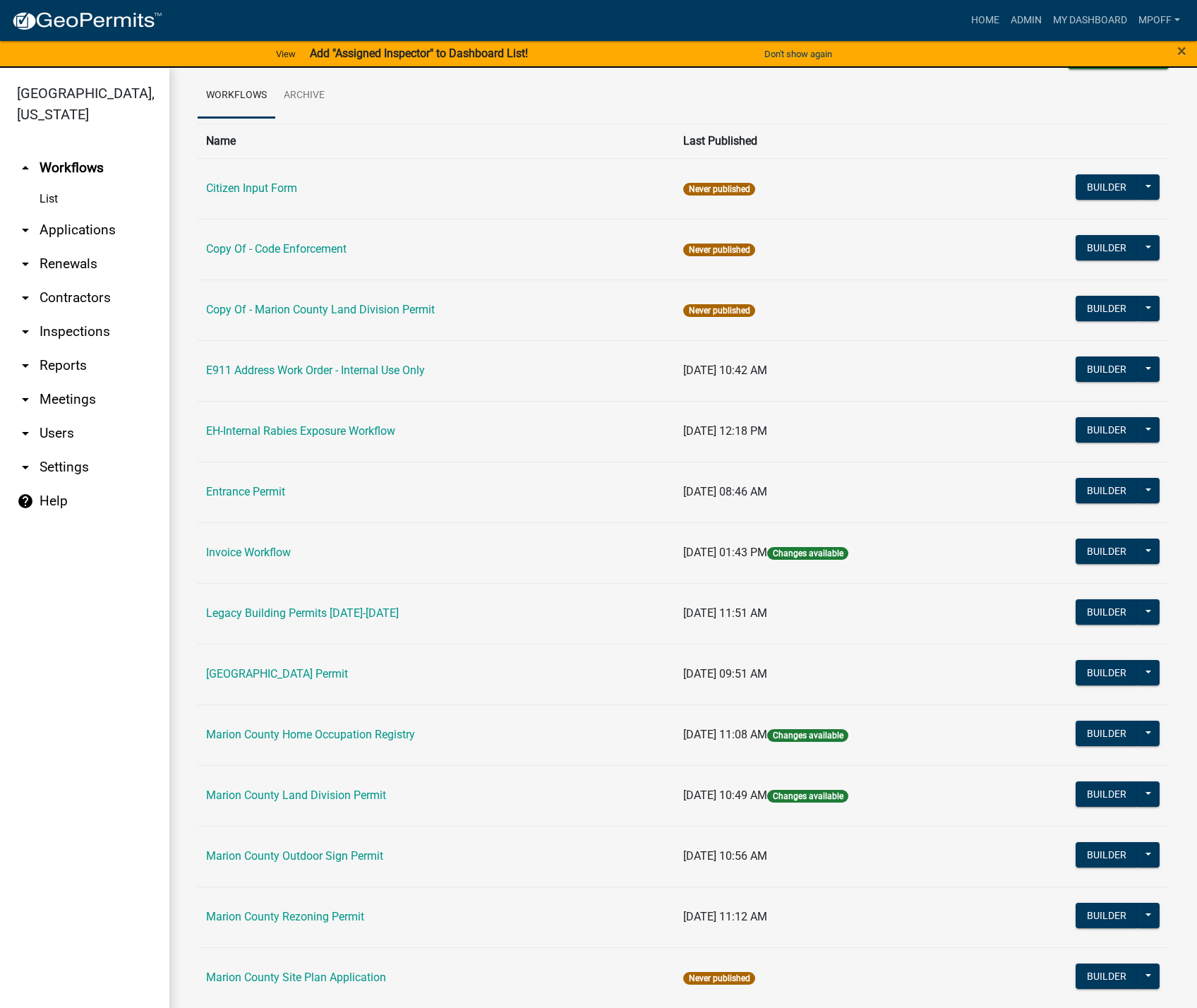
scroll to position [141, 0]
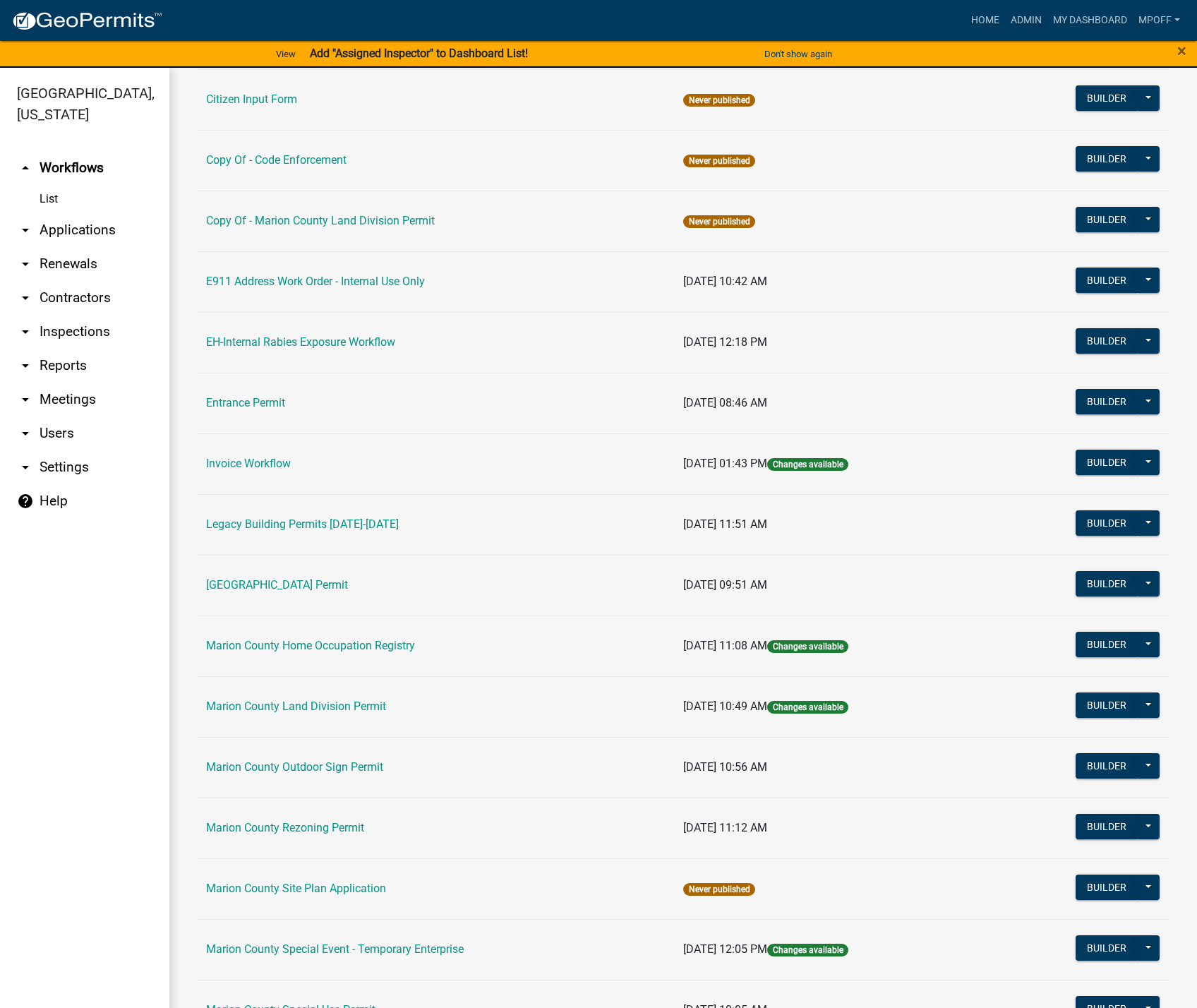
click at [276, 823] on link "Marion County Rezoning Permit" at bounding box center [285, 827] width 158 height 13
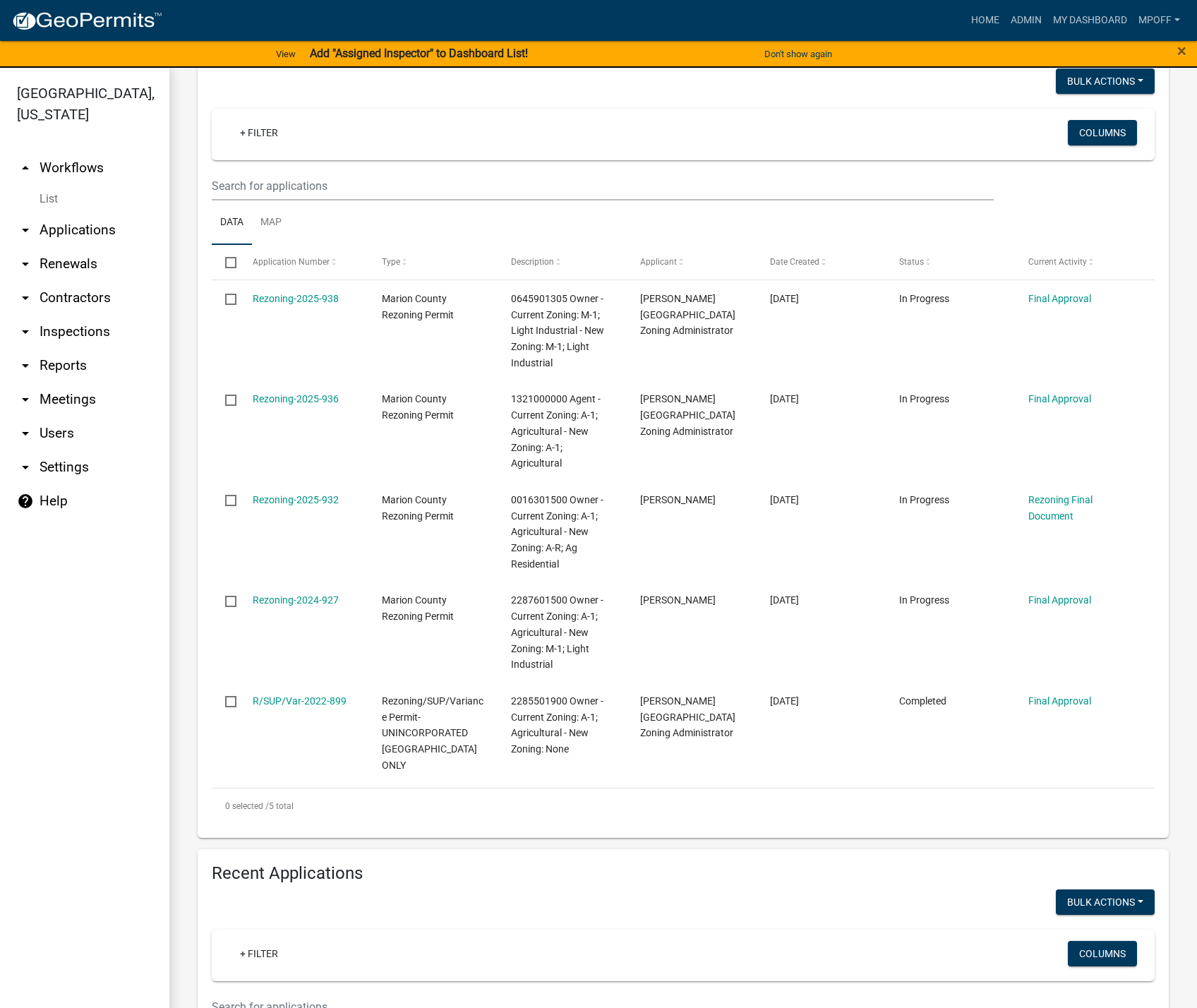
scroll to position [212, 0]
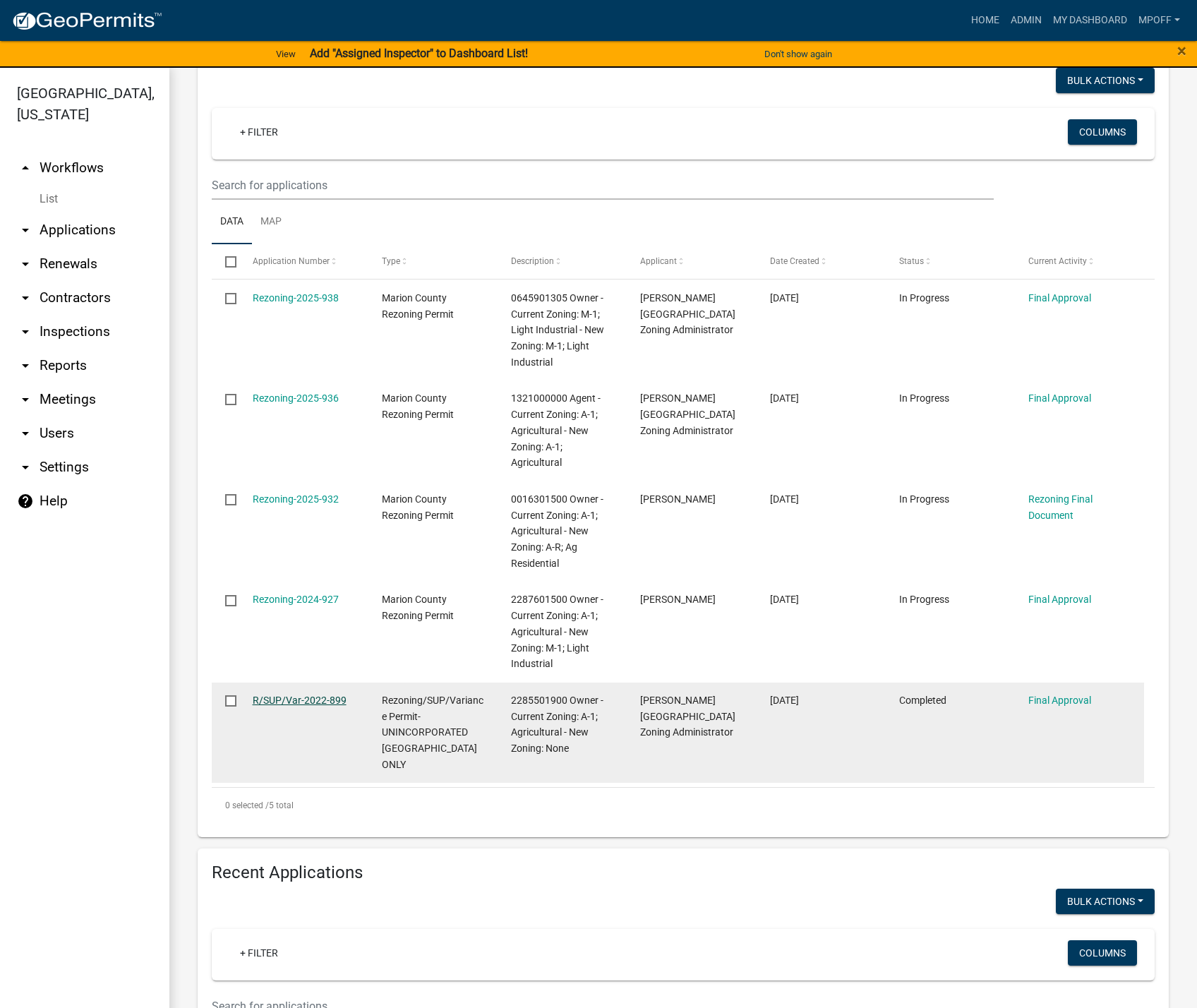
click at [296, 696] on link "R/SUP/Var-2022-899" at bounding box center [299, 700] width 94 height 11
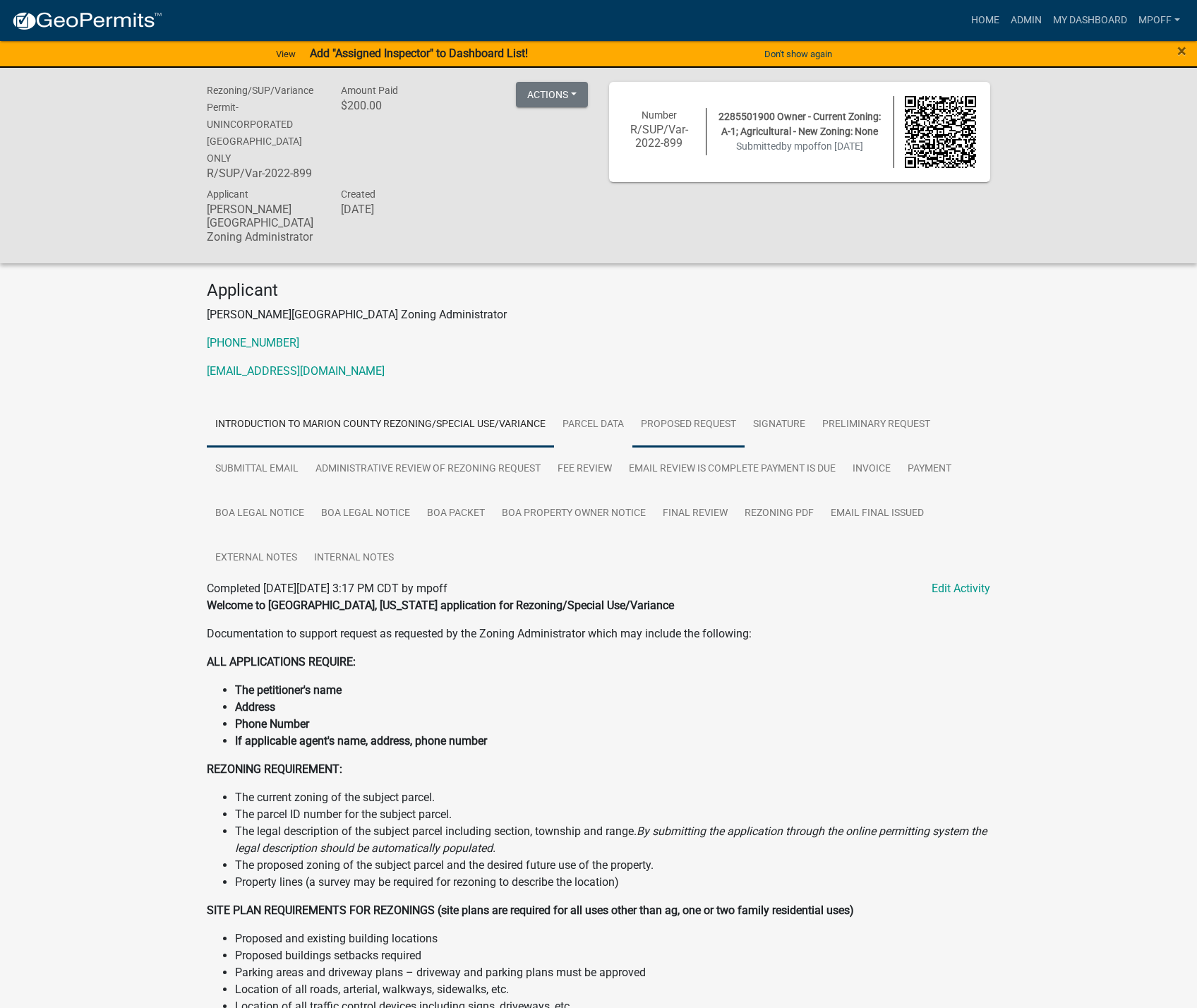
click at [714, 412] on link "Proposed Request" at bounding box center [688, 425] width 112 height 45
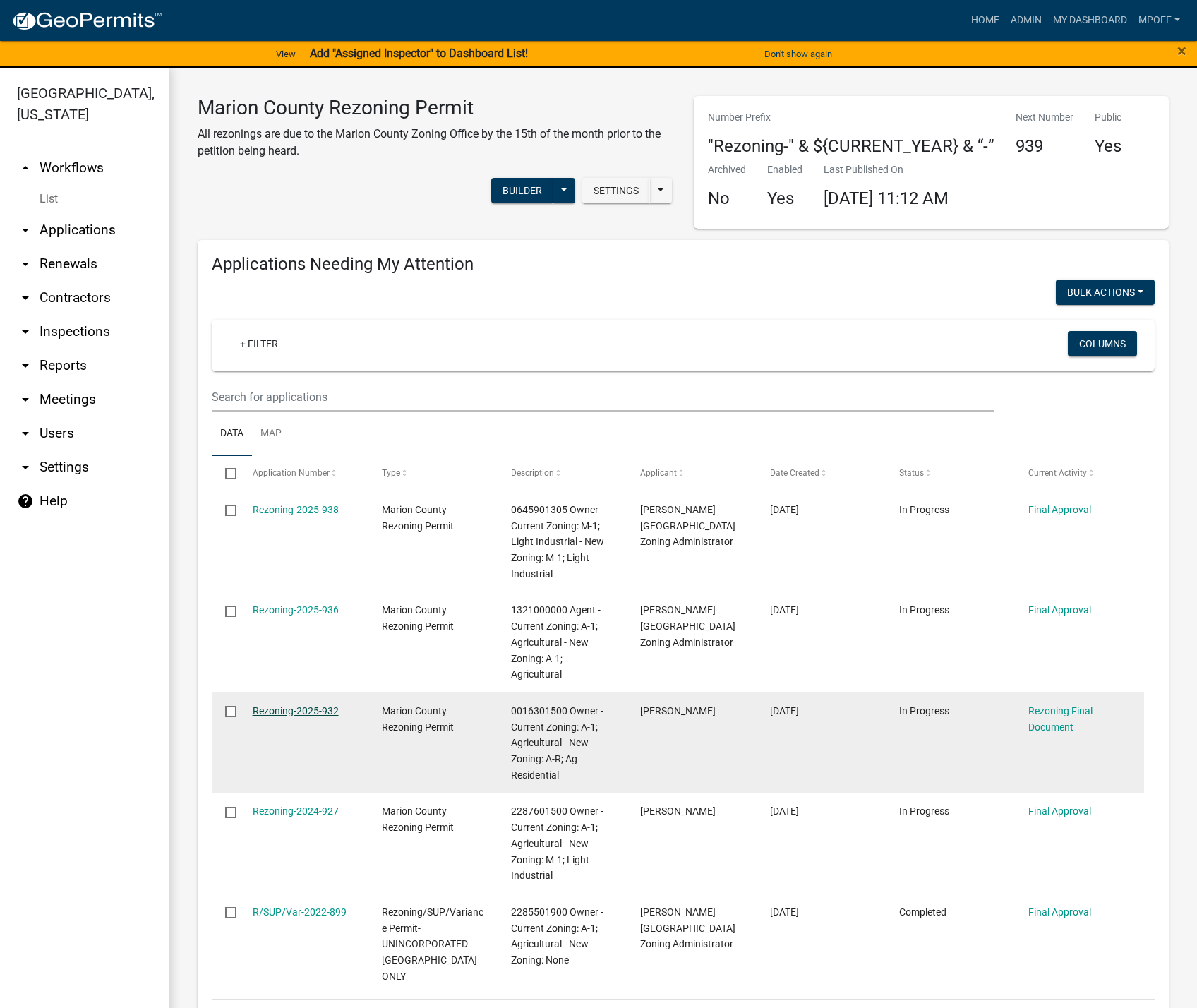
click at [296, 714] on link "Rezoning-2025-932" at bounding box center [296, 711] width 86 height 11
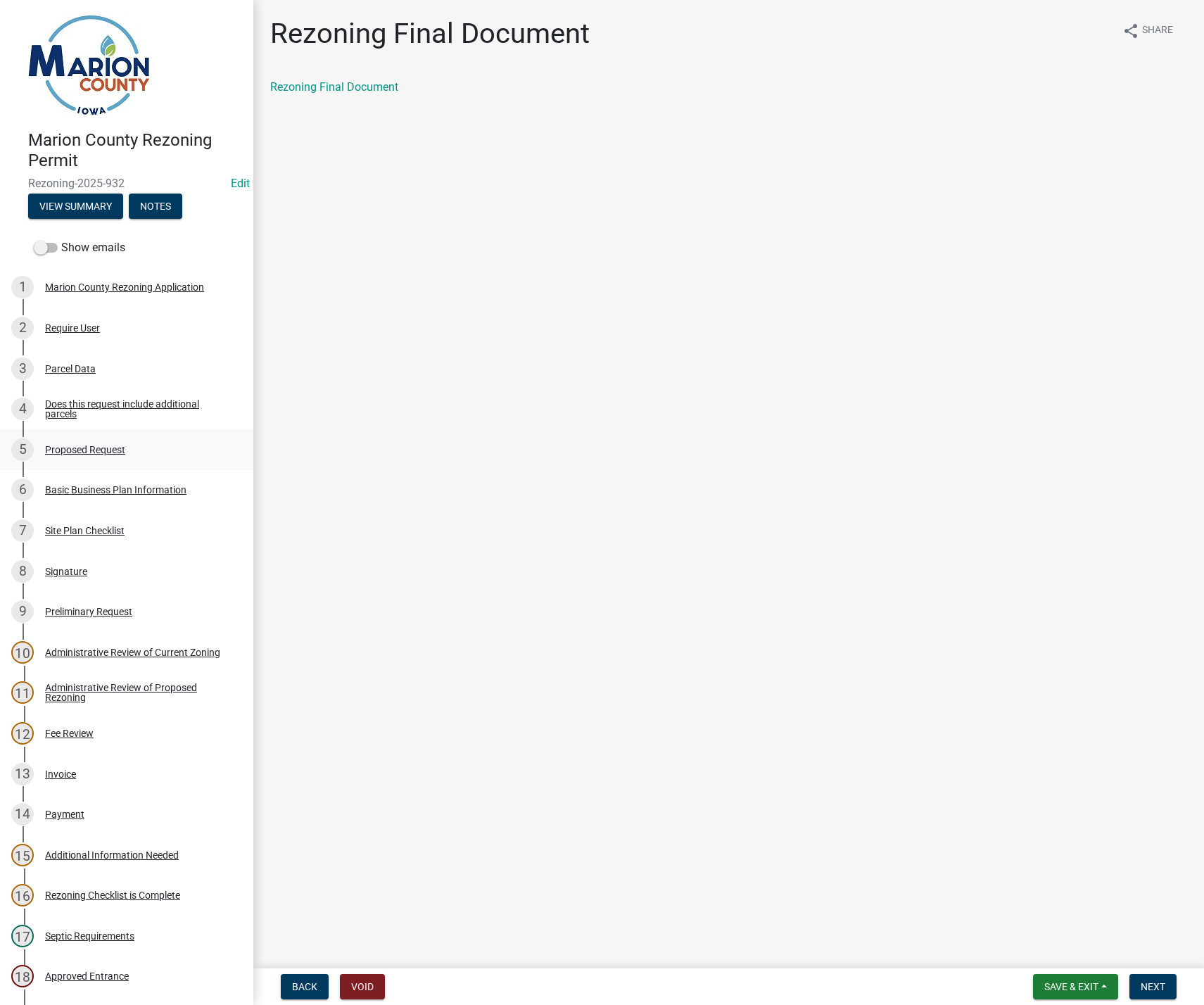
click at [51, 445] on div "Proposed Request" at bounding box center [85, 449] width 80 height 10
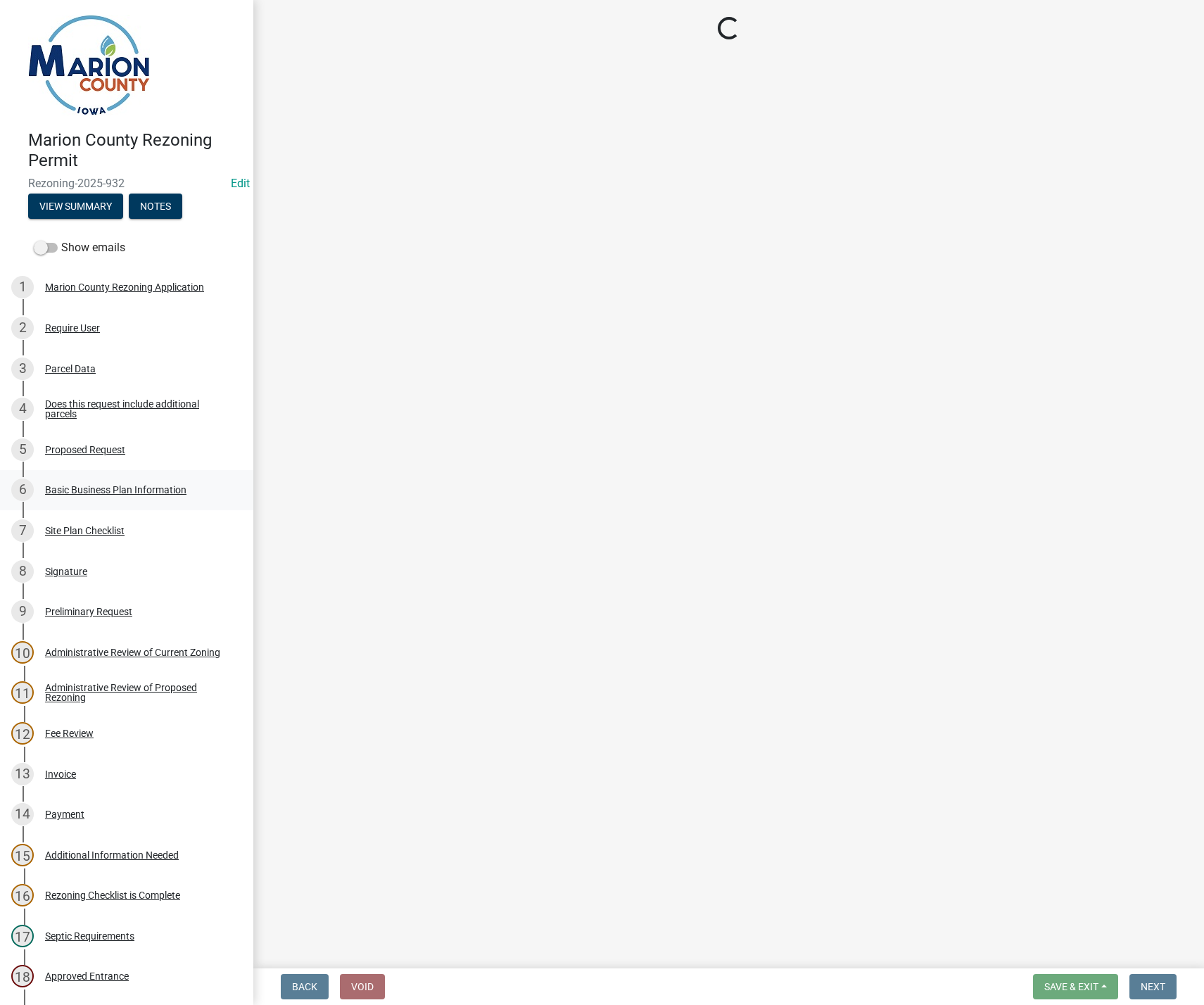
drag, startPoint x: 51, startPoint y: 445, endPoint x: 231, endPoint y: 505, distance: 189.7
click at [127, 474] on ul "1 Marion County Rezoning Application 2 Require User 3 Parcel Data 4 Does this r…" at bounding box center [127, 896] width 253 height 1268
select select "cba2883f-1445-4d12-9972-f3f2978633b9"
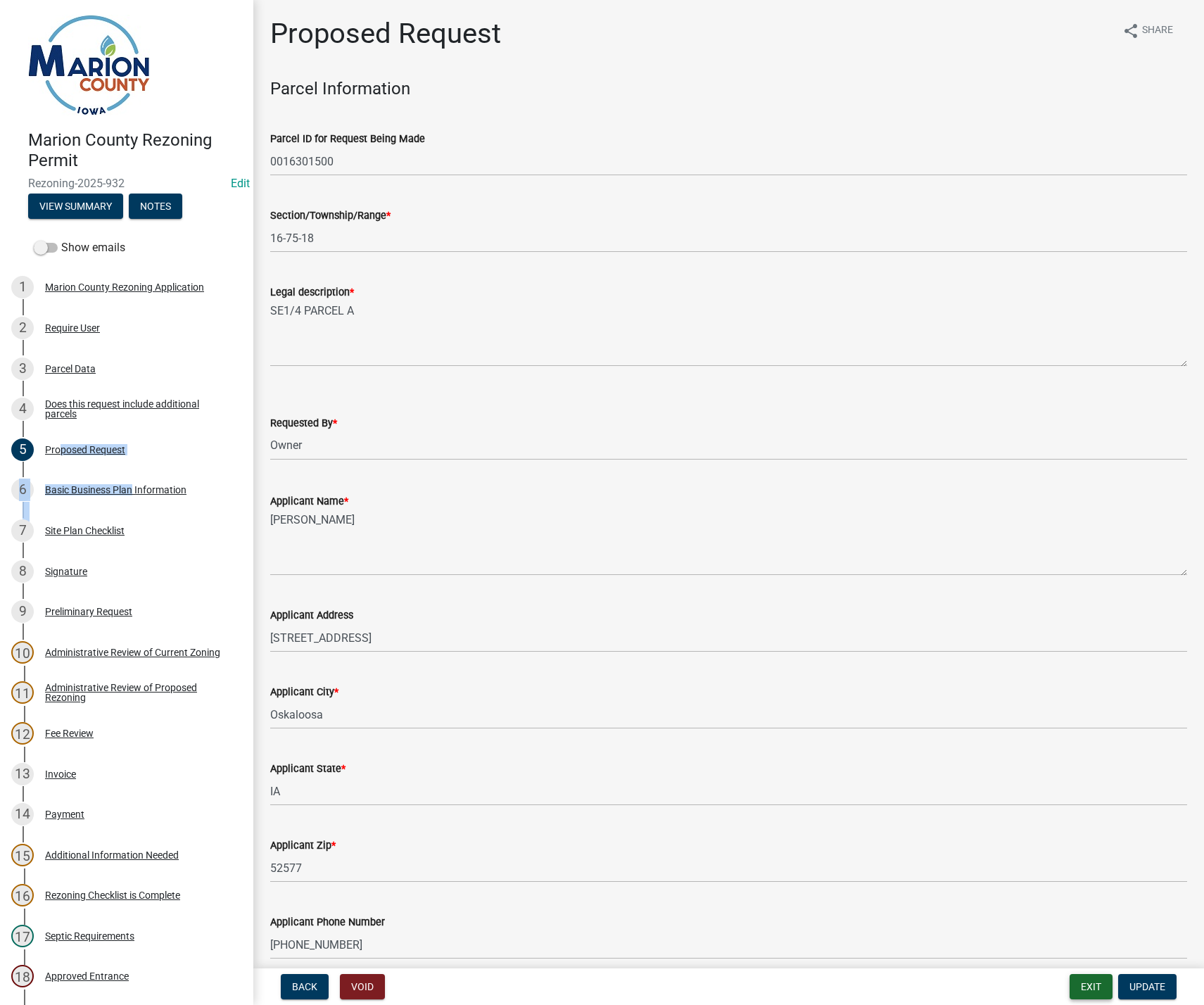
click at [1099, 985] on button "Exit" at bounding box center [1091, 986] width 43 height 25
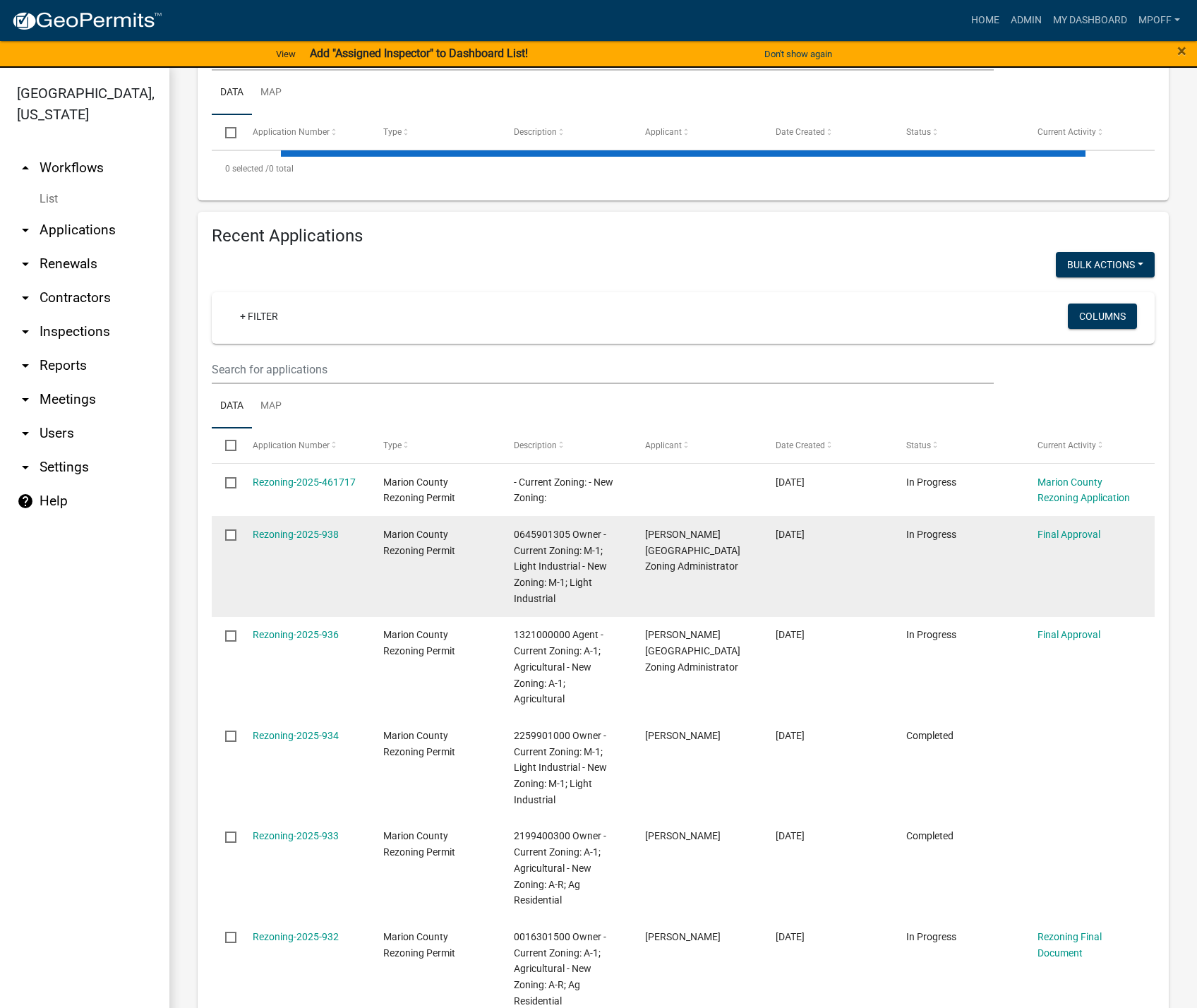
scroll to position [353, 0]
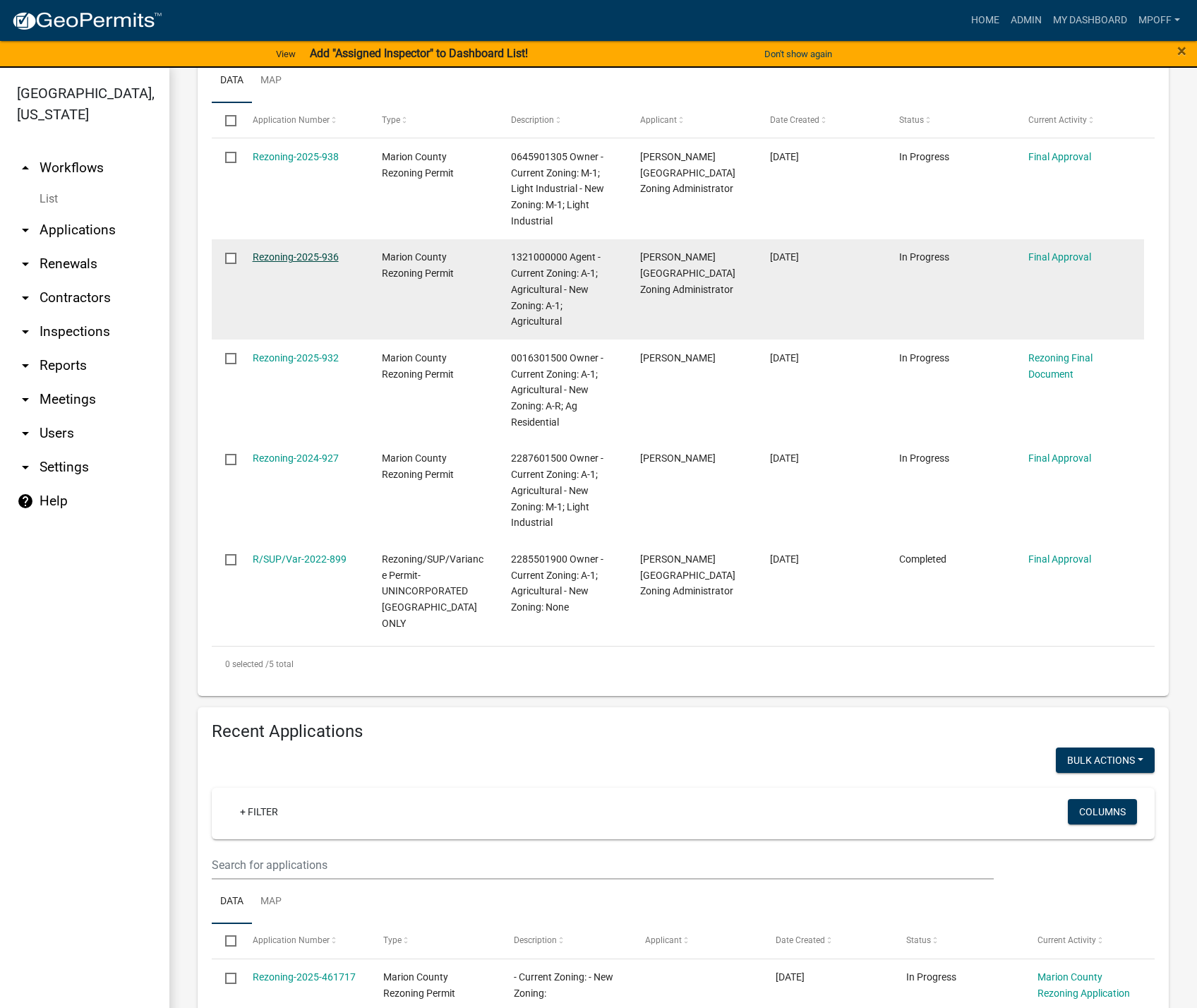
click at [279, 253] on link "Rezoning-2025-936" at bounding box center [296, 257] width 86 height 11
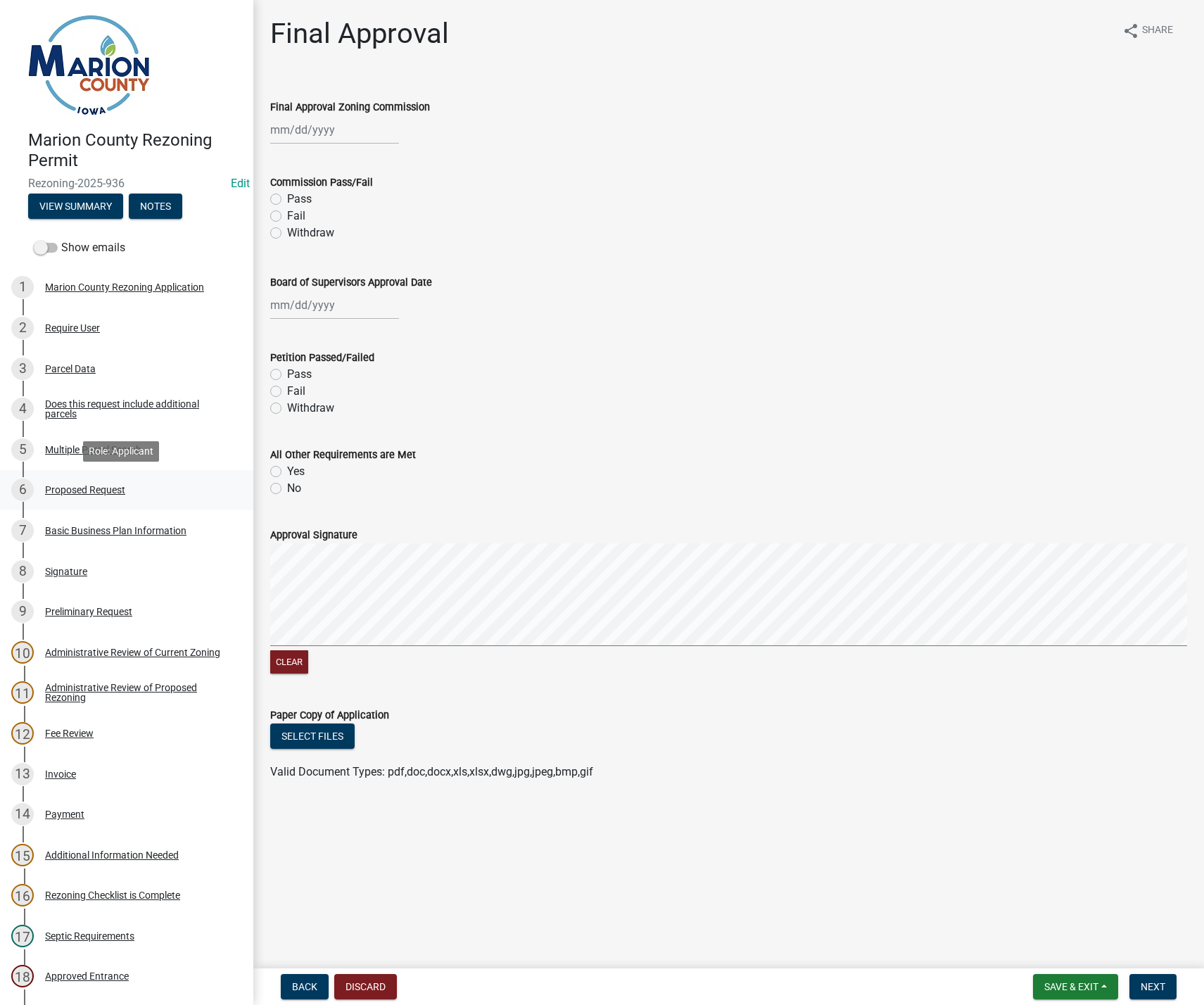
click at [104, 486] on div "Proposed Request" at bounding box center [85, 490] width 80 height 10
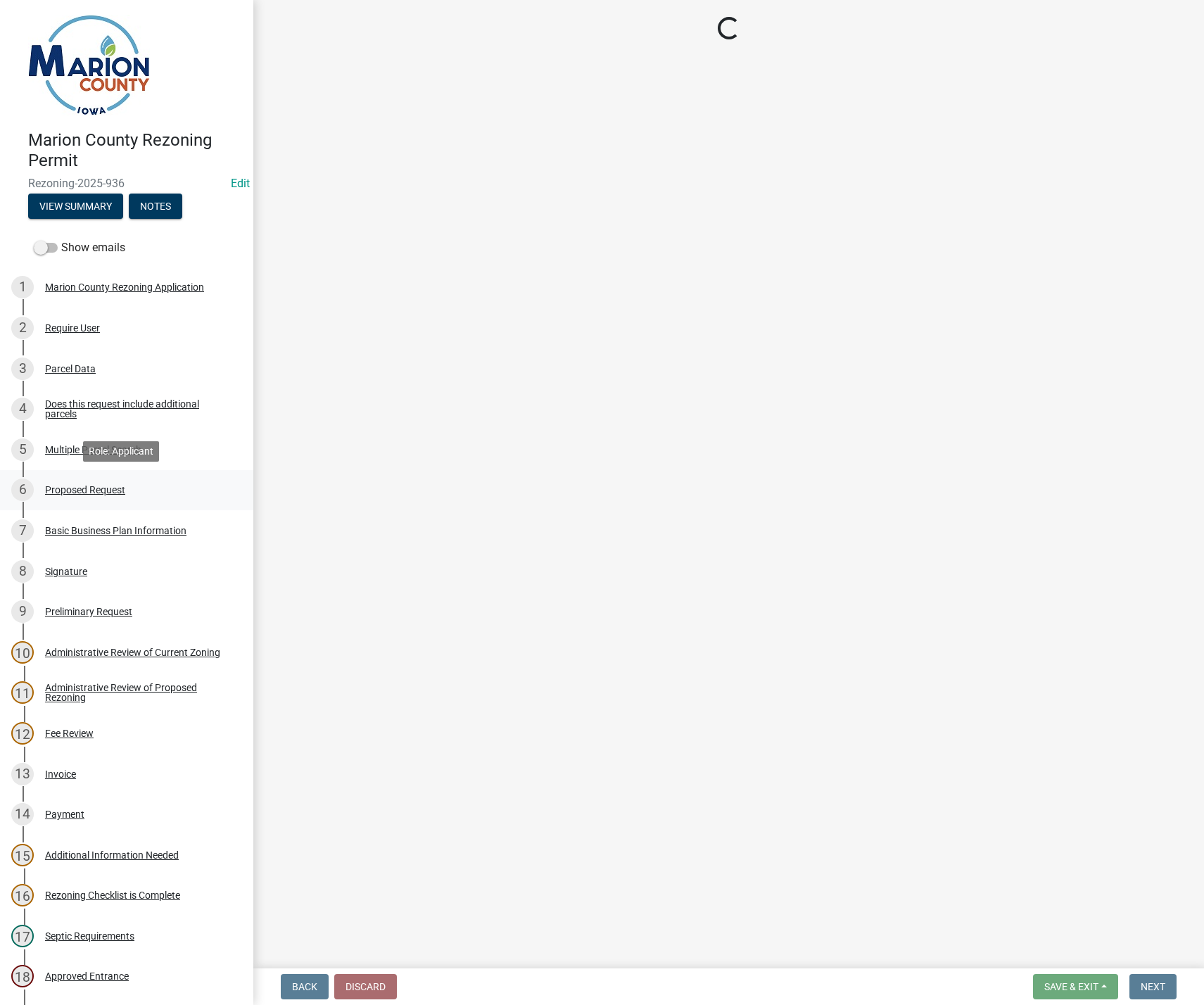
select select "3c138de5-2781-49ff-9bf8-32e59204d3b0"
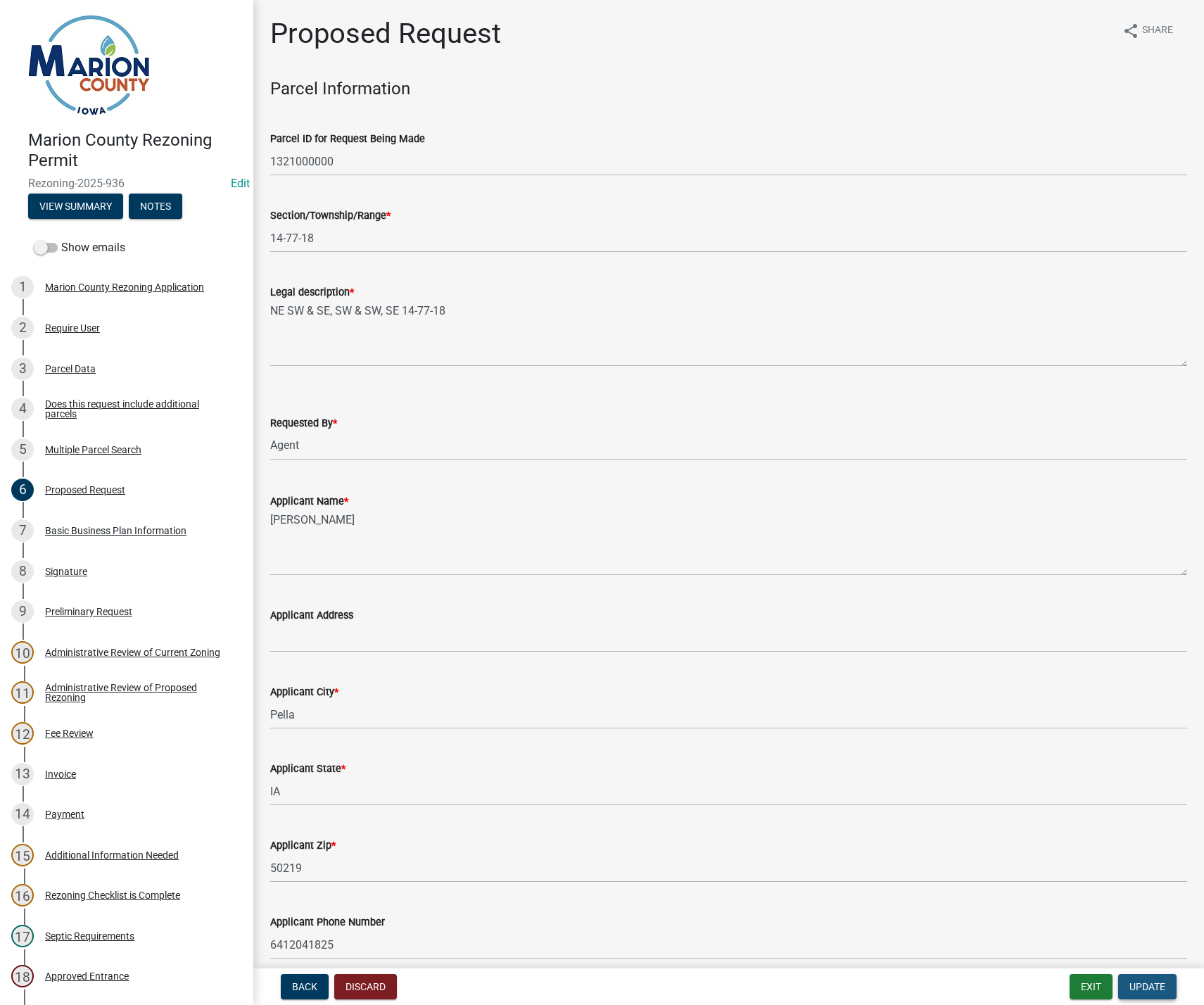
click at [1144, 992] on span "Update" at bounding box center [1148, 986] width 36 height 11
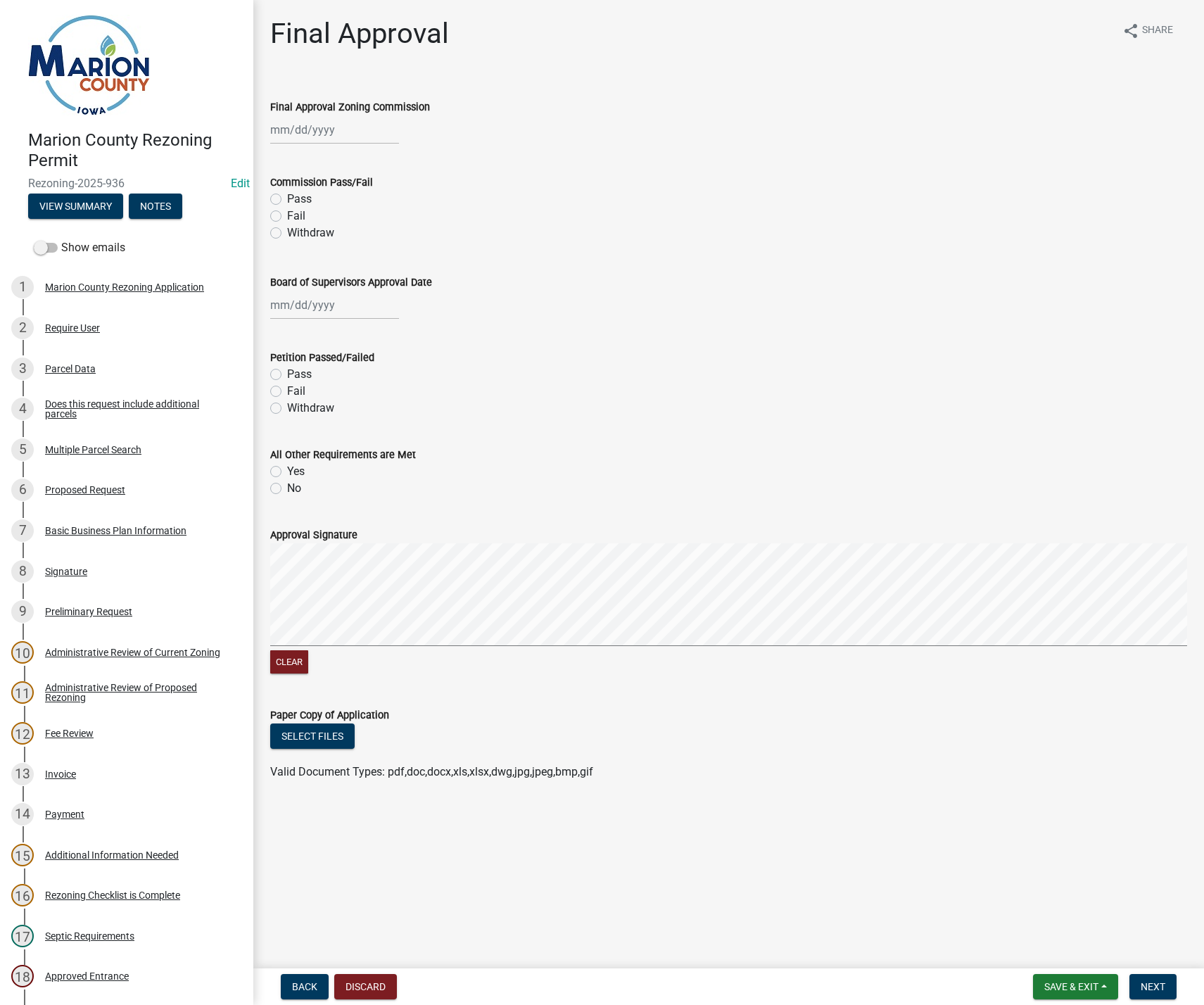
select select "8"
select select "2025"
click at [294, 127] on div "Jan Feb Mar Apr May Jun Jul Aug Sep Oct Nov Dec 1525 1526 1527 1528 1529 1530 1…" at bounding box center [334, 130] width 129 height 29
click at [280, 158] on span "Previous month" at bounding box center [285, 159] width 11 height 11
select select "7"
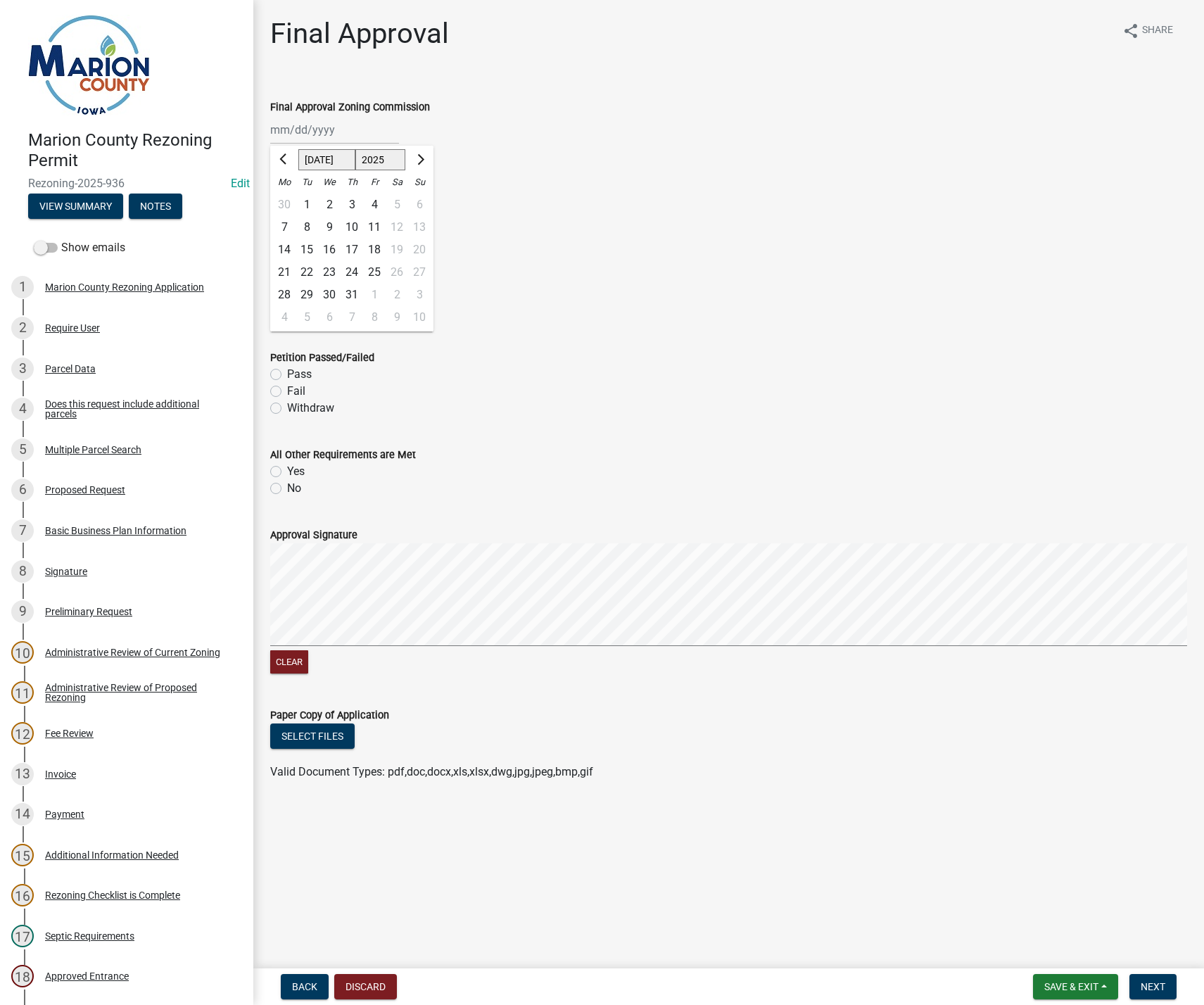
click at [308, 263] on div "22" at bounding box center [306, 272] width 23 height 23
type input "[DATE]"
click at [287, 198] on label "Pass" at bounding box center [299, 199] width 25 height 17
click at [287, 198] on input "Pass" at bounding box center [291, 195] width 9 height 9
radio input "true"
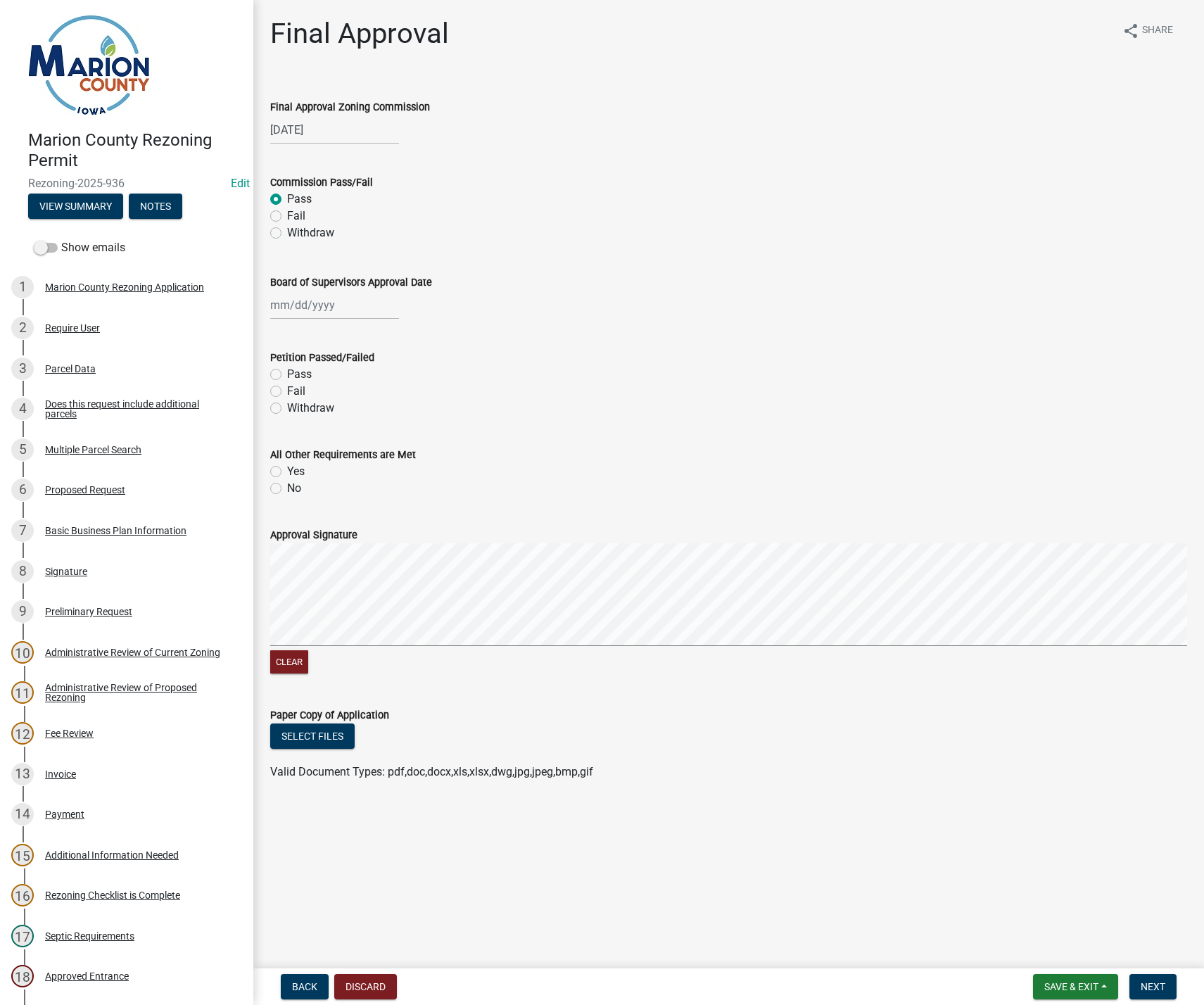
click at [299, 305] on div at bounding box center [334, 305] width 129 height 29
select select "8"
select select "2025"
click at [309, 425] on div "12" at bounding box center [306, 425] width 23 height 23
type input "[DATE]"
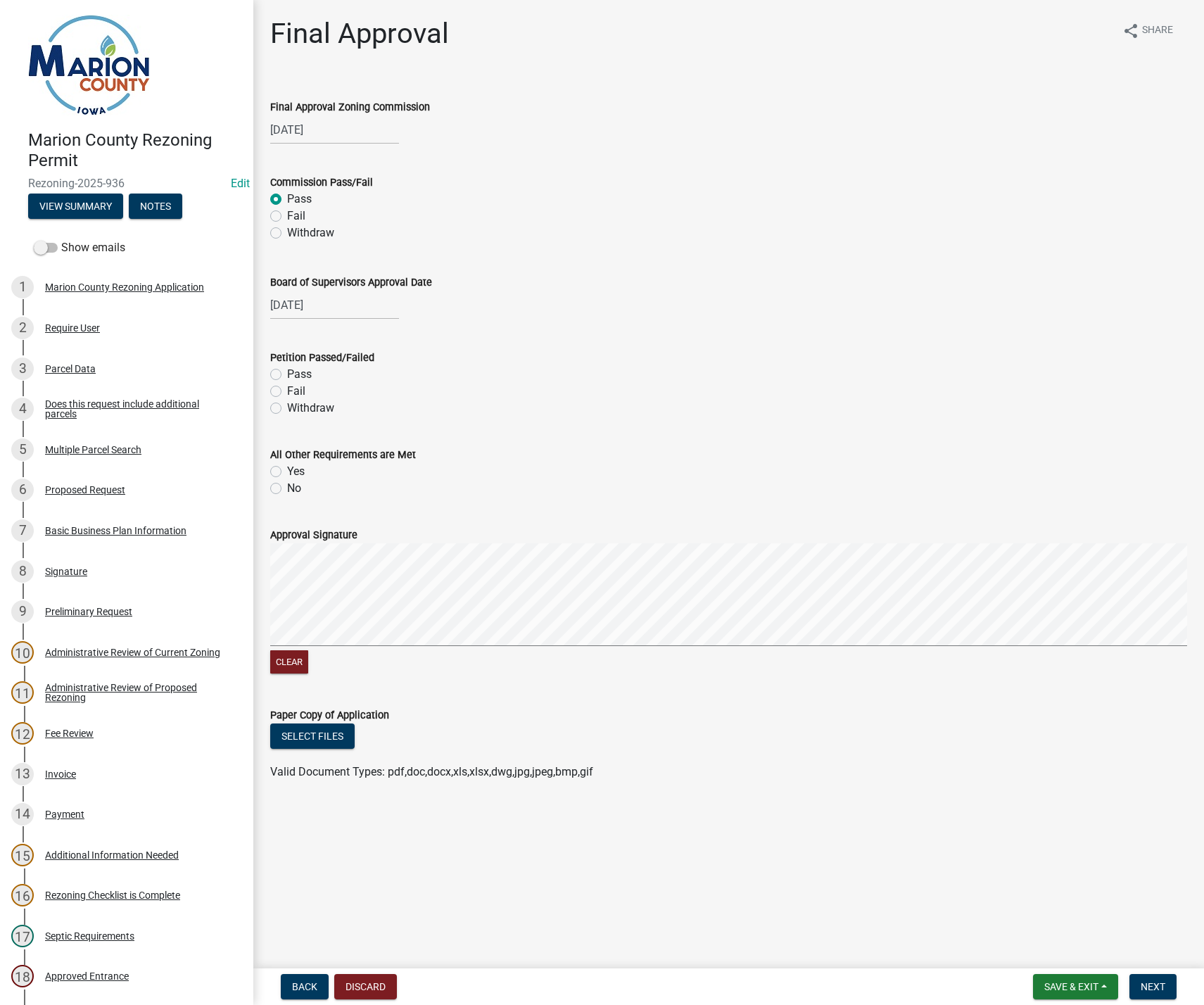
click at [287, 372] on label "Pass" at bounding box center [299, 374] width 25 height 17
click at [287, 372] on input "Pass" at bounding box center [291, 370] width 9 height 9
radio input "true"
click at [287, 471] on label "Yes" at bounding box center [295, 472] width 18 height 17
click at [287, 471] on input "Yes" at bounding box center [291, 468] width 9 height 9
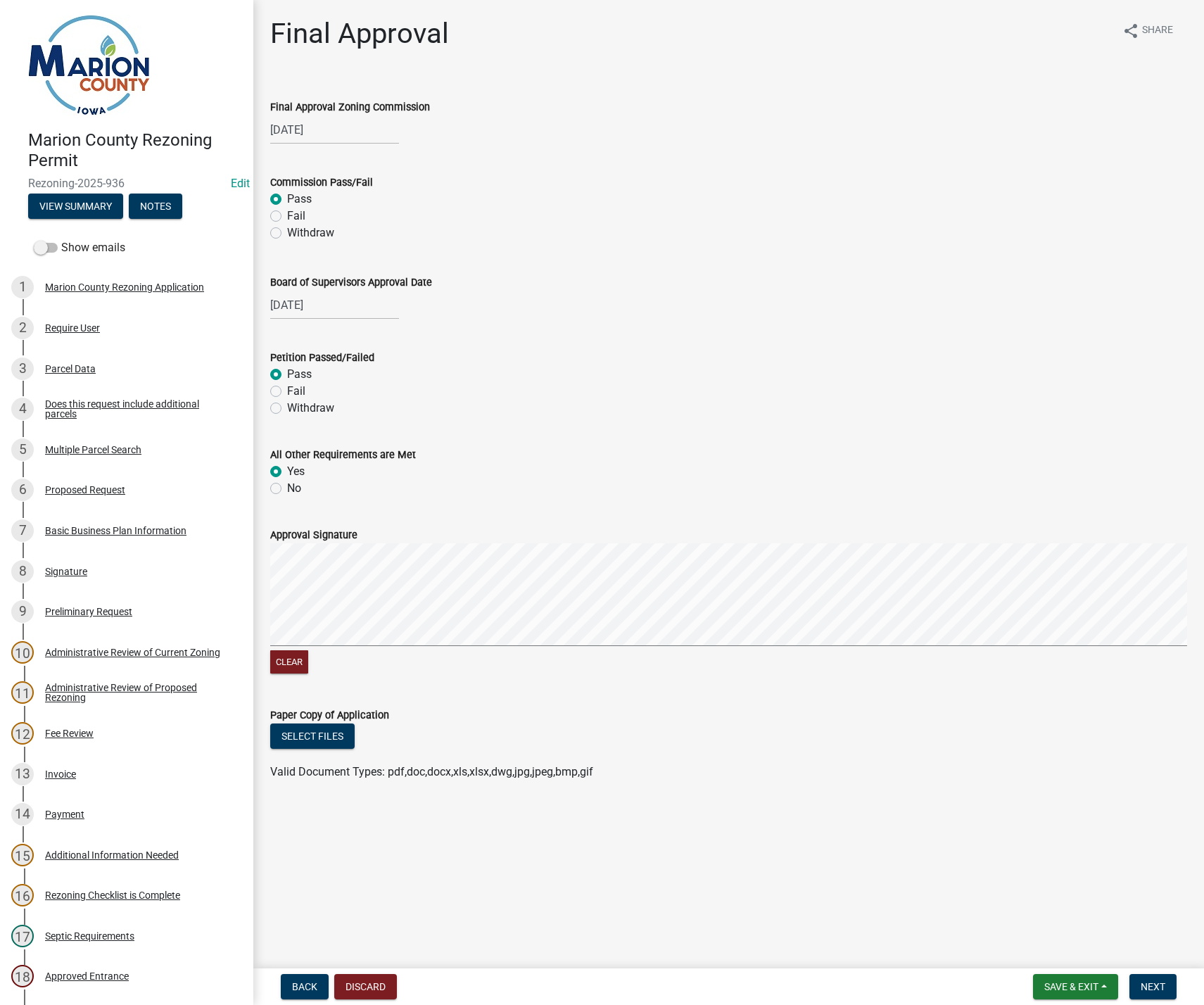
radio input "true"
click at [466, 653] on div "Clear" at bounding box center [729, 610] width 917 height 134
click at [497, 649] on signature-pad at bounding box center [729, 596] width 917 height 107
click at [853, 653] on div "Clear" at bounding box center [729, 610] width 917 height 134
click at [1155, 983] on span "Next" at bounding box center [1153, 986] width 25 height 11
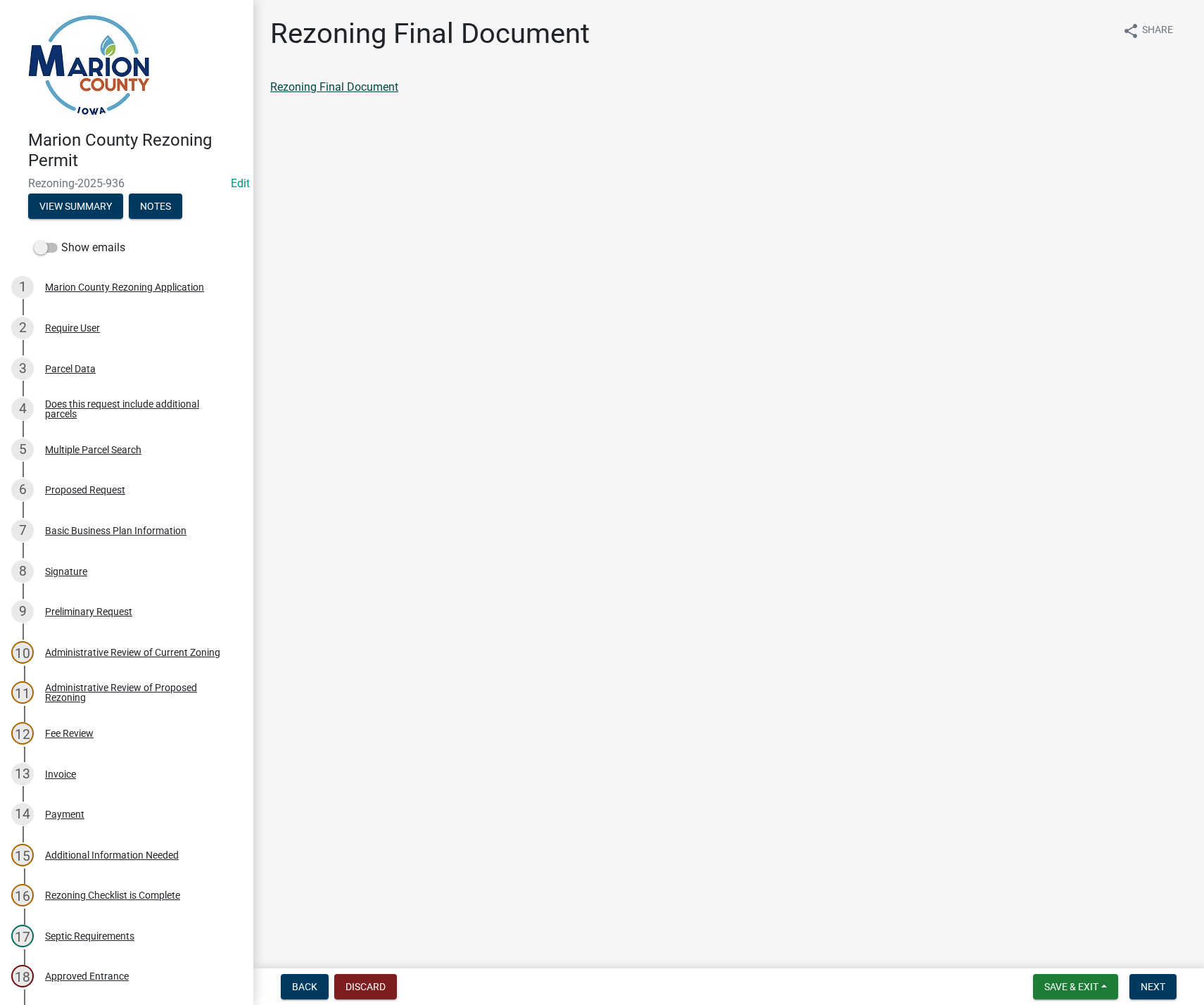
click at [330, 91] on link "Rezoning Final Document" at bounding box center [334, 87] width 128 height 13
click at [1169, 982] on button "Next" at bounding box center [1153, 986] width 47 height 25
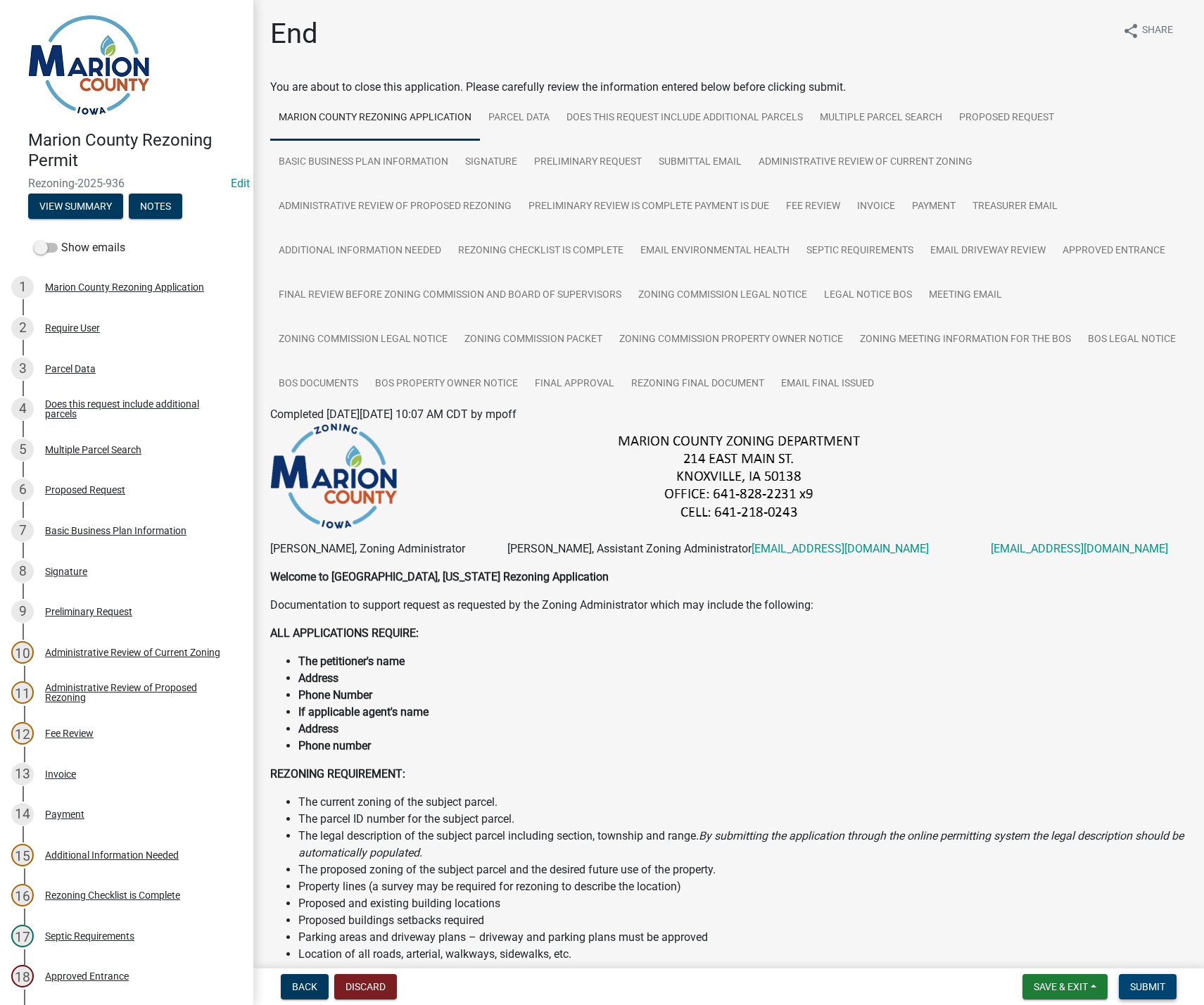
click at [1146, 987] on span "Submit" at bounding box center [1147, 986] width 35 height 11
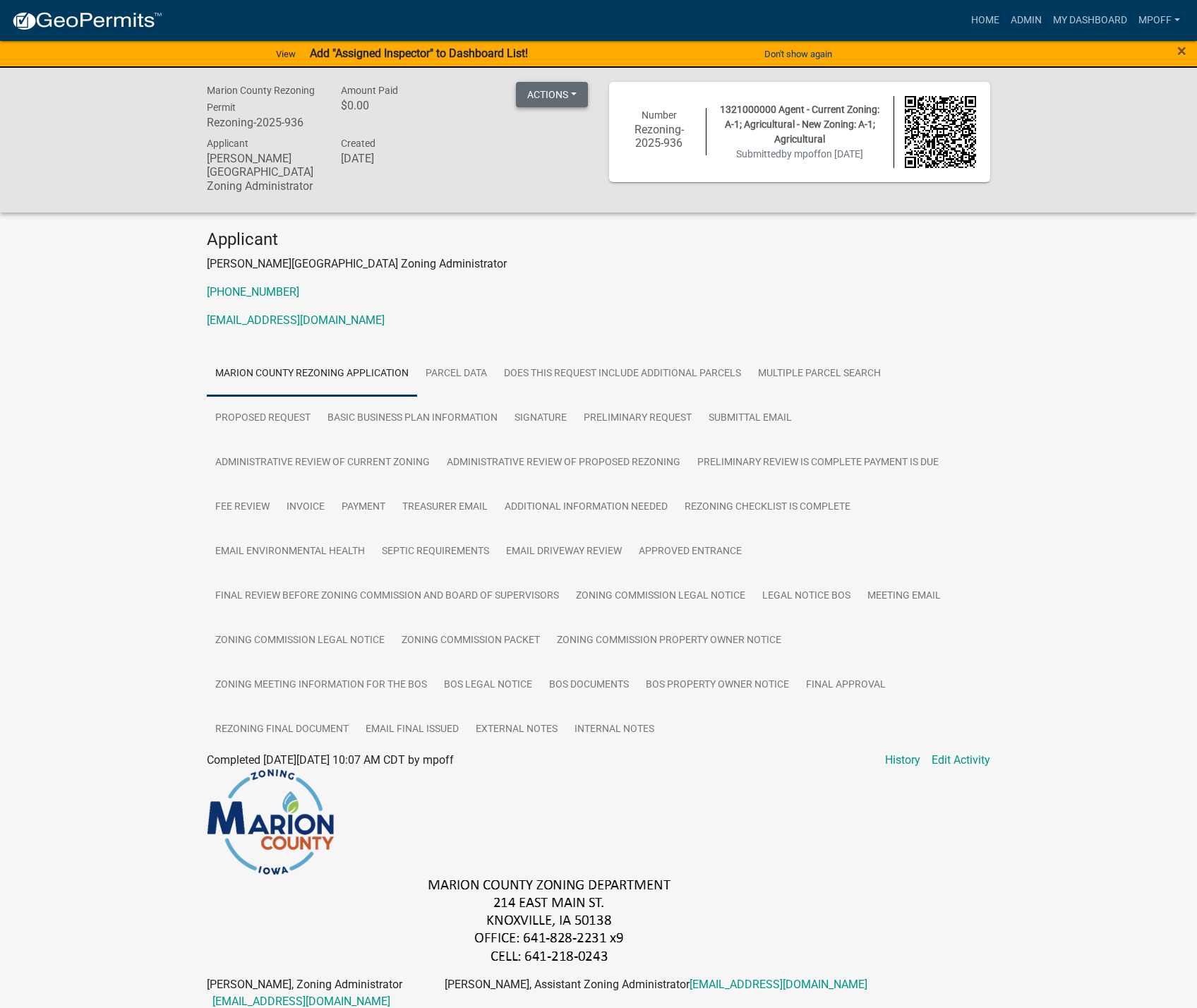
click at [564, 95] on button "Actions" at bounding box center [552, 94] width 72 height 25
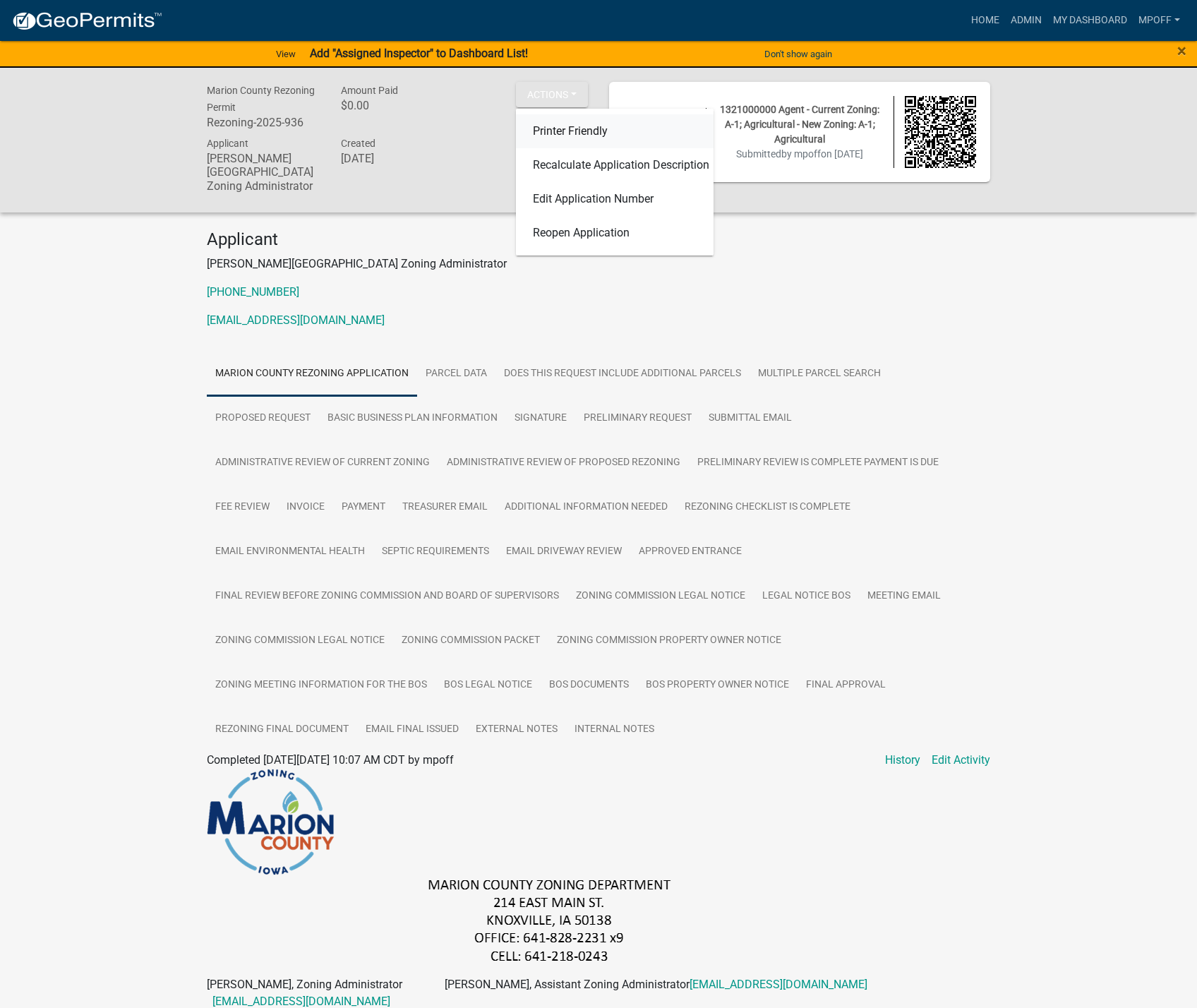
click at [572, 132] on link "Printer Friendly" at bounding box center [615, 131] width 198 height 34
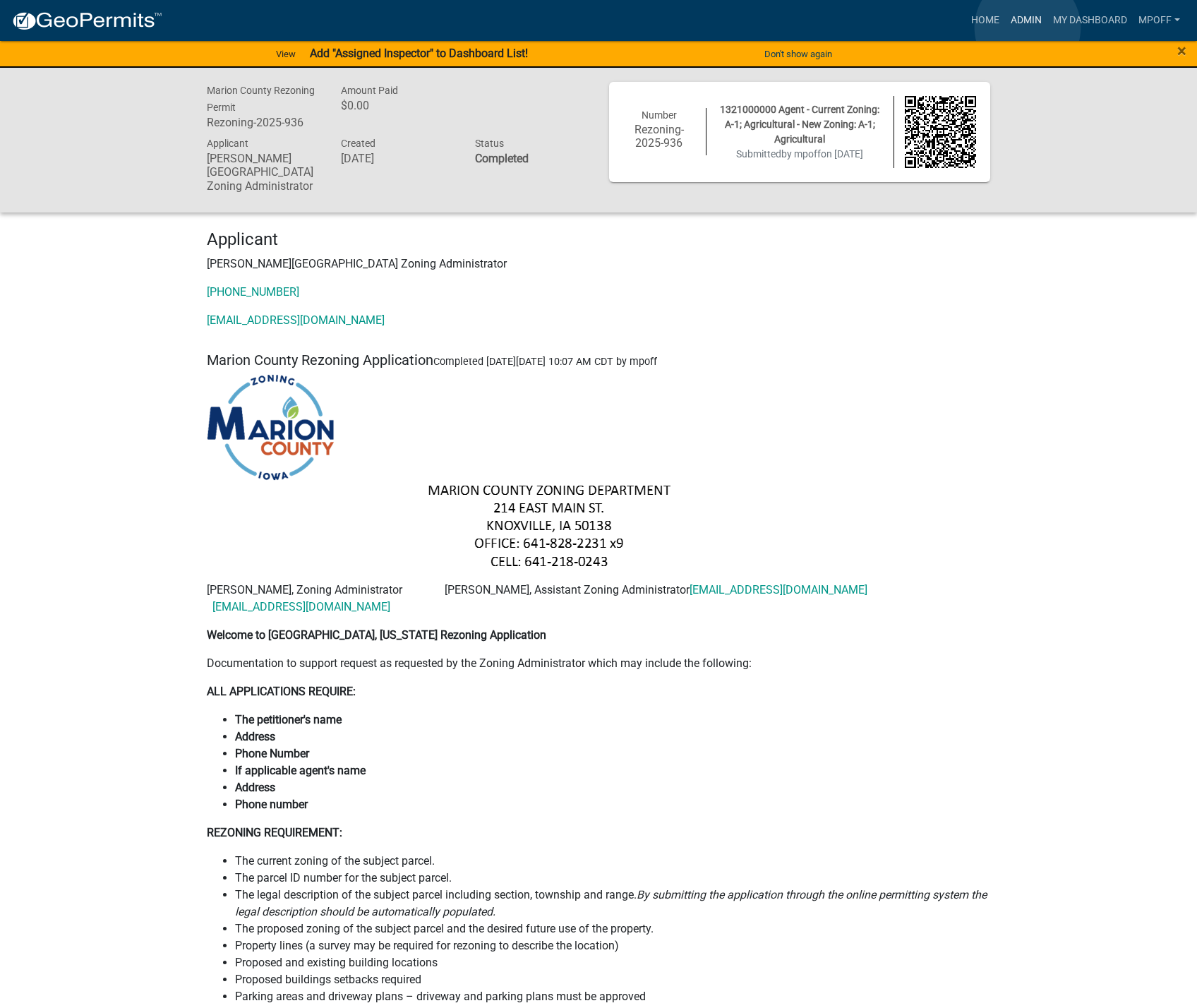
click at [1028, 27] on link "Admin" at bounding box center [1026, 20] width 42 height 27
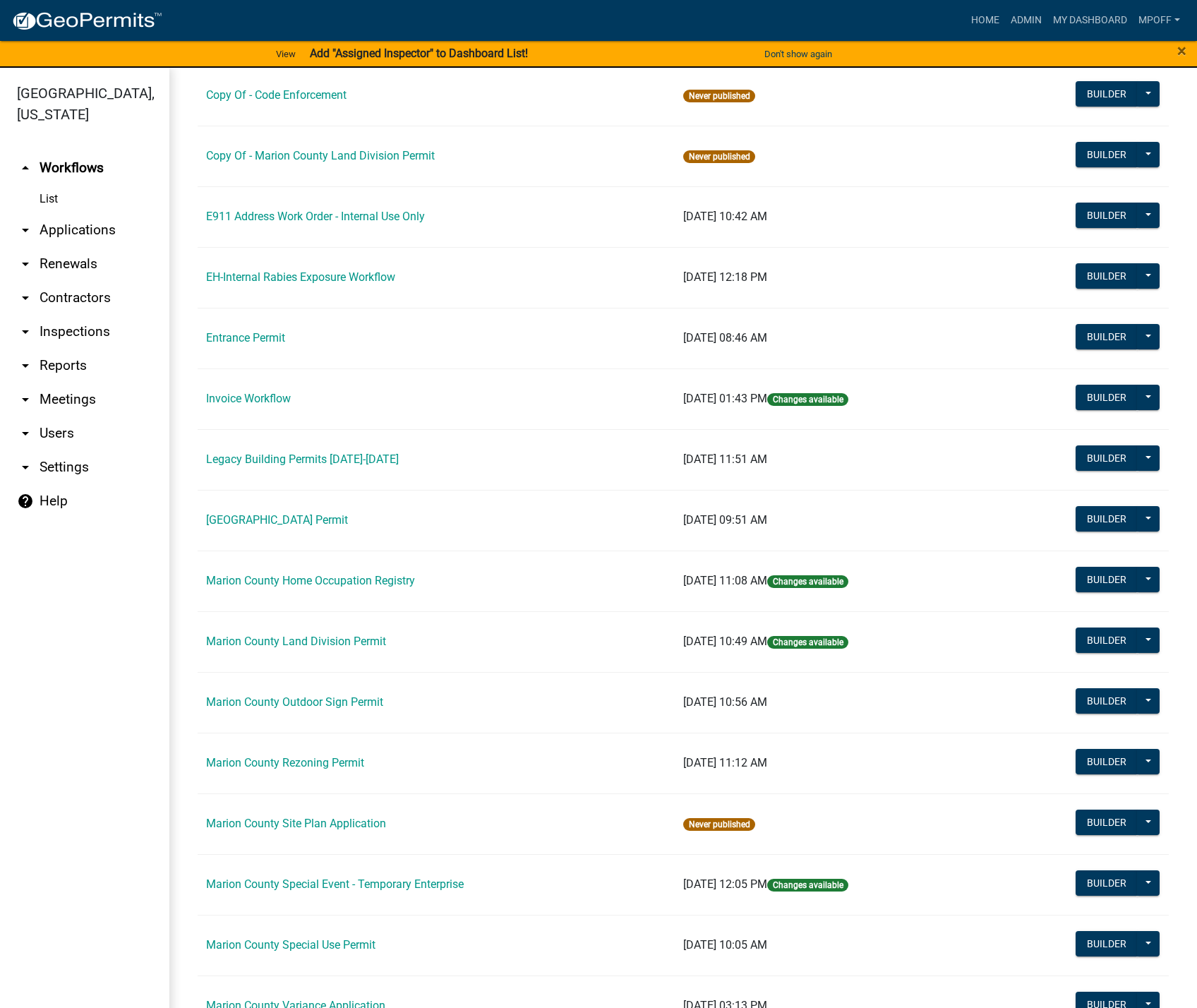
scroll to position [212, 0]
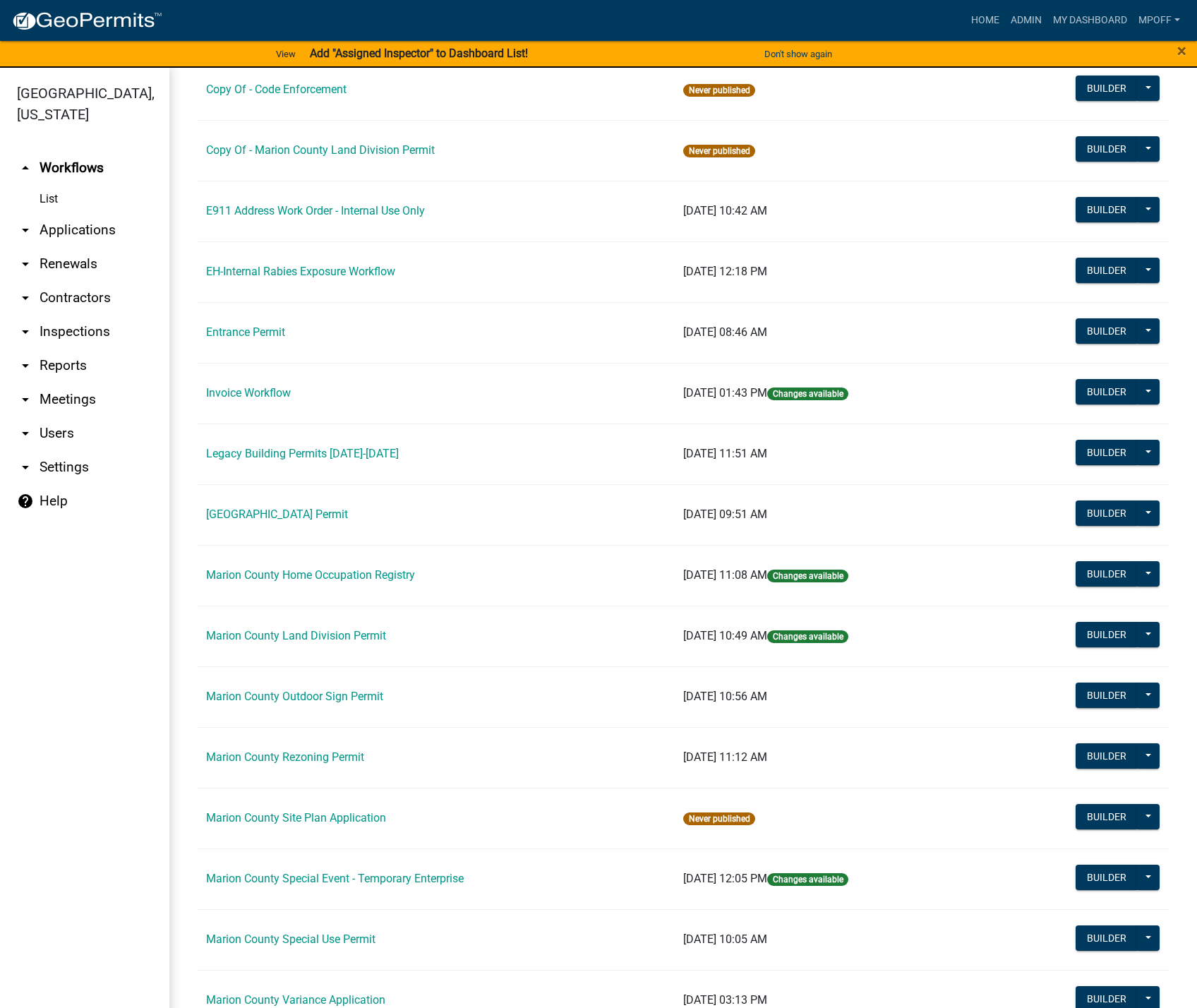
click at [288, 814] on link "Marion County Site Plan Application" at bounding box center [296, 818] width 180 height 13
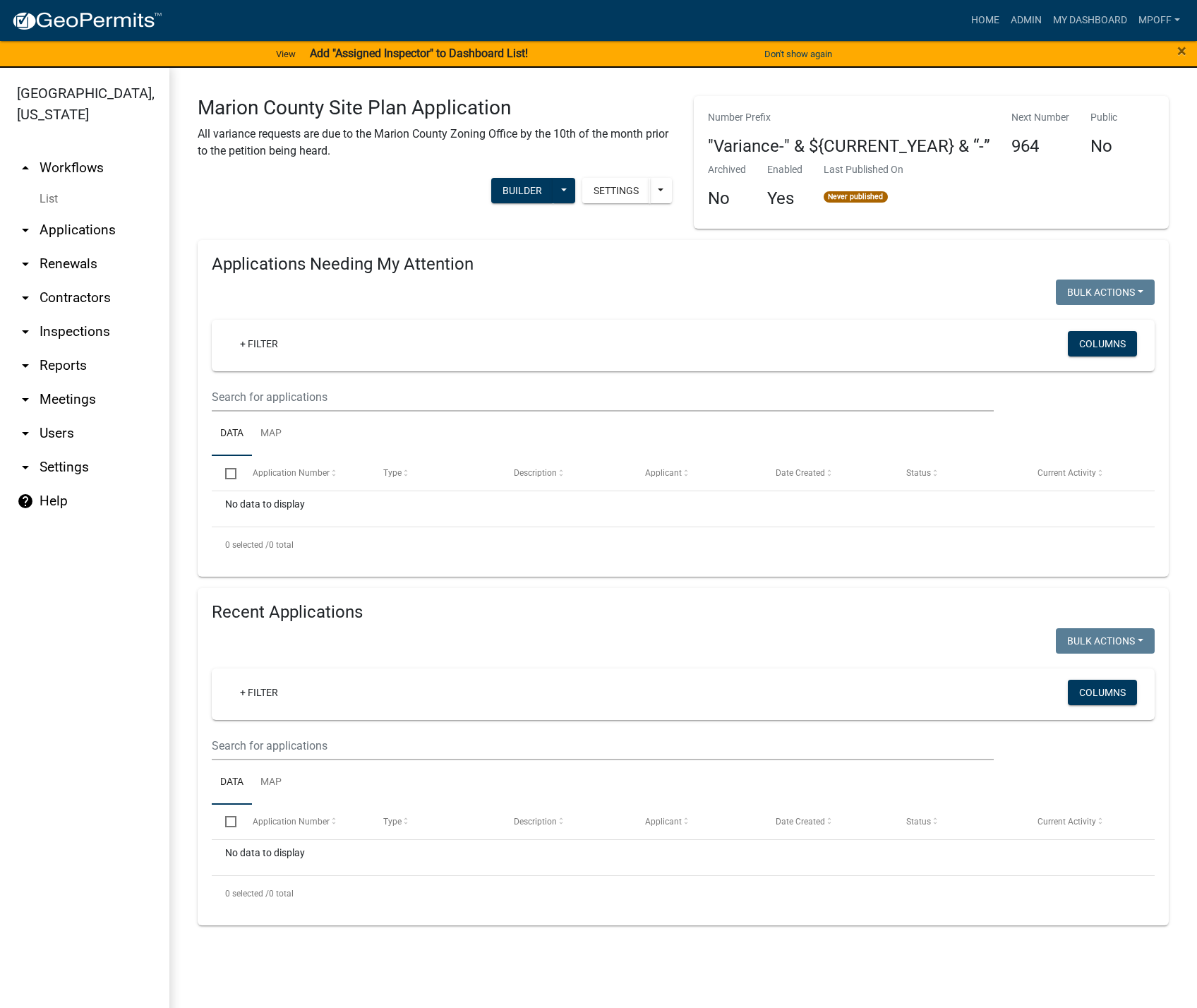
click at [47, 185] on link "List" at bounding box center [85, 199] width 169 height 28
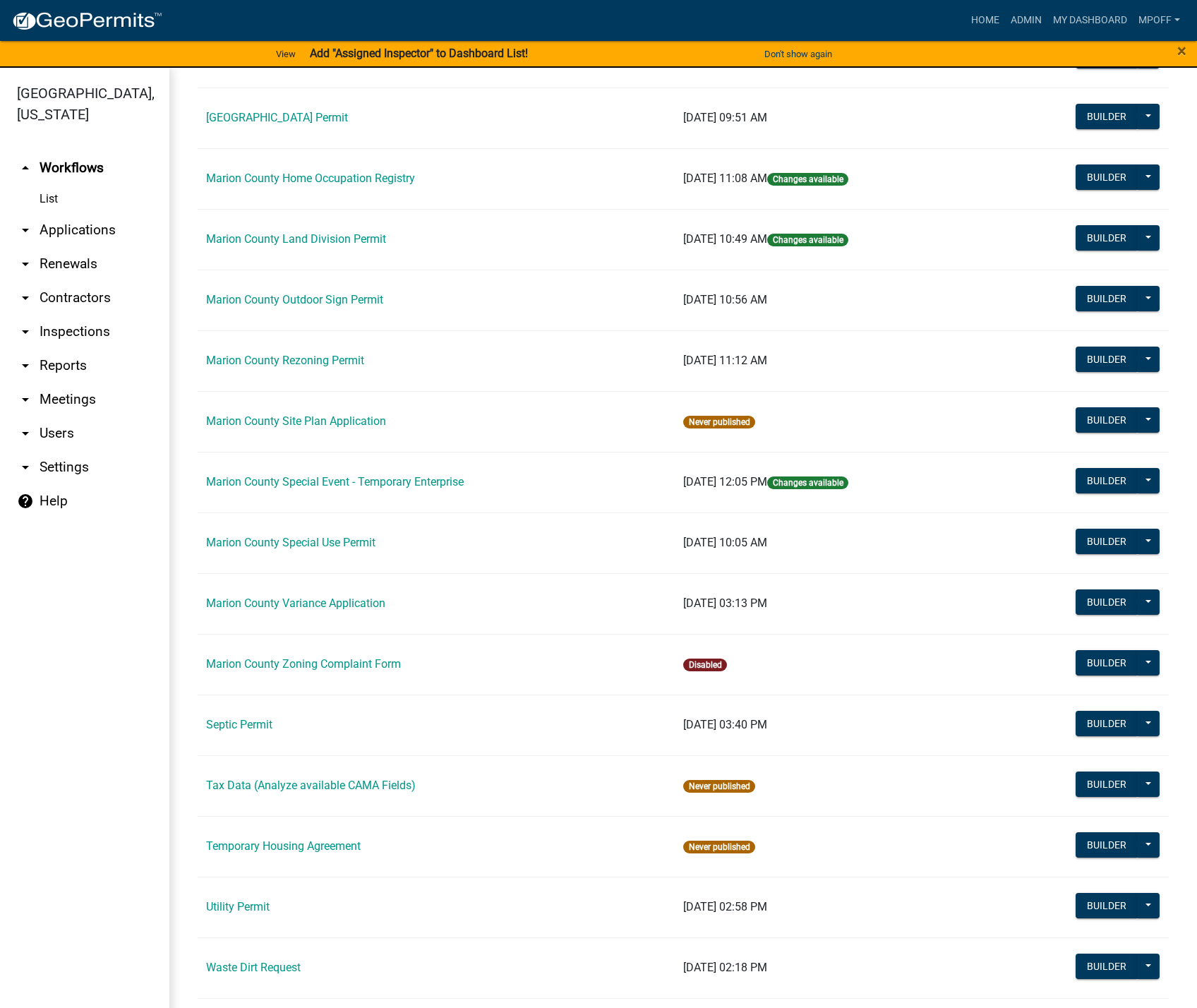
scroll to position [636, 0]
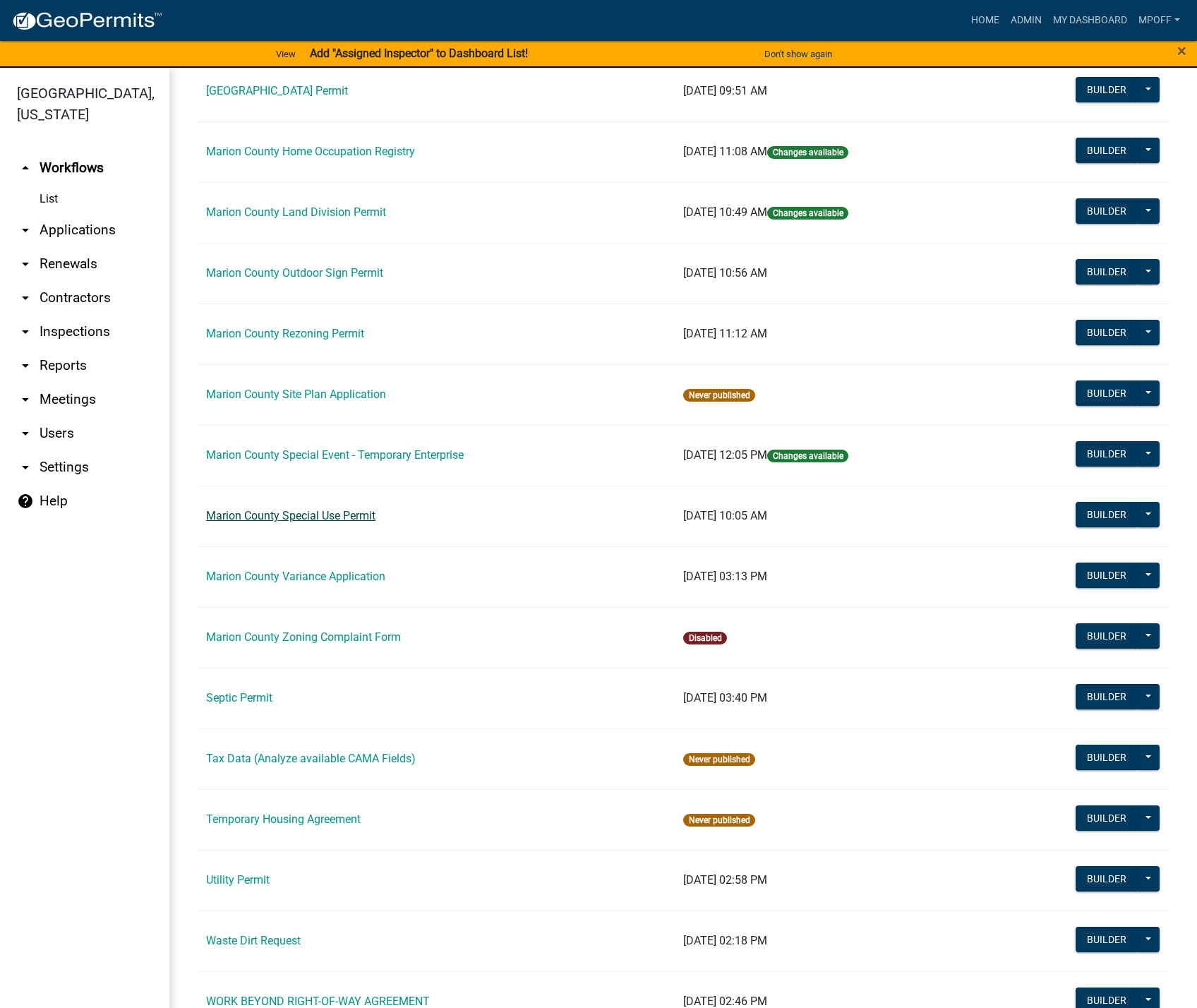
click at [275, 514] on link "Marion County Special Use Permit" at bounding box center [291, 515] width 169 height 13
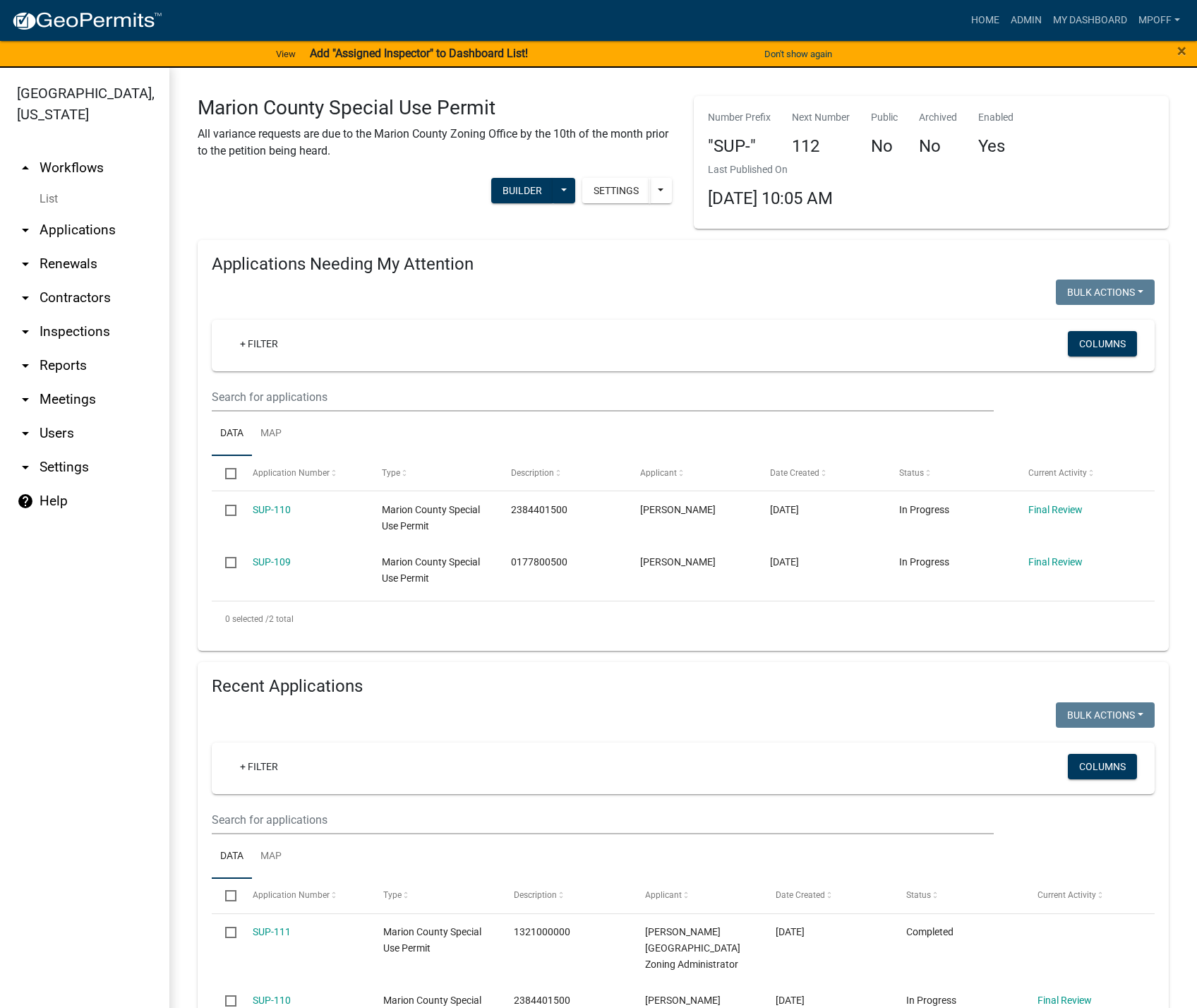
click at [42, 185] on link "List" at bounding box center [85, 199] width 169 height 28
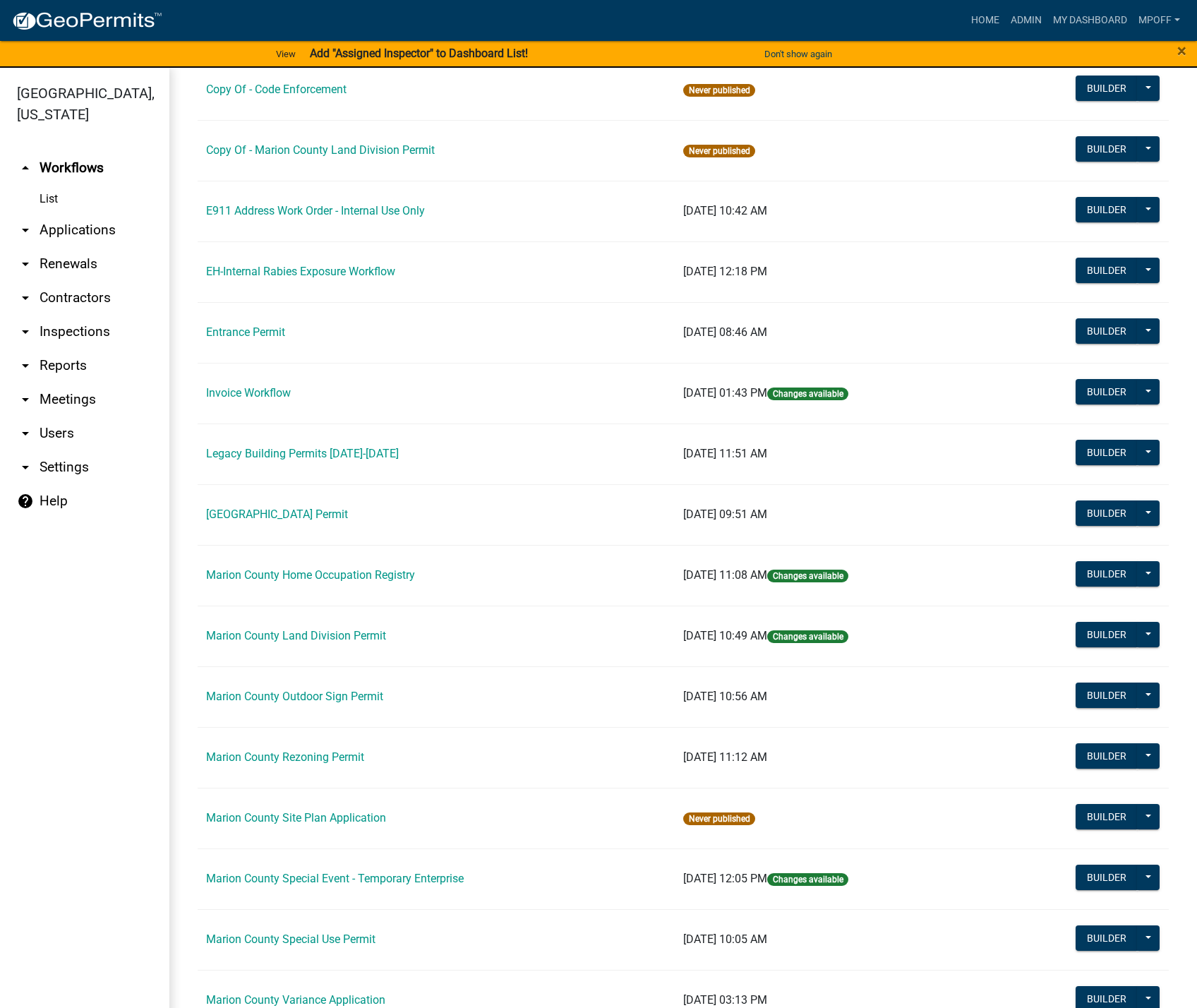
scroll to position [282, 0]
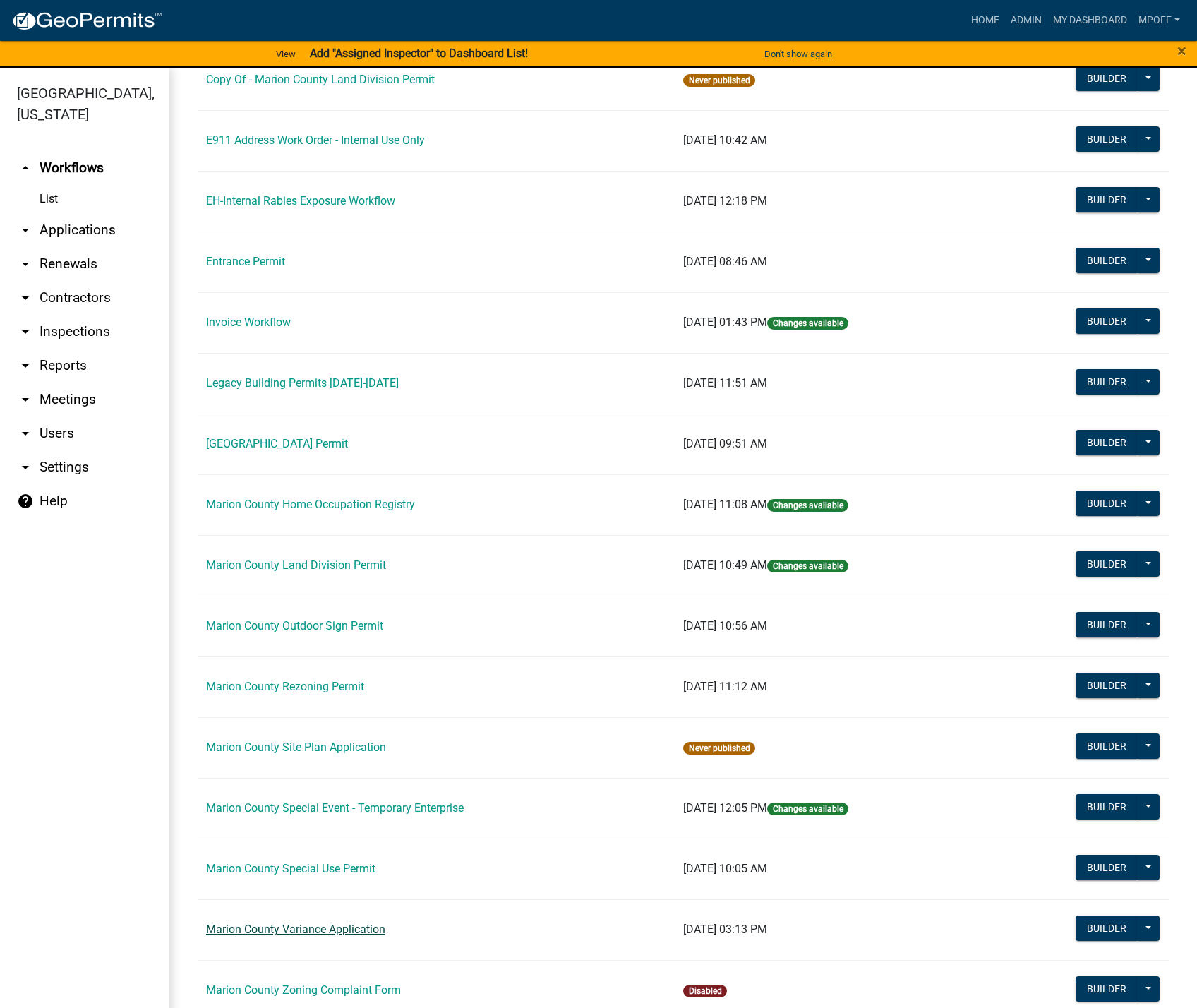
click at [329, 931] on link "Marion County Variance Application" at bounding box center [296, 929] width 180 height 13
